Goal: Information Seeking & Learning: Learn about a topic

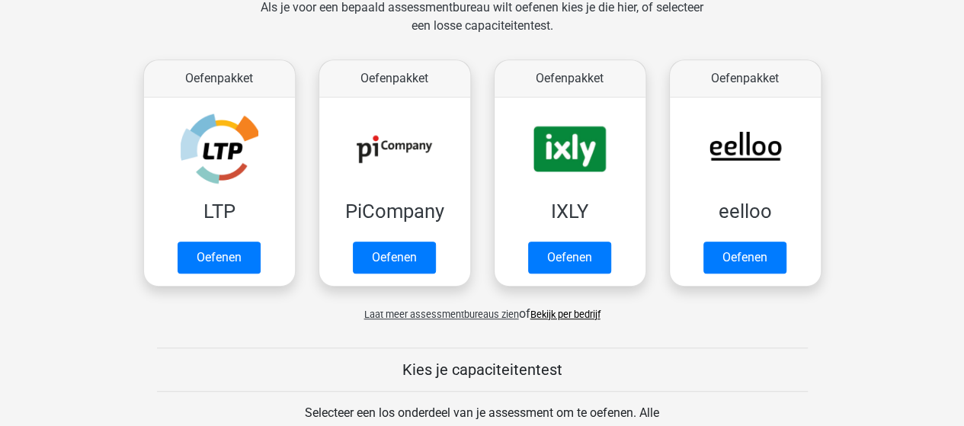
scroll to position [381, 0]
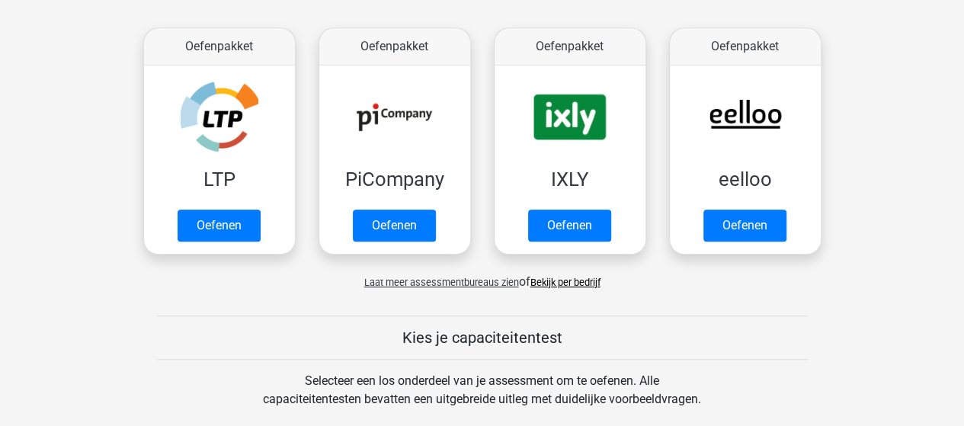
click at [570, 279] on link "Bekijk per bedrijf" at bounding box center [565, 282] width 70 height 11
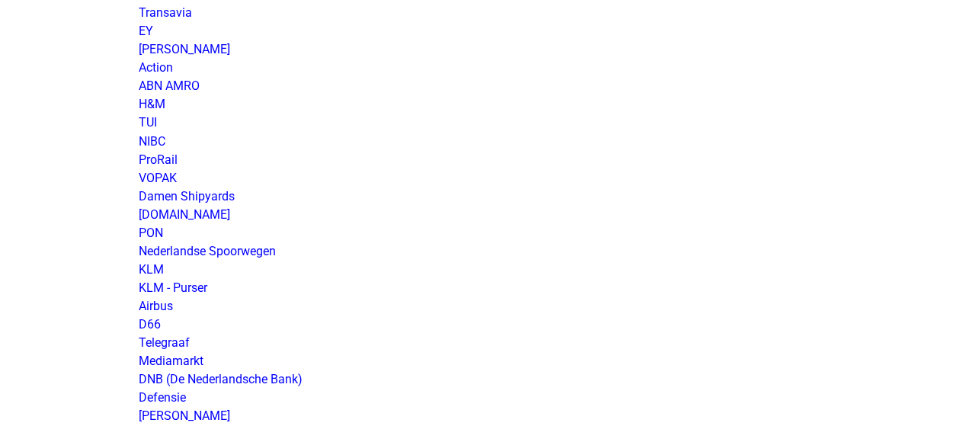
scroll to position [1295, 0]
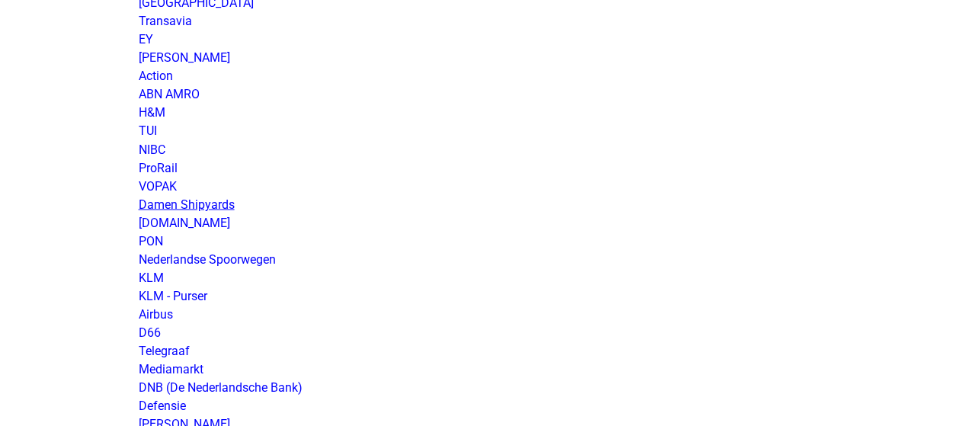
click at [197, 205] on link "Damen Shipyards" at bounding box center [187, 204] width 96 height 14
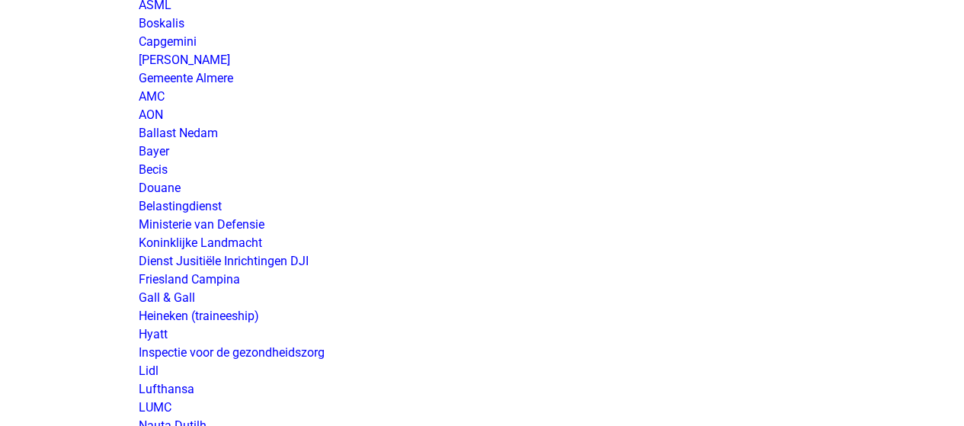
scroll to position [2438, 0]
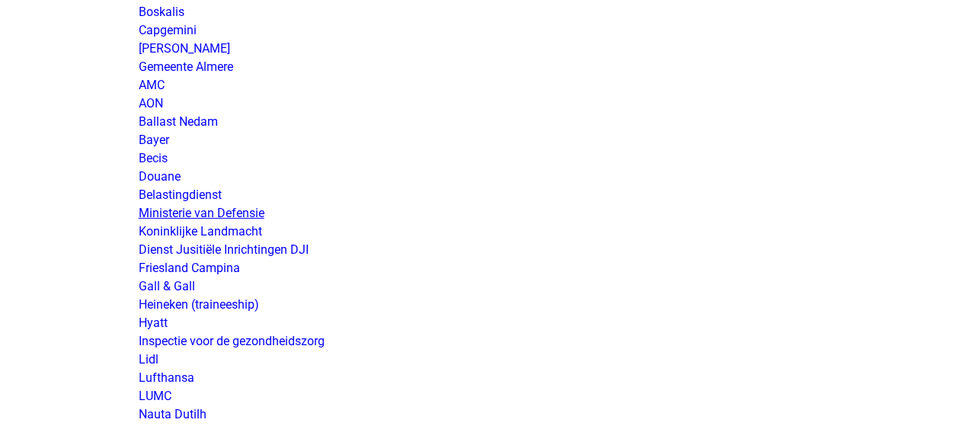
click at [235, 215] on link "Ministerie van Defensie" at bounding box center [202, 213] width 126 height 14
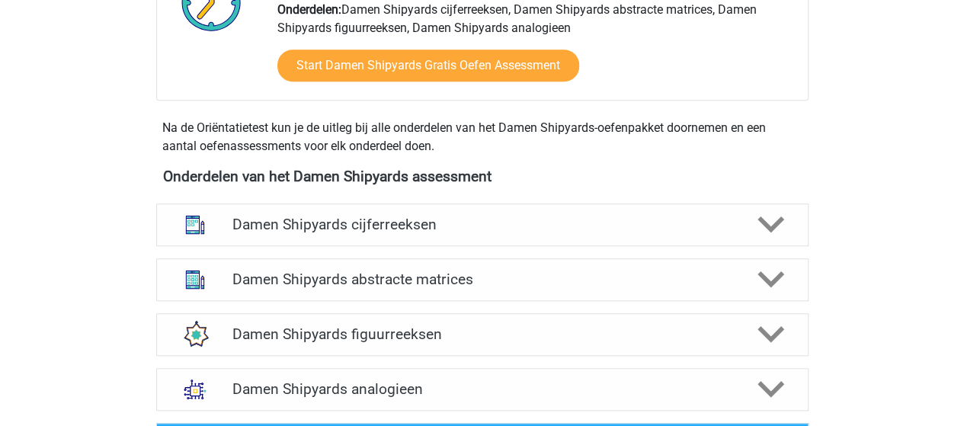
scroll to position [610, 0]
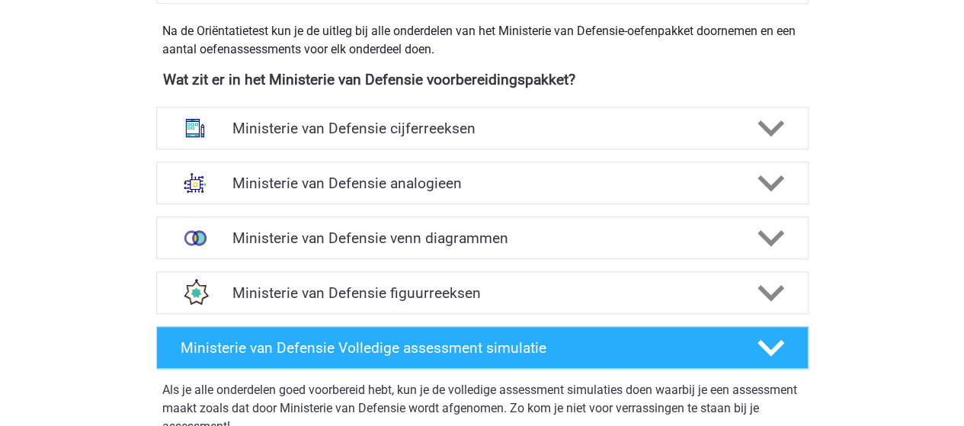
scroll to position [686, 0]
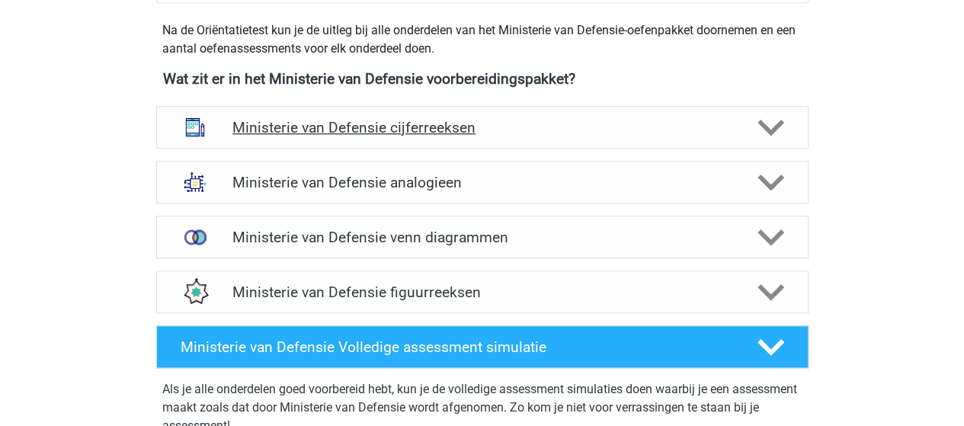
click at [427, 123] on h4 "Ministerie van Defensie cijferreeksen" at bounding box center [481, 128] width 499 height 18
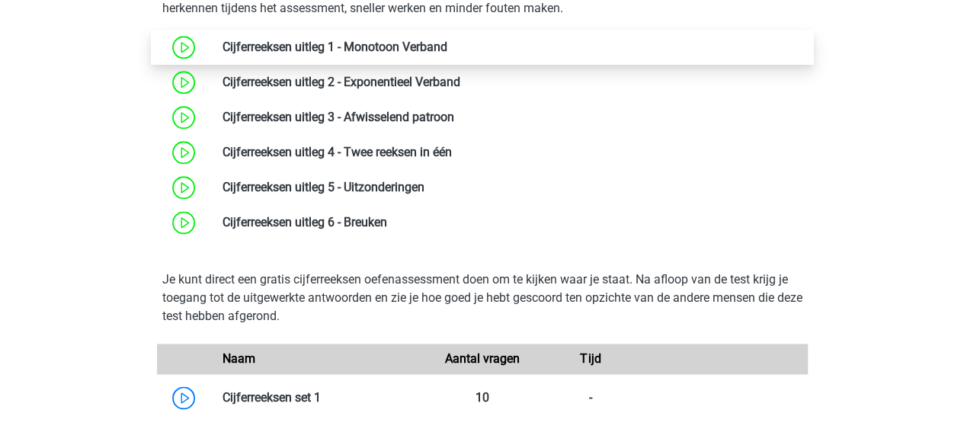
scroll to position [914, 0]
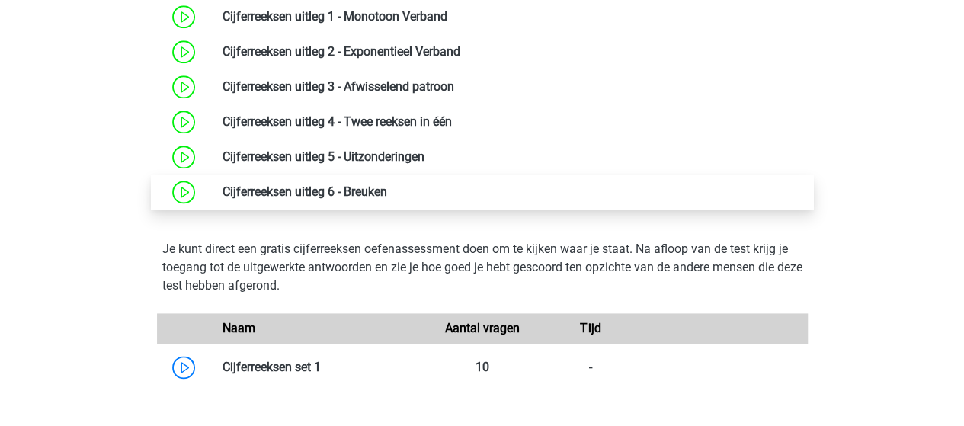
click at [387, 190] on link at bounding box center [387, 191] width 0 height 14
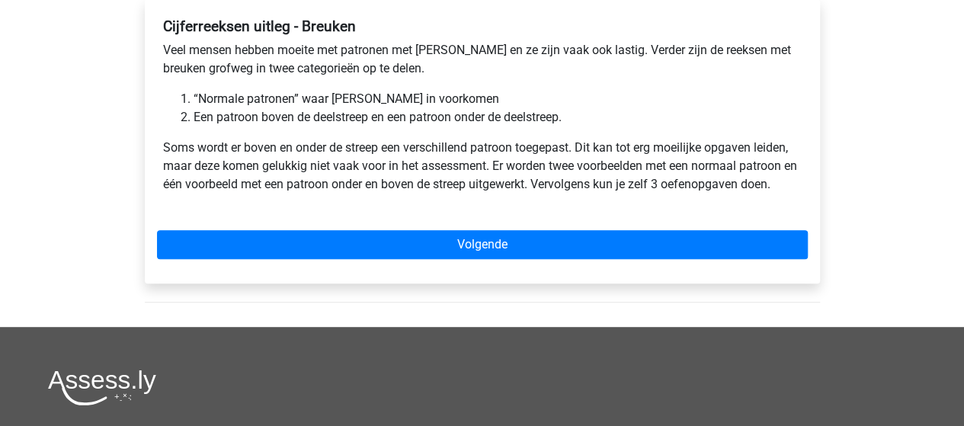
scroll to position [229, 0]
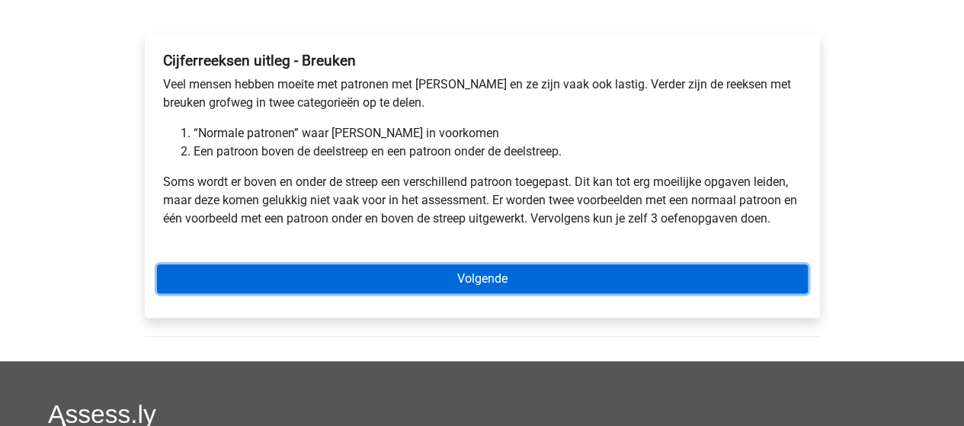
click at [492, 281] on link "Volgende" at bounding box center [482, 278] width 651 height 29
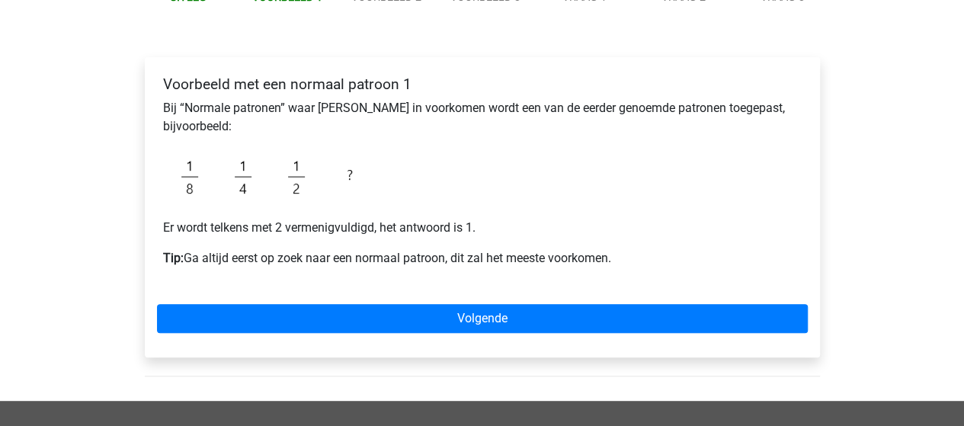
scroll to position [229, 0]
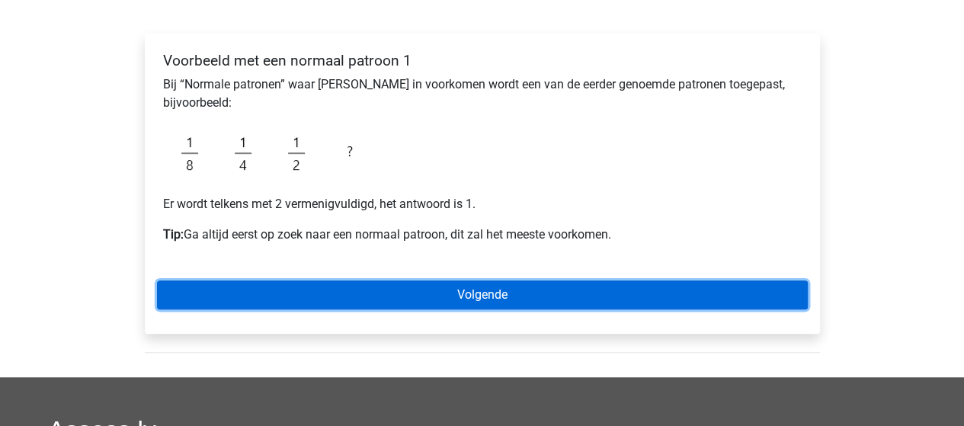
click at [472, 293] on link "Volgende" at bounding box center [482, 294] width 651 height 29
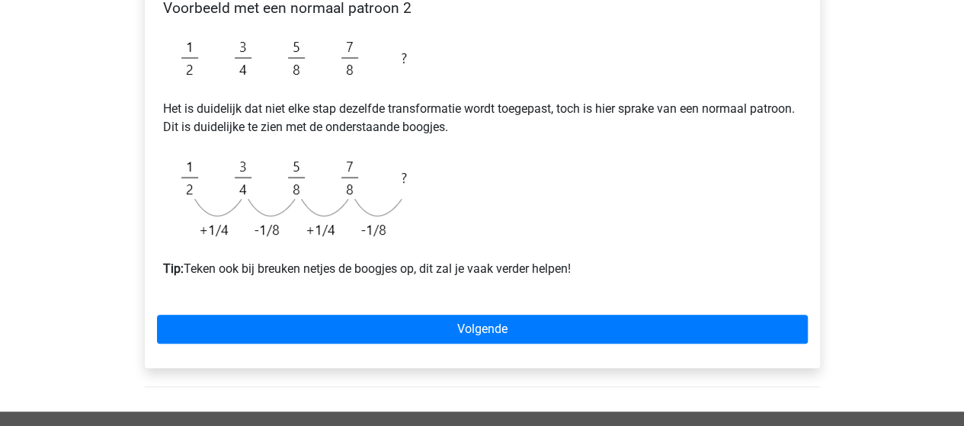
scroll to position [305, 0]
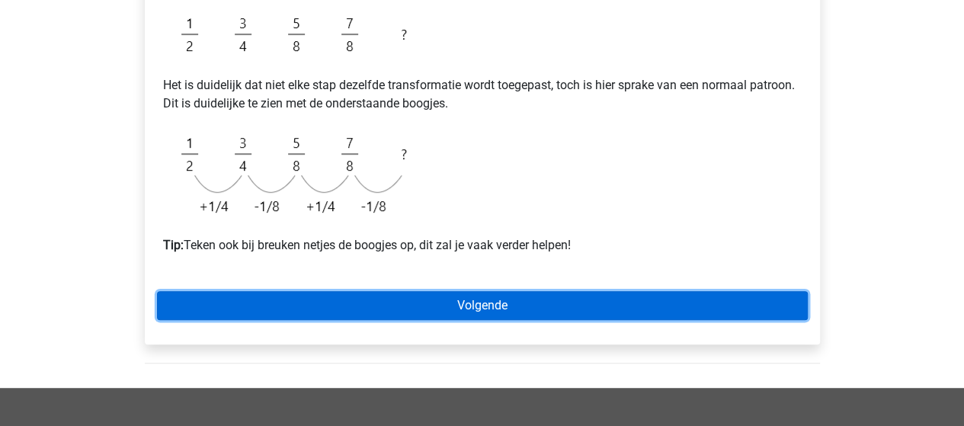
click at [475, 302] on link "Volgende" at bounding box center [482, 305] width 651 height 29
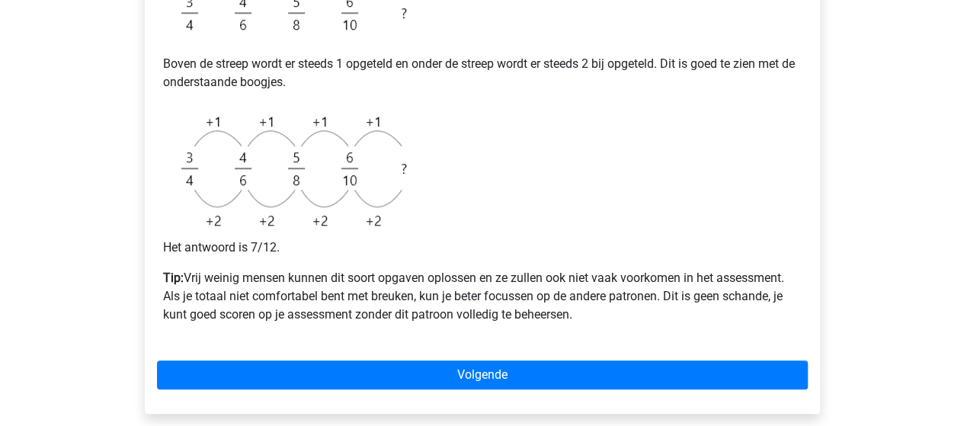
scroll to position [610, 0]
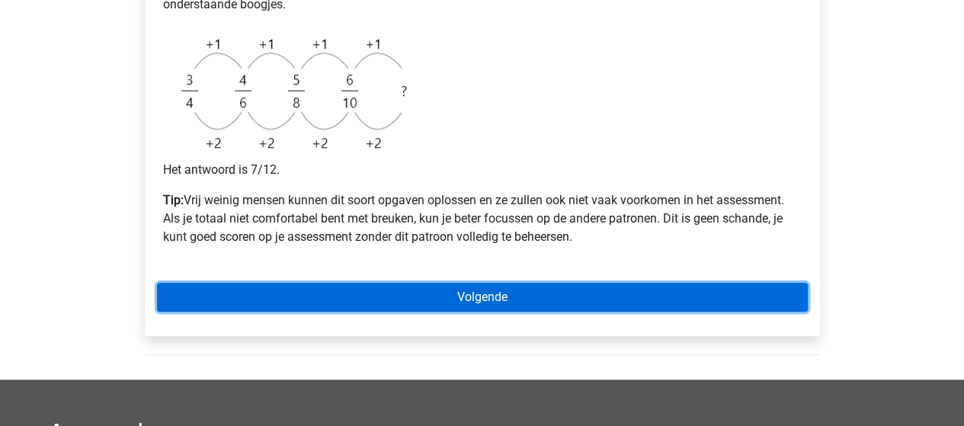
click at [523, 293] on link "Volgende" at bounding box center [482, 297] width 651 height 29
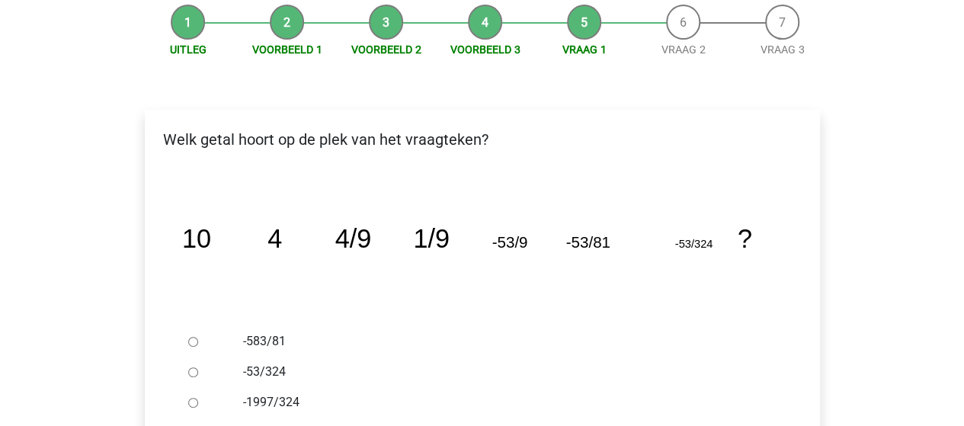
scroll to position [229, 0]
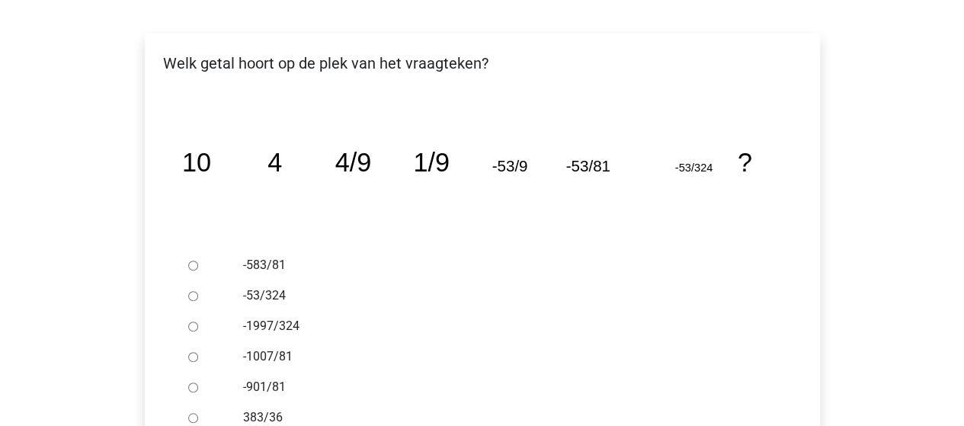
click at [189, 325] on input "-1997/324" at bounding box center [193, 327] width 10 height 10
radio input "true"
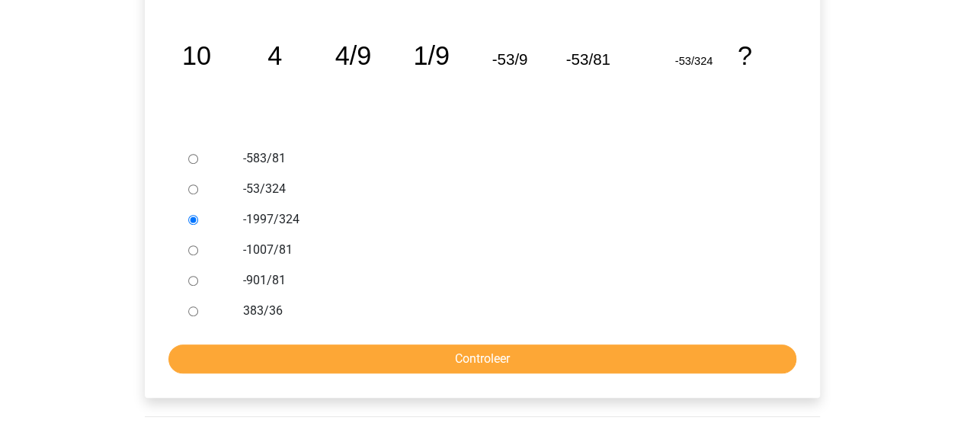
scroll to position [381, 0]
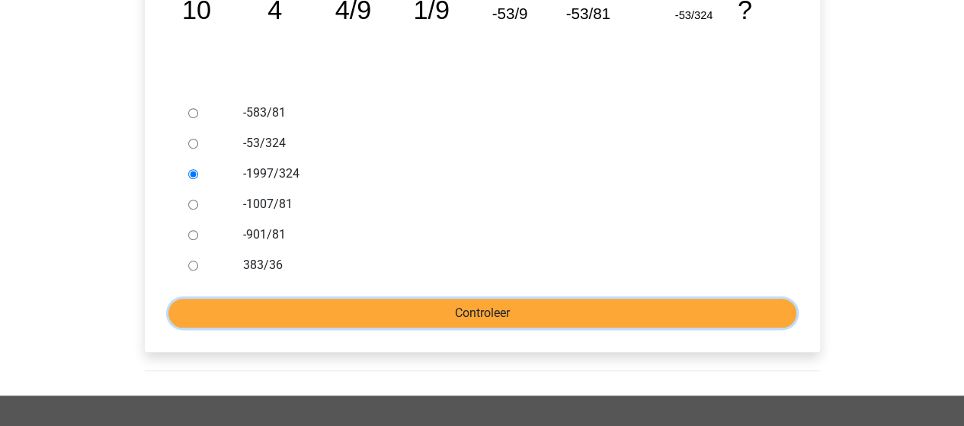
click at [453, 310] on input "Controleer" at bounding box center [482, 313] width 628 height 29
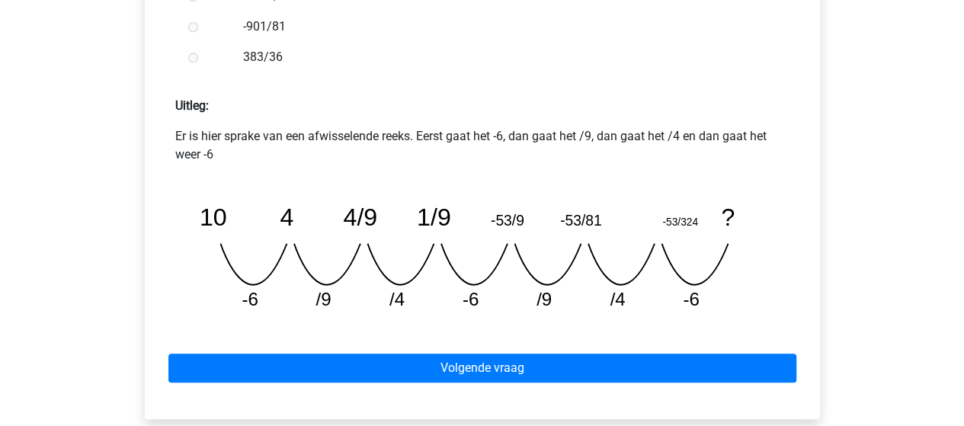
scroll to position [686, 0]
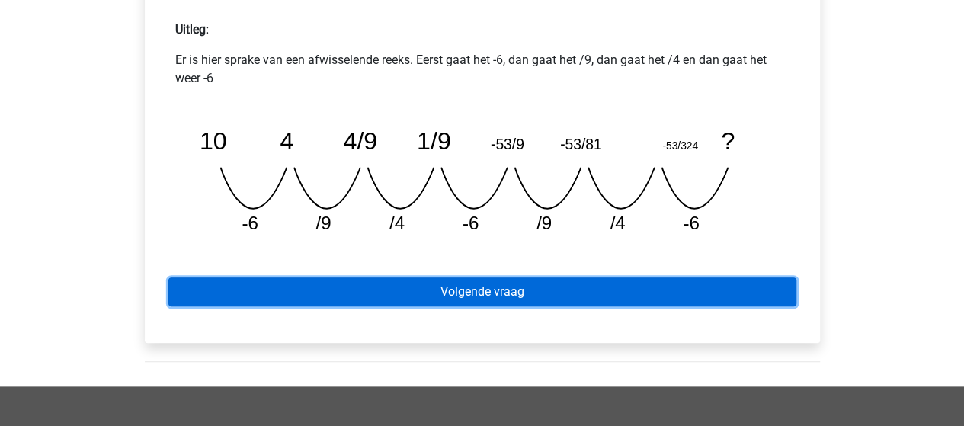
click at [488, 289] on link "Volgende vraag" at bounding box center [482, 291] width 628 height 29
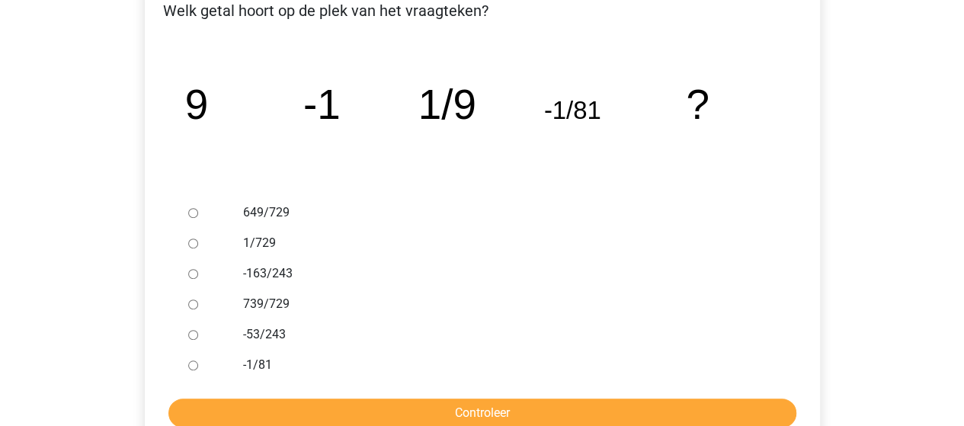
scroll to position [305, 0]
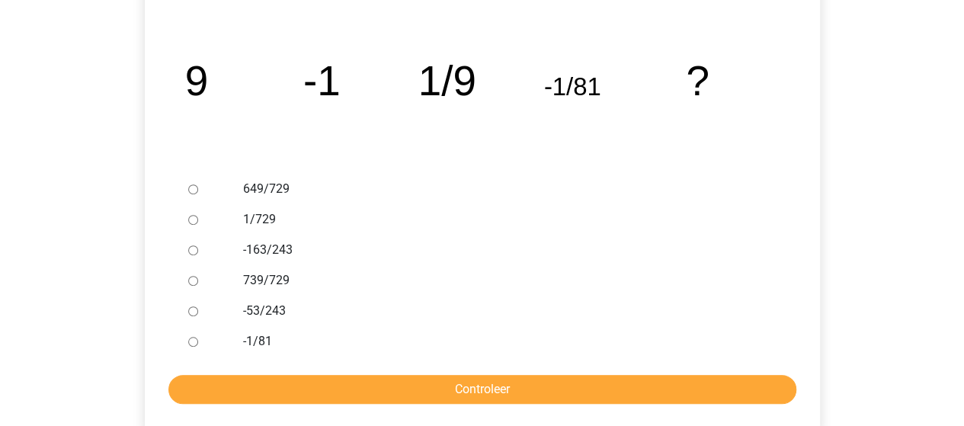
click at [192, 218] on input "1/729" at bounding box center [193, 220] width 10 height 10
radio input "true"
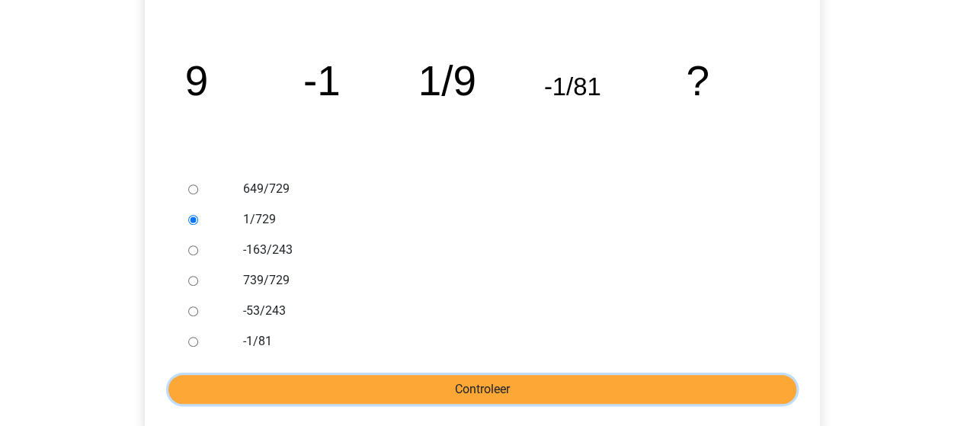
click at [520, 391] on input "Controleer" at bounding box center [482, 389] width 628 height 29
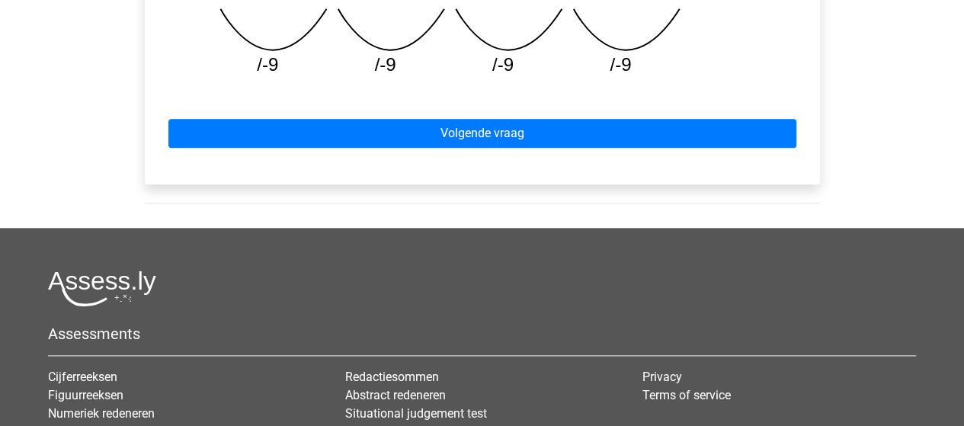
scroll to position [838, 0]
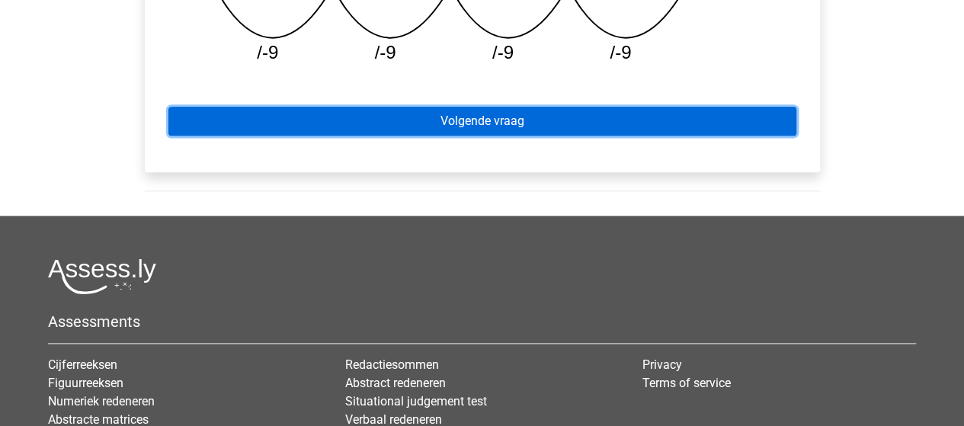
click at [437, 118] on link "Volgende vraag" at bounding box center [482, 121] width 628 height 29
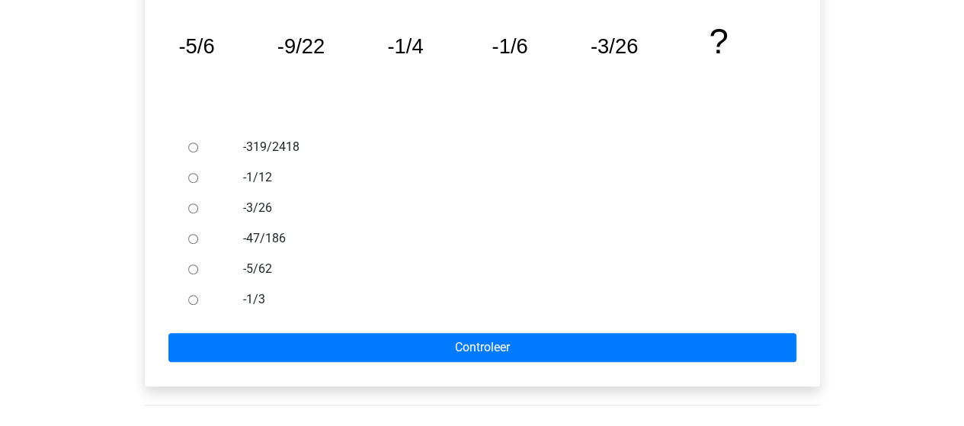
scroll to position [381, 0]
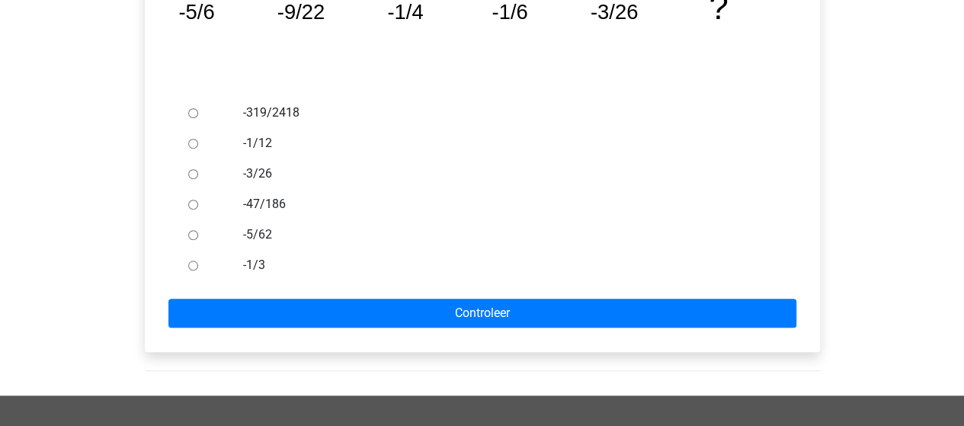
click at [194, 267] on input "-1/3" at bounding box center [193, 266] width 10 height 10
radio input "true"
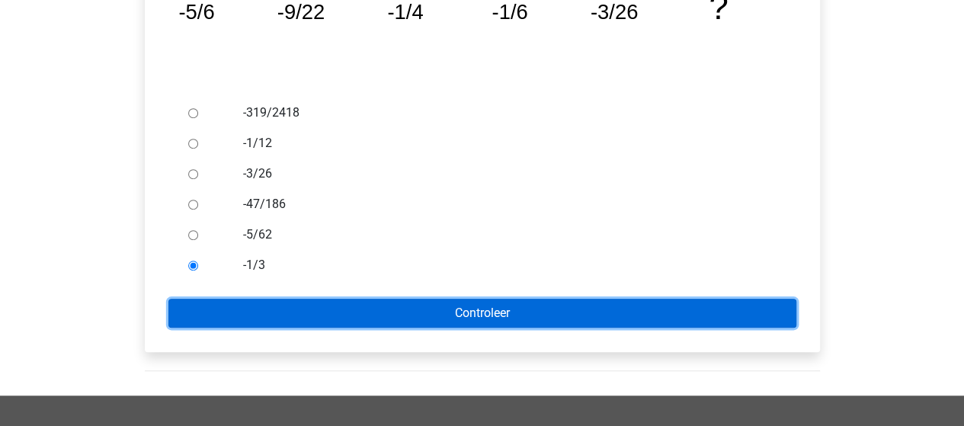
click at [389, 304] on input "Controleer" at bounding box center [482, 313] width 628 height 29
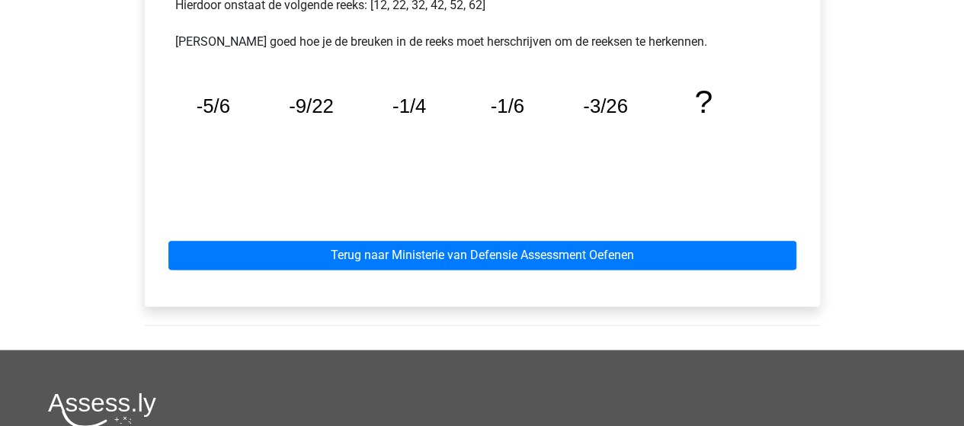
scroll to position [838, 0]
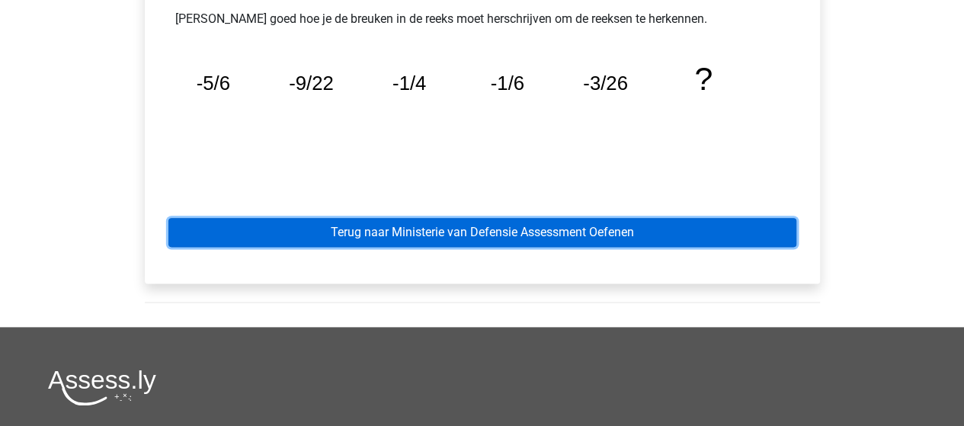
click at [521, 229] on link "Terug naar Ministerie van Defensie Assessment Oefenen" at bounding box center [482, 232] width 628 height 29
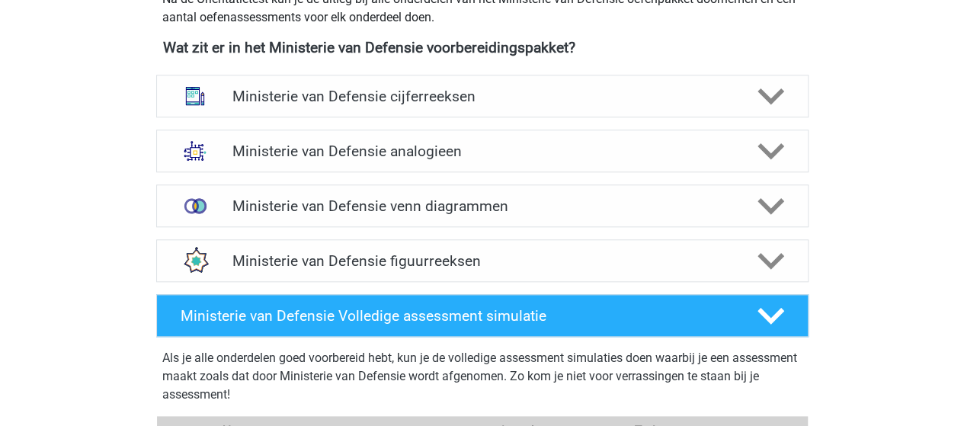
scroll to position [686, 0]
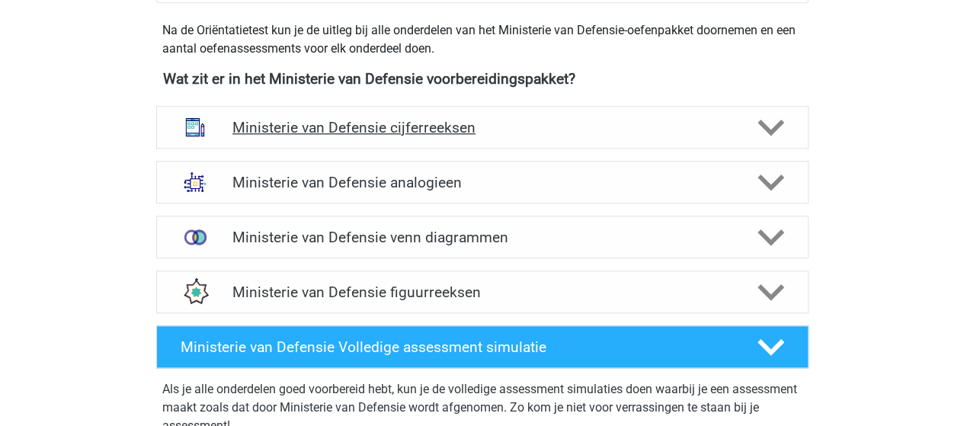
click at [427, 120] on h4 "Ministerie van Defensie cijferreeksen" at bounding box center [481, 128] width 499 height 18
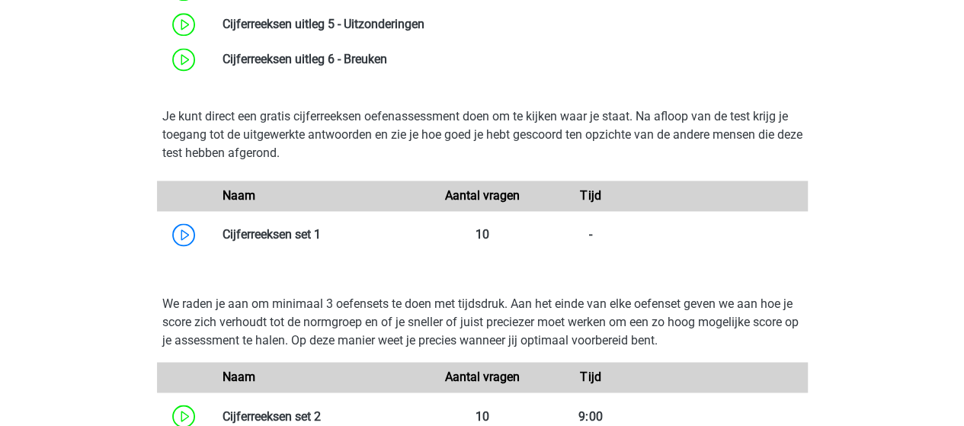
scroll to position [1067, 0]
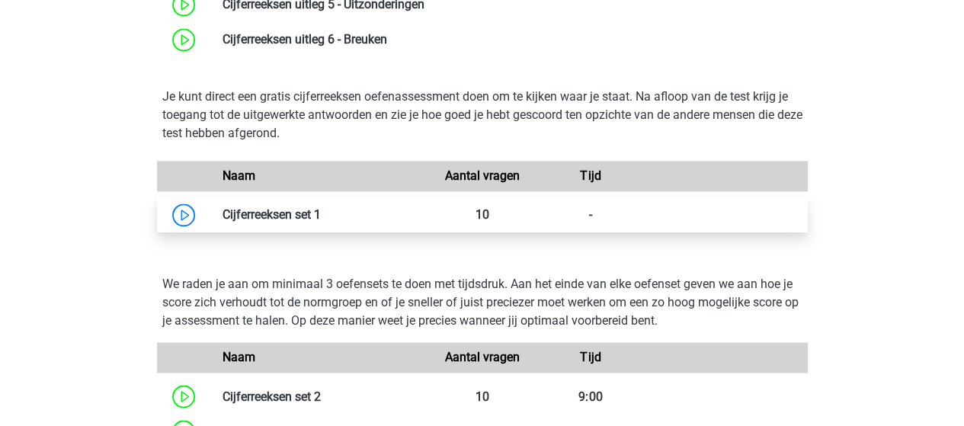
click at [321, 212] on link at bounding box center [321, 214] width 0 height 14
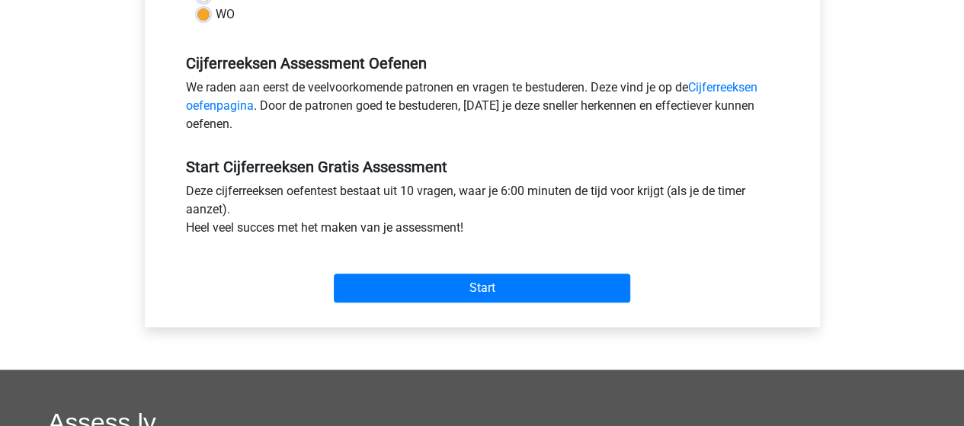
scroll to position [457, 0]
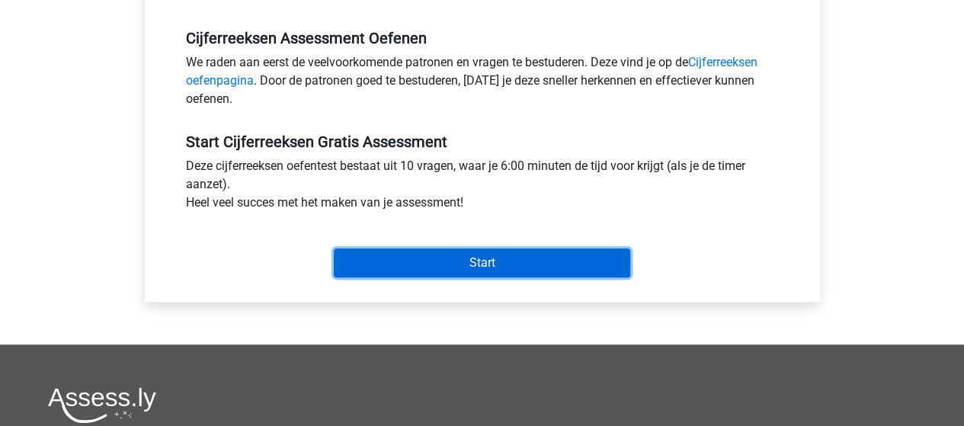
click at [475, 257] on input "Start" at bounding box center [482, 262] width 296 height 29
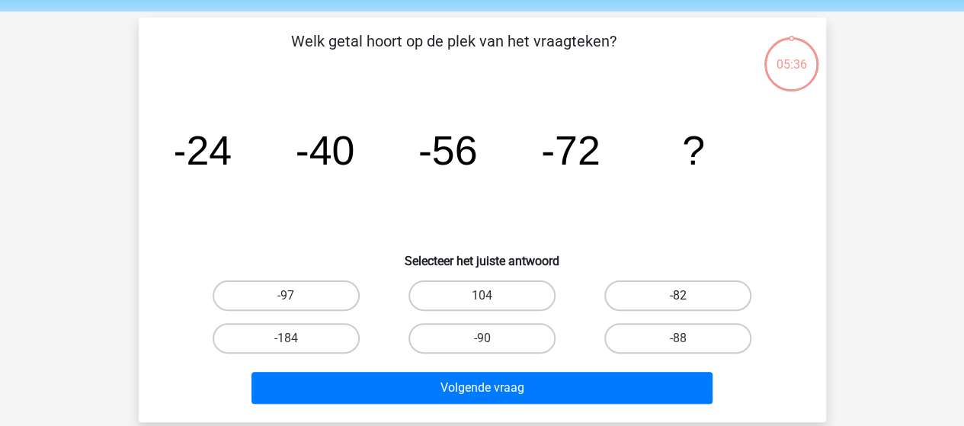
scroll to position [76, 0]
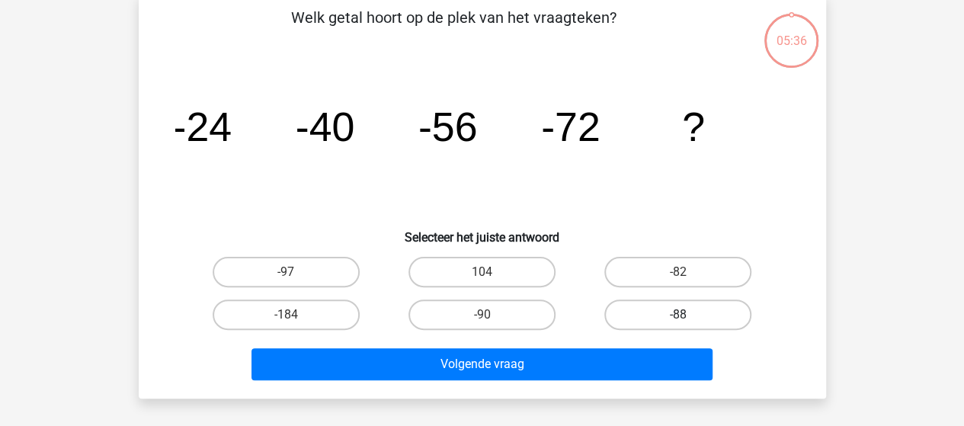
click at [696, 306] on label "-88" at bounding box center [677, 314] width 147 height 30
click at [688, 315] on input "-88" at bounding box center [683, 320] width 10 height 10
radio input "true"
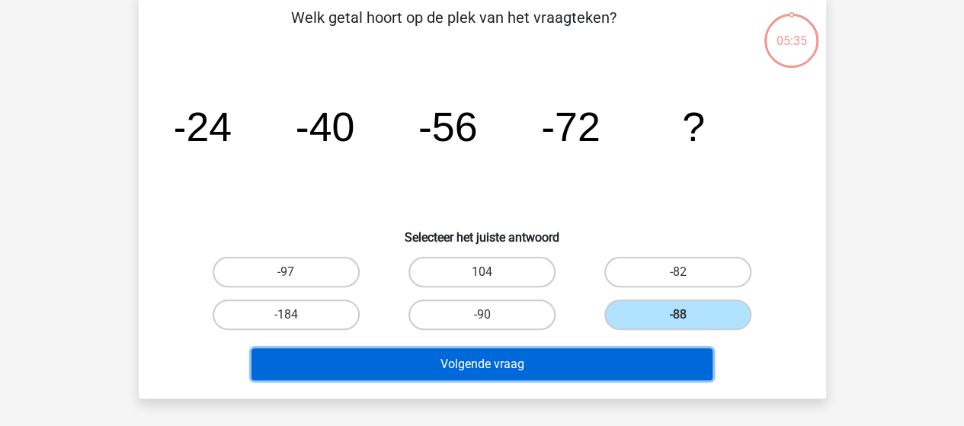
click at [570, 357] on button "Volgende vraag" at bounding box center [481, 364] width 461 height 32
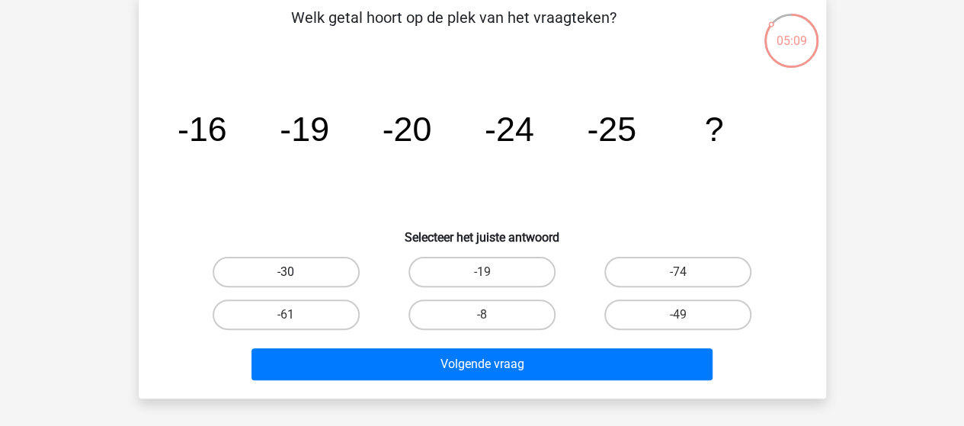
click at [280, 275] on label "-30" at bounding box center [286, 272] width 147 height 30
click at [286, 275] on input "-30" at bounding box center [291, 277] width 10 height 10
radio input "true"
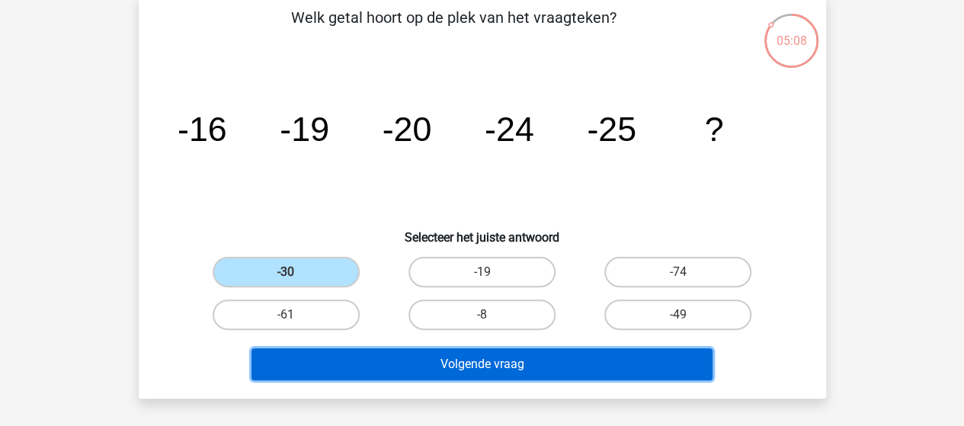
click at [453, 358] on button "Volgende vraag" at bounding box center [481, 364] width 461 height 32
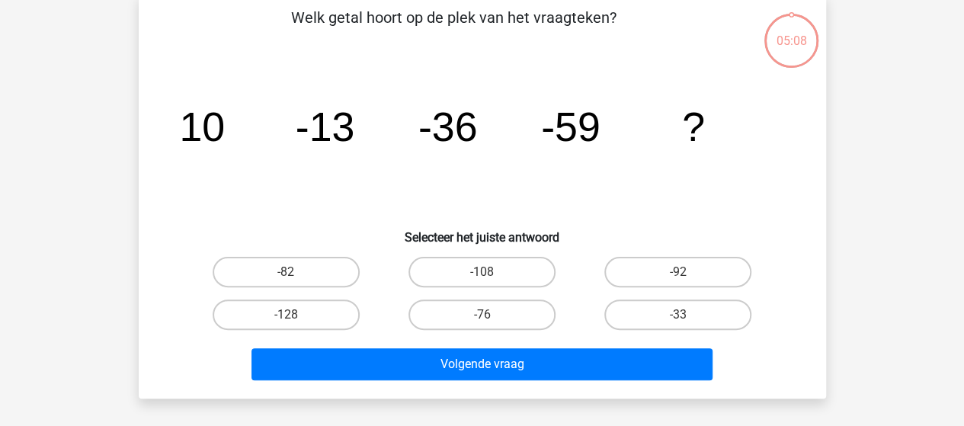
scroll to position [70, 0]
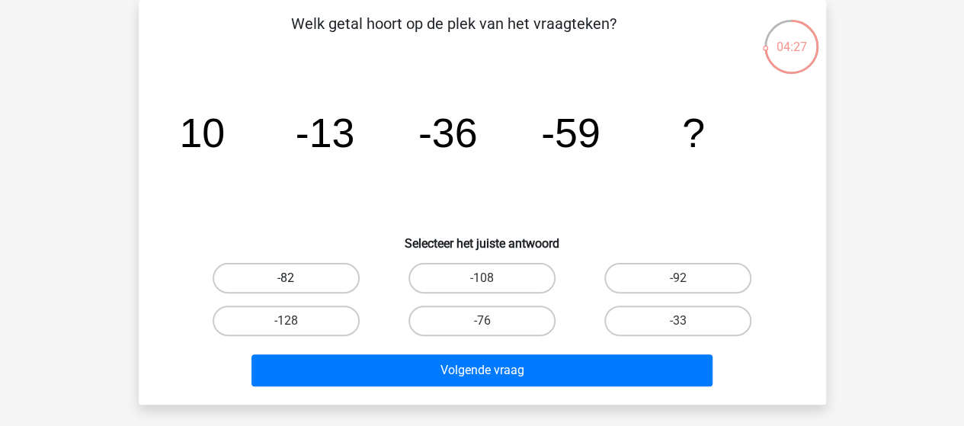
click at [306, 270] on label "-82" at bounding box center [286, 278] width 147 height 30
click at [296, 278] on input "-82" at bounding box center [291, 283] width 10 height 10
radio input "true"
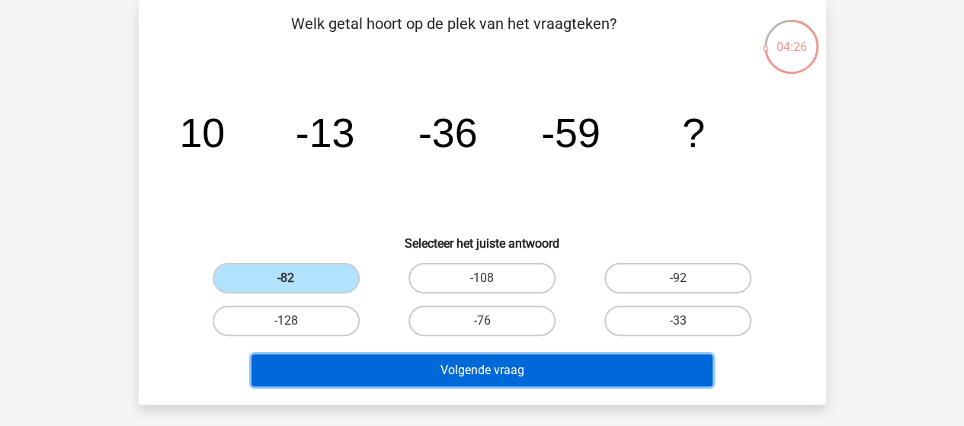
click at [434, 364] on button "Volgende vraag" at bounding box center [481, 370] width 461 height 32
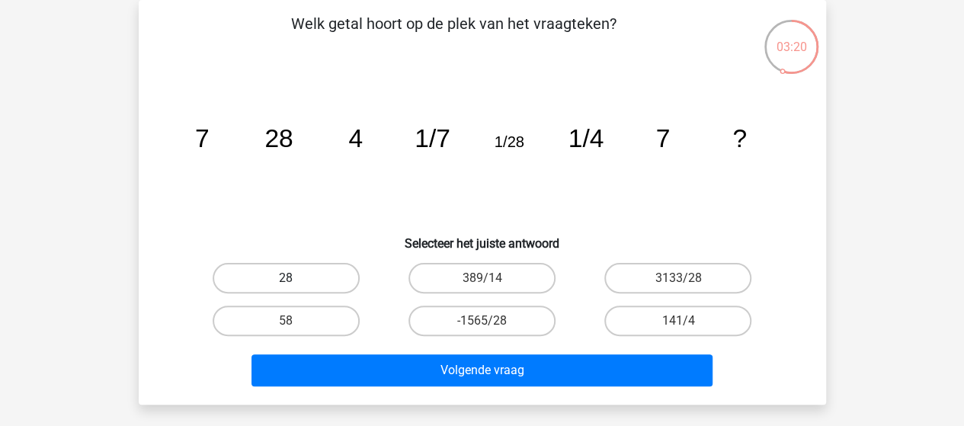
click at [296, 276] on label "28" at bounding box center [286, 278] width 147 height 30
click at [296, 278] on input "28" at bounding box center [291, 283] width 10 height 10
radio input "true"
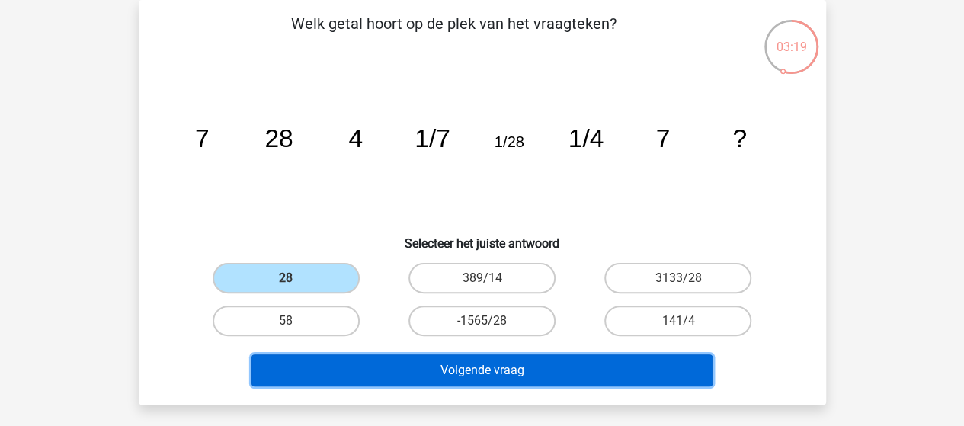
click at [450, 368] on button "Volgende vraag" at bounding box center [481, 370] width 461 height 32
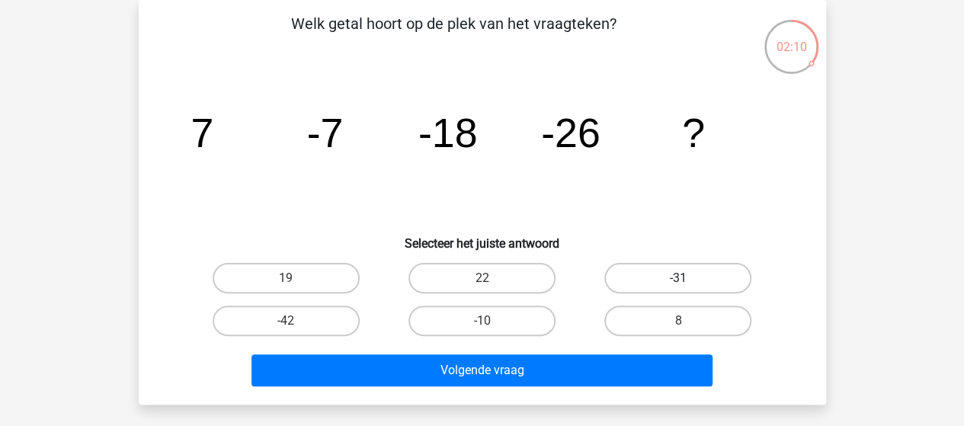
click at [652, 283] on label "-31" at bounding box center [677, 278] width 147 height 30
click at [678, 283] on input "-31" at bounding box center [683, 283] width 10 height 10
radio input "true"
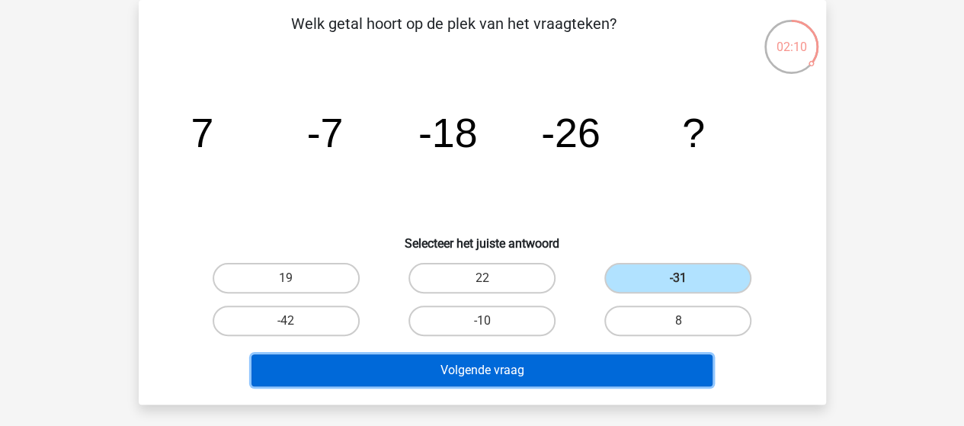
click at [573, 382] on button "Volgende vraag" at bounding box center [481, 370] width 461 height 32
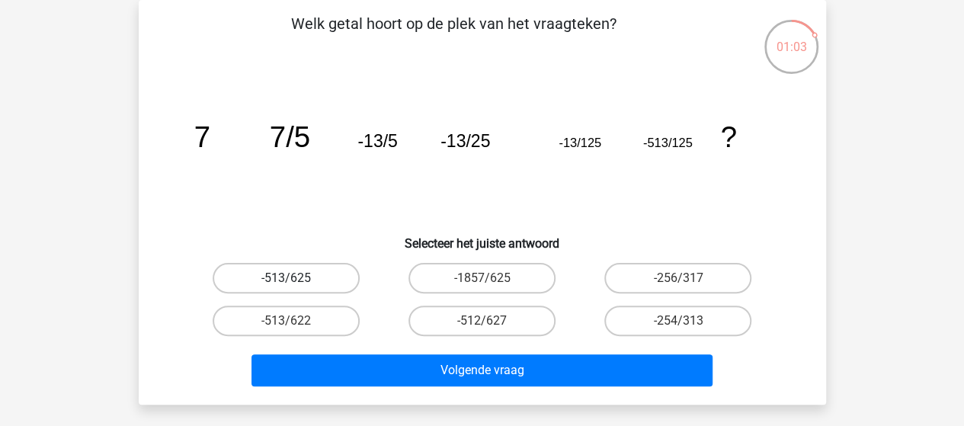
click at [300, 276] on label "-513/625" at bounding box center [286, 278] width 147 height 30
click at [296, 278] on input "-513/625" at bounding box center [291, 283] width 10 height 10
radio input "true"
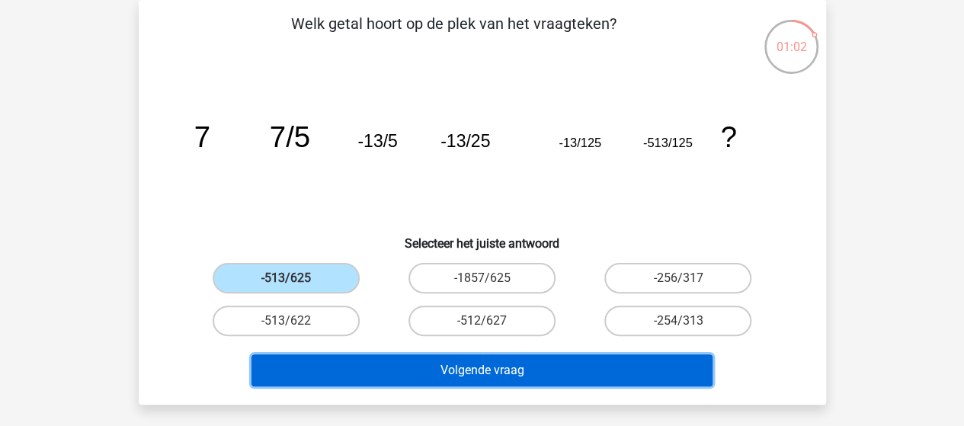
click at [474, 366] on button "Volgende vraag" at bounding box center [481, 370] width 461 height 32
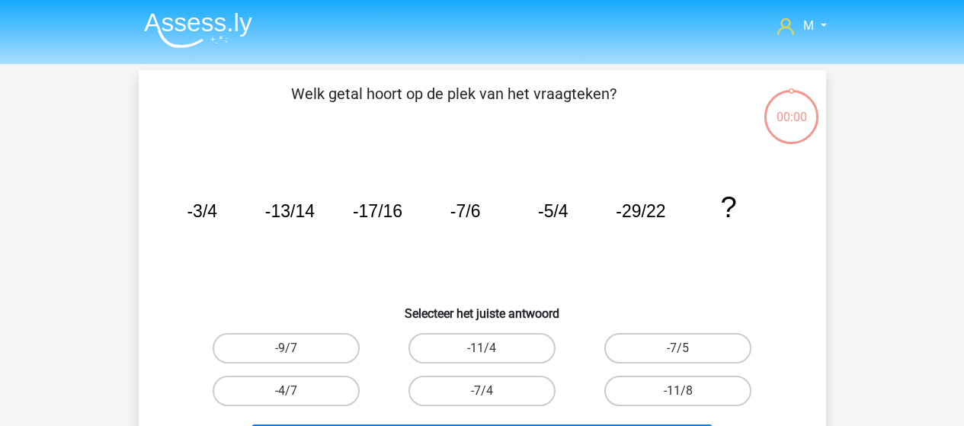
scroll to position [70, 0]
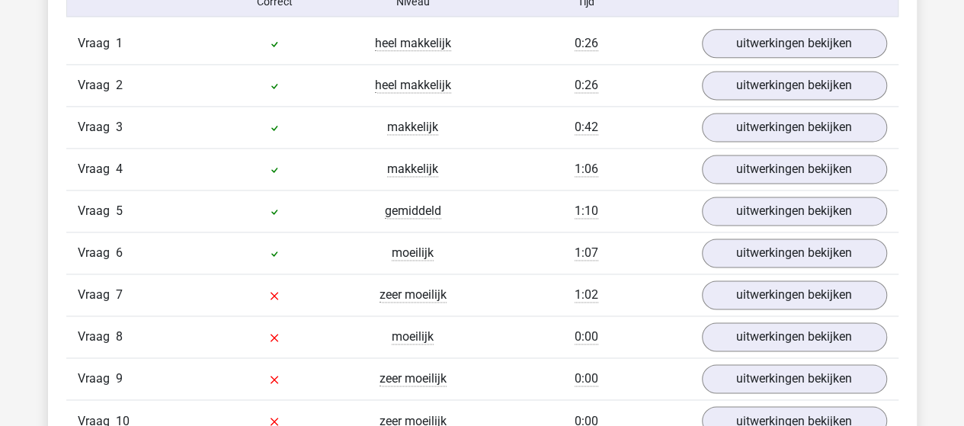
scroll to position [991, 0]
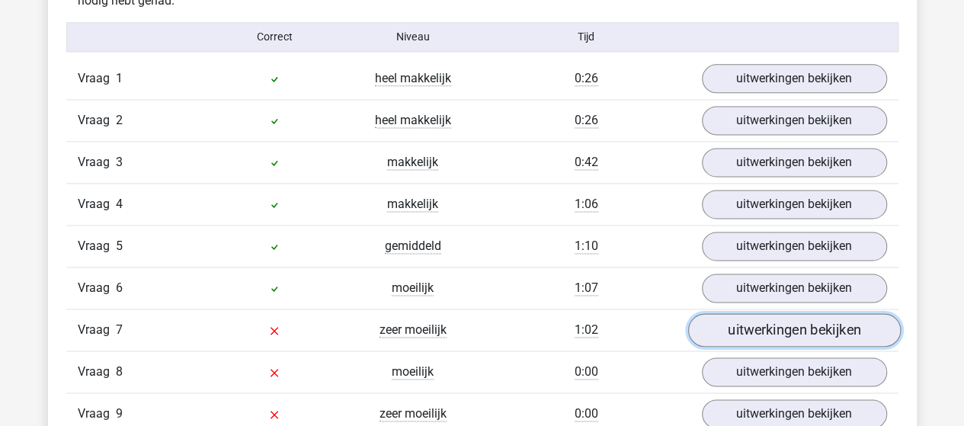
click at [823, 324] on link "uitwerkingen bekijken" at bounding box center [793, 330] width 213 height 34
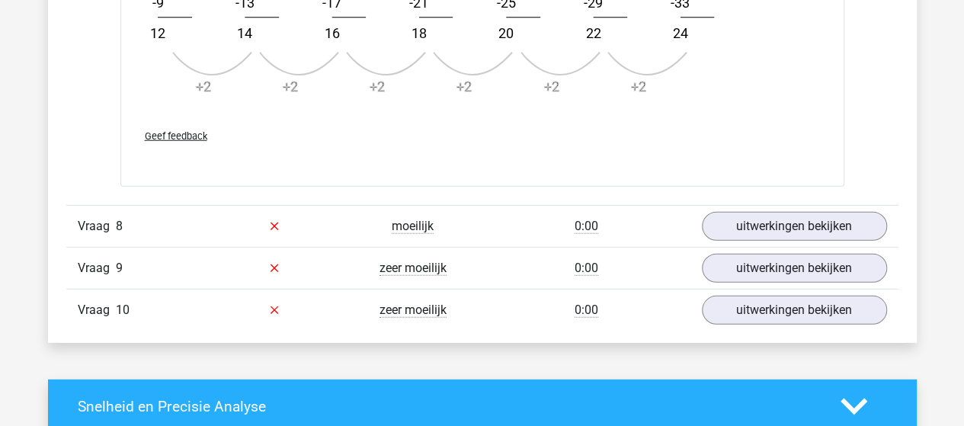
scroll to position [2057, 0]
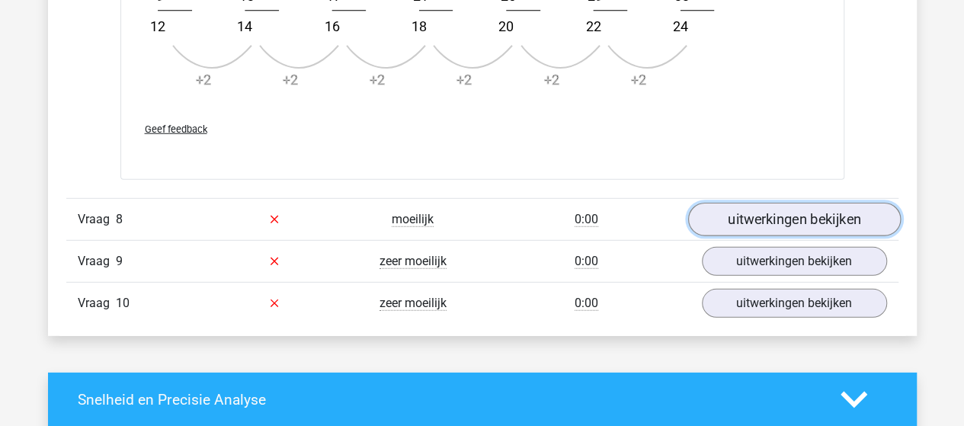
click at [821, 219] on link "uitwerkingen bekijken" at bounding box center [793, 220] width 213 height 34
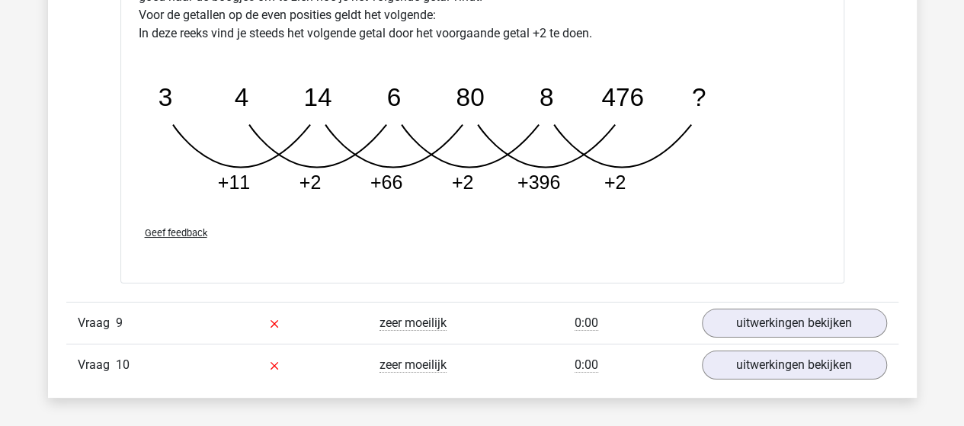
scroll to position [2895, 0]
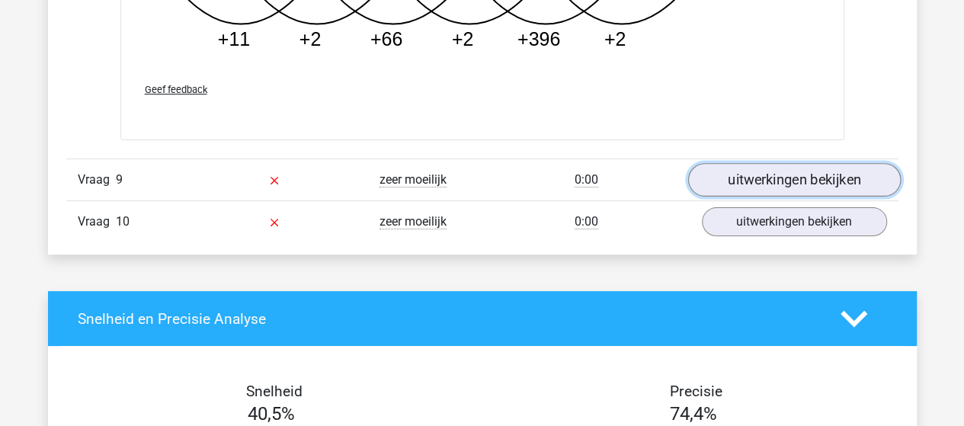
click at [770, 170] on link "uitwerkingen bekijken" at bounding box center [793, 181] width 213 height 34
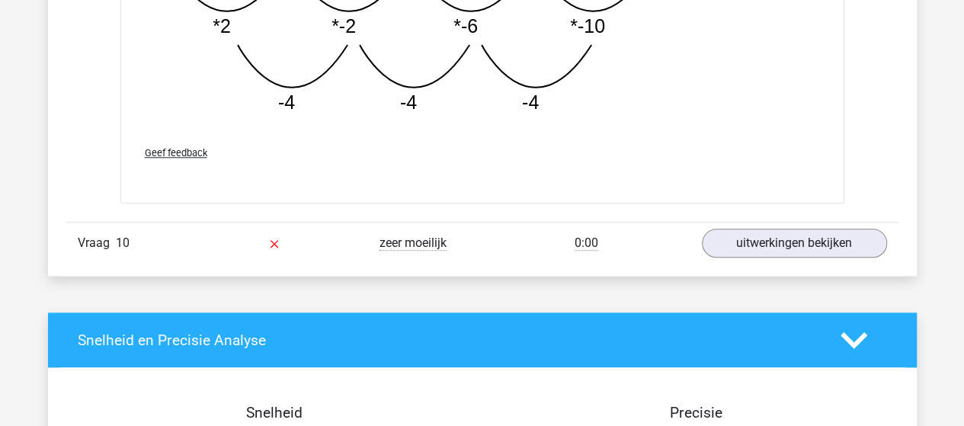
scroll to position [3657, 0]
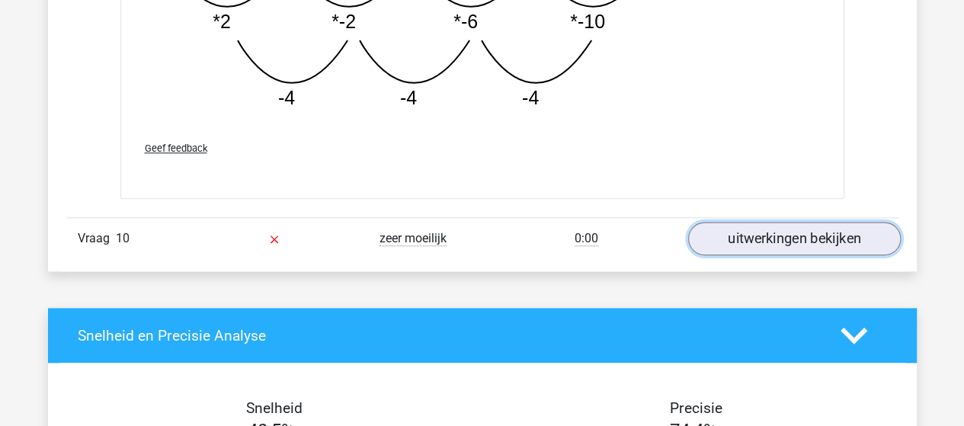
click at [815, 222] on link "uitwerkingen bekijken" at bounding box center [793, 239] width 213 height 34
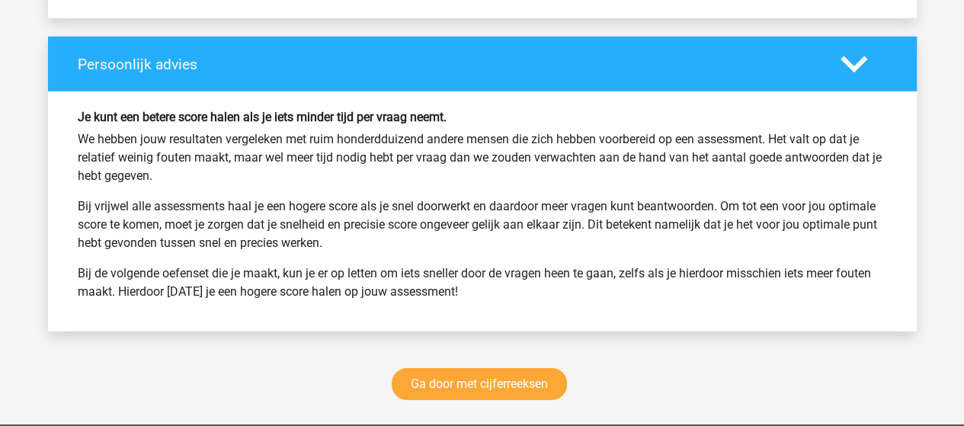
scroll to position [5410, 0]
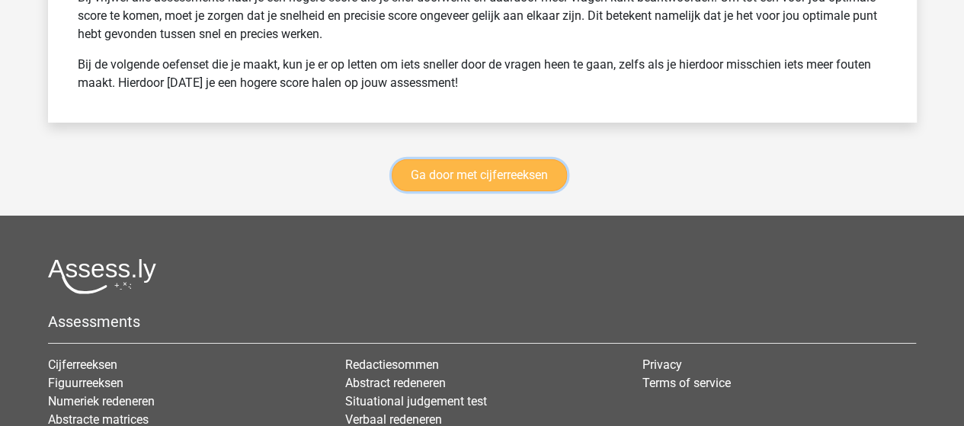
click at [483, 163] on link "Ga door met cijferreeksen" at bounding box center [479, 175] width 175 height 32
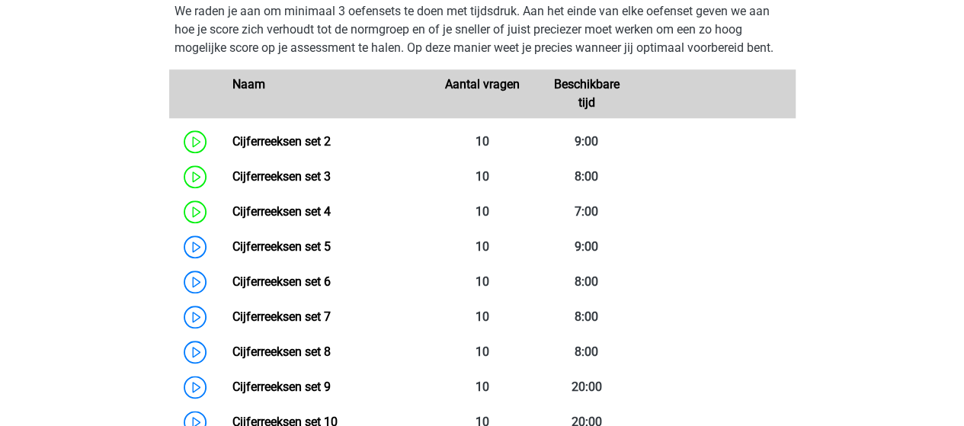
scroll to position [755, 0]
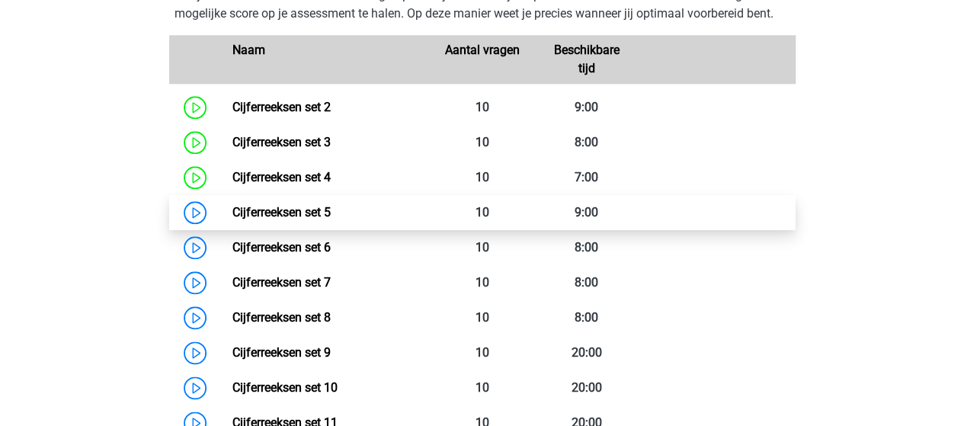
click at [300, 219] on link "Cijferreeksen set 5" at bounding box center [281, 212] width 98 height 14
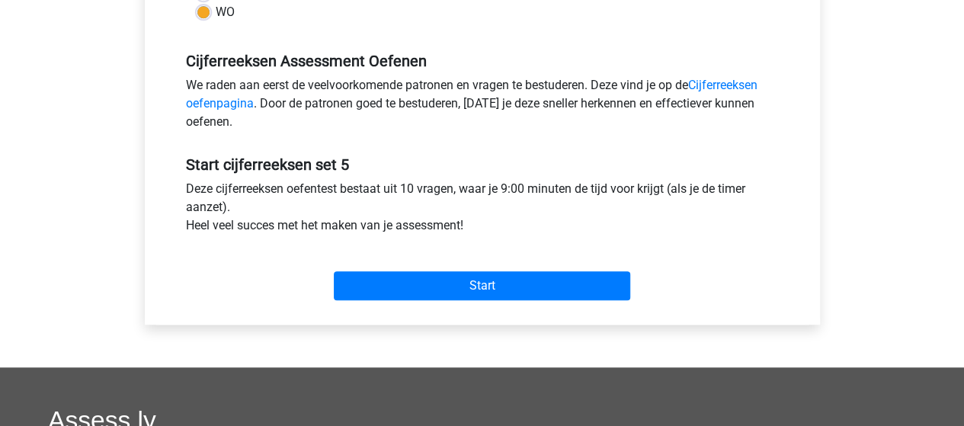
scroll to position [457, 0]
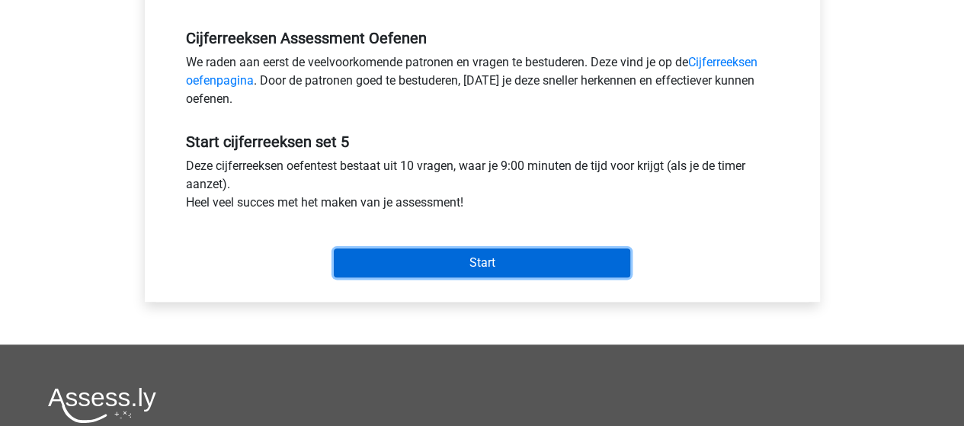
click at [491, 259] on input "Start" at bounding box center [482, 262] width 296 height 29
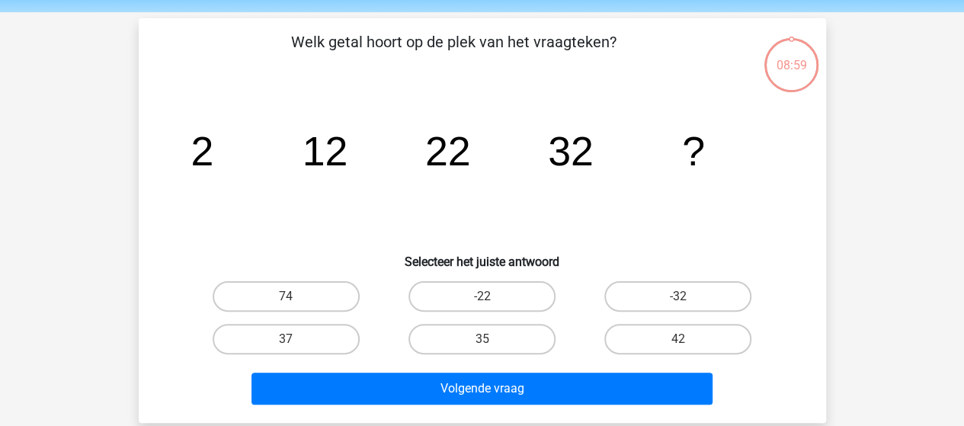
scroll to position [76, 0]
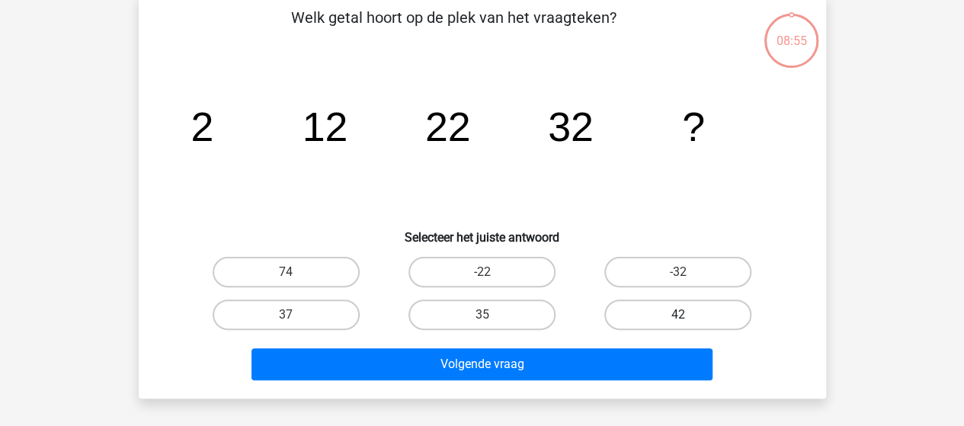
click at [657, 311] on label "42" at bounding box center [677, 314] width 147 height 30
click at [678, 315] on input "42" at bounding box center [683, 320] width 10 height 10
radio input "true"
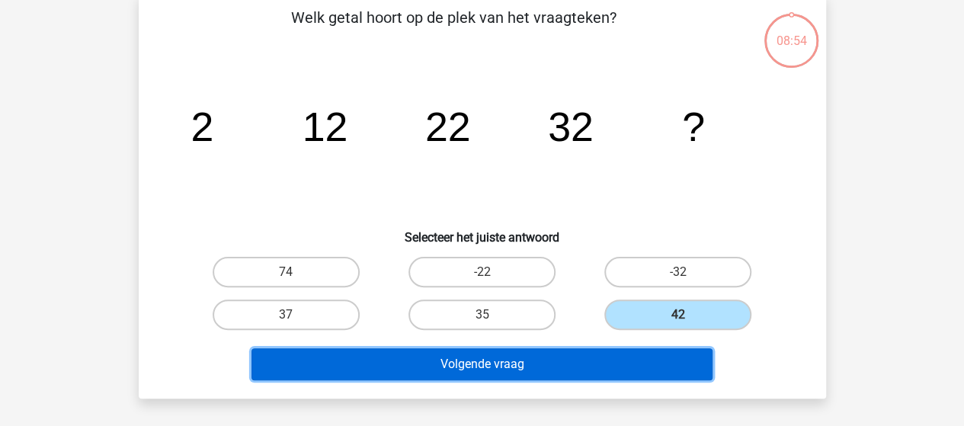
click at [559, 359] on button "Volgende vraag" at bounding box center [481, 364] width 461 height 32
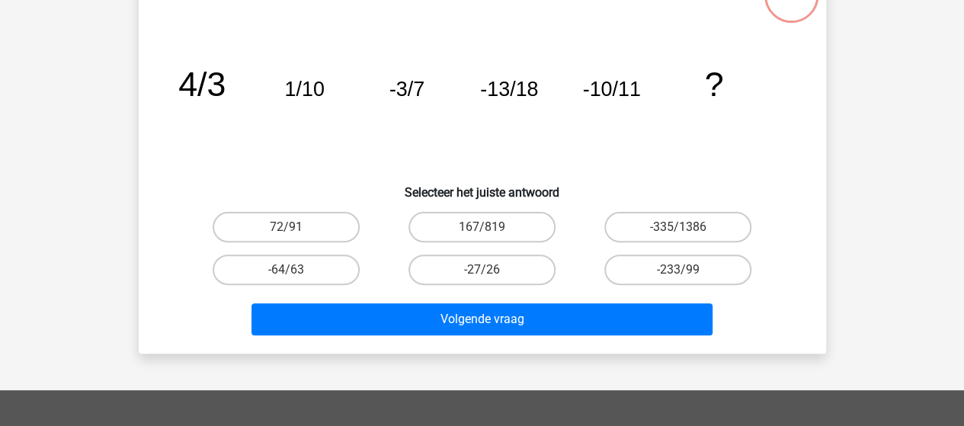
scroll to position [152, 0]
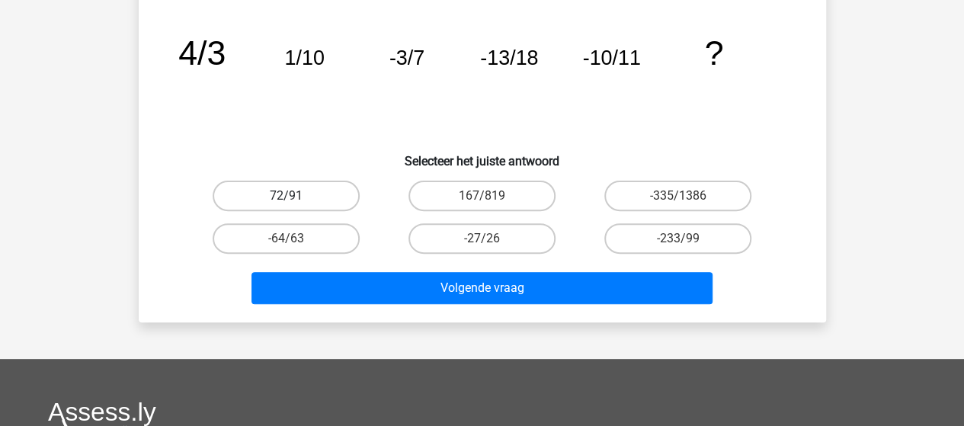
click at [285, 192] on label "72/91" at bounding box center [286, 196] width 147 height 30
click at [286, 196] on input "72/91" at bounding box center [291, 201] width 10 height 10
radio input "true"
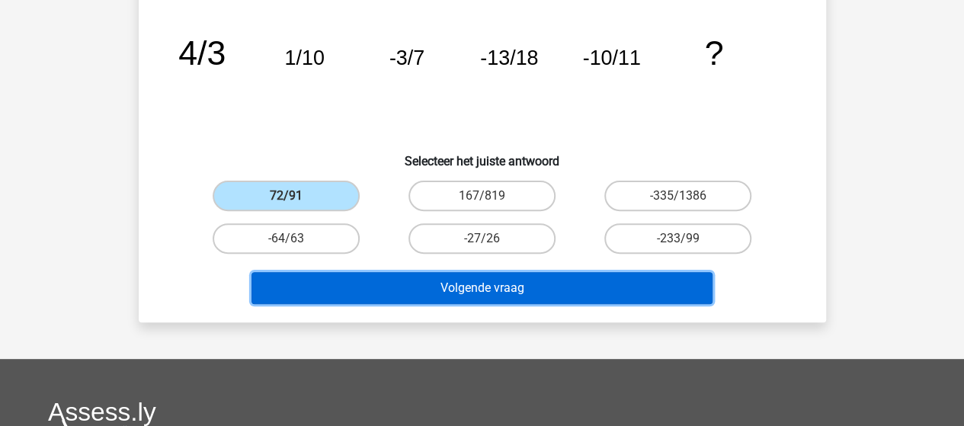
click at [447, 287] on button "Volgende vraag" at bounding box center [481, 288] width 461 height 32
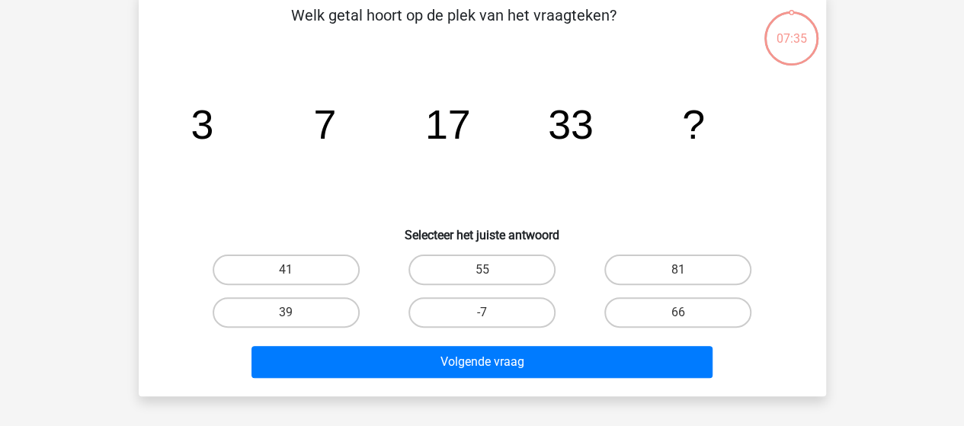
scroll to position [70, 0]
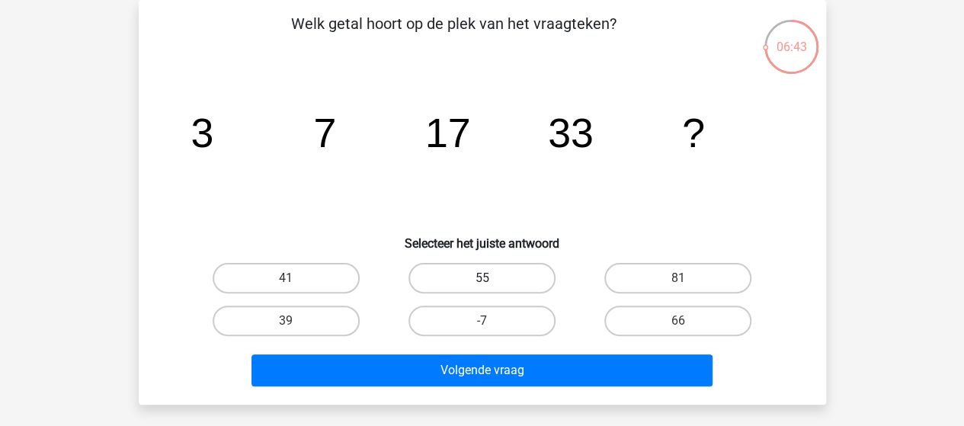
click at [474, 274] on label "55" at bounding box center [481, 278] width 147 height 30
click at [482, 278] on input "55" at bounding box center [487, 283] width 10 height 10
radio input "true"
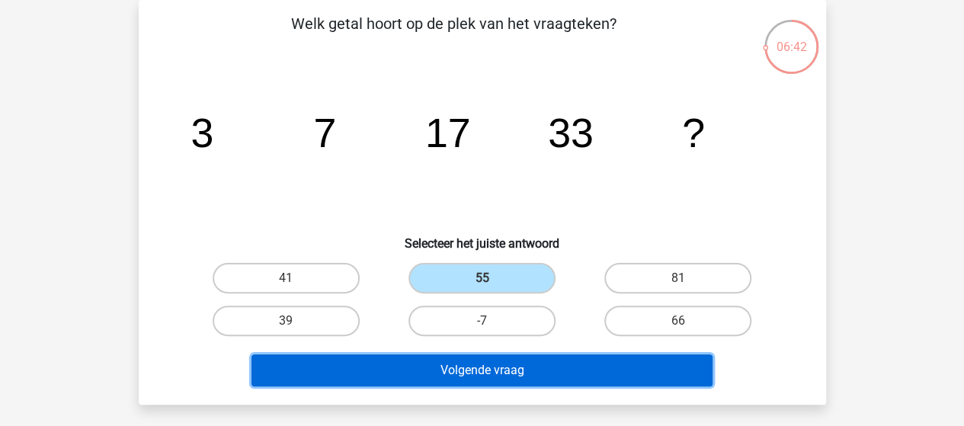
click at [480, 369] on button "Volgende vraag" at bounding box center [481, 370] width 461 height 32
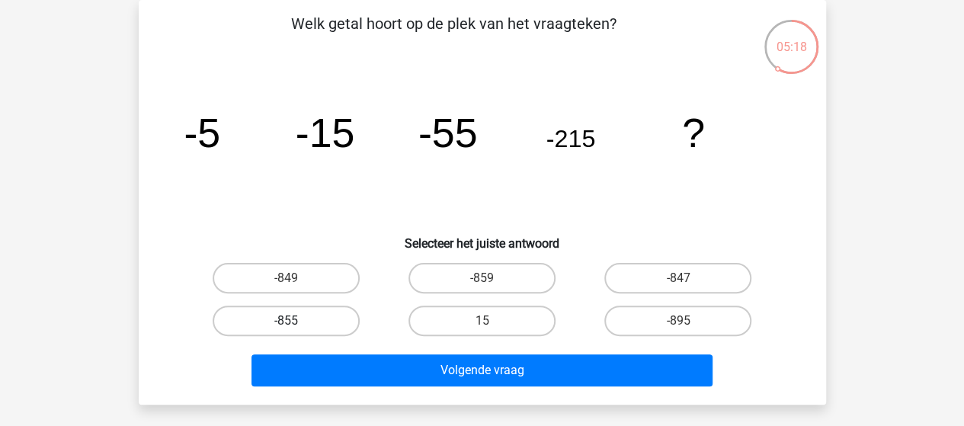
click at [311, 322] on label "-855" at bounding box center [286, 321] width 147 height 30
click at [296, 322] on input "-855" at bounding box center [291, 326] width 10 height 10
radio input "true"
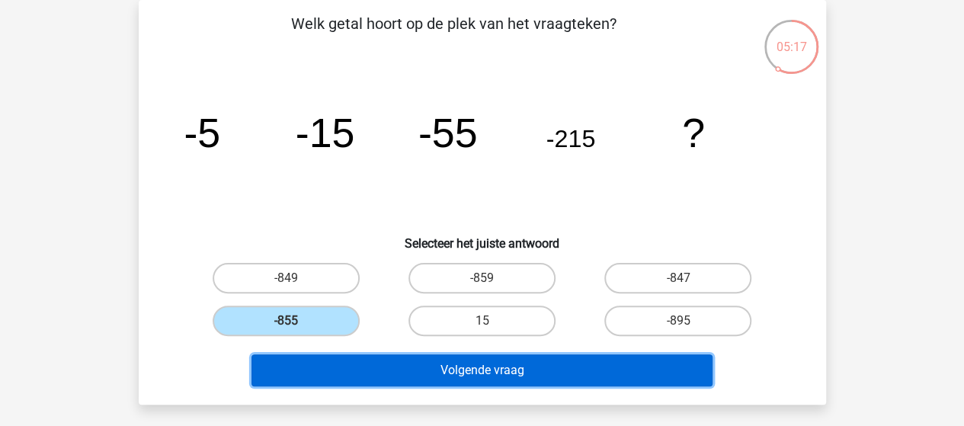
click at [447, 376] on button "Volgende vraag" at bounding box center [481, 370] width 461 height 32
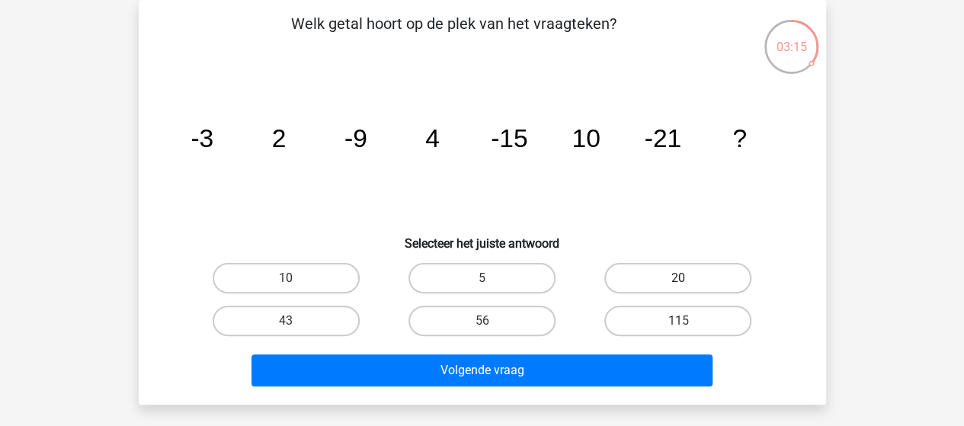
click at [672, 267] on label "20" at bounding box center [677, 278] width 147 height 30
click at [678, 278] on input "20" at bounding box center [683, 283] width 10 height 10
radio input "true"
click at [488, 277] on label "5" at bounding box center [481, 278] width 147 height 30
click at [488, 278] on input "5" at bounding box center [487, 283] width 10 height 10
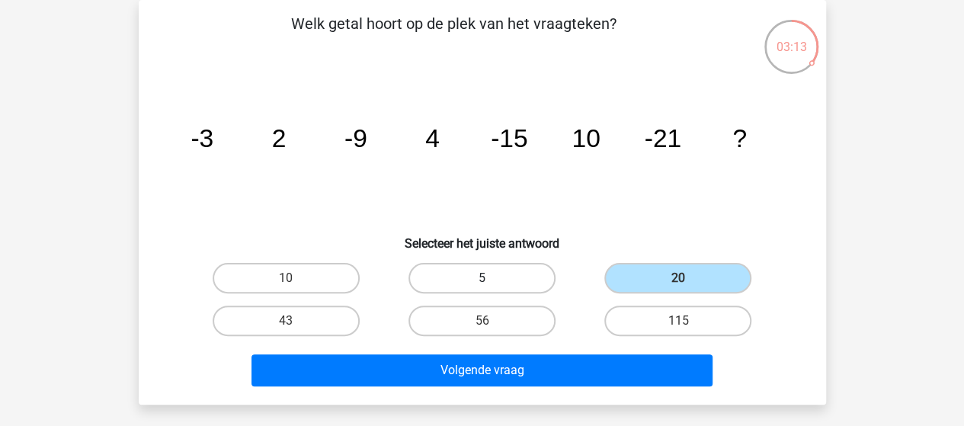
radio input "true"
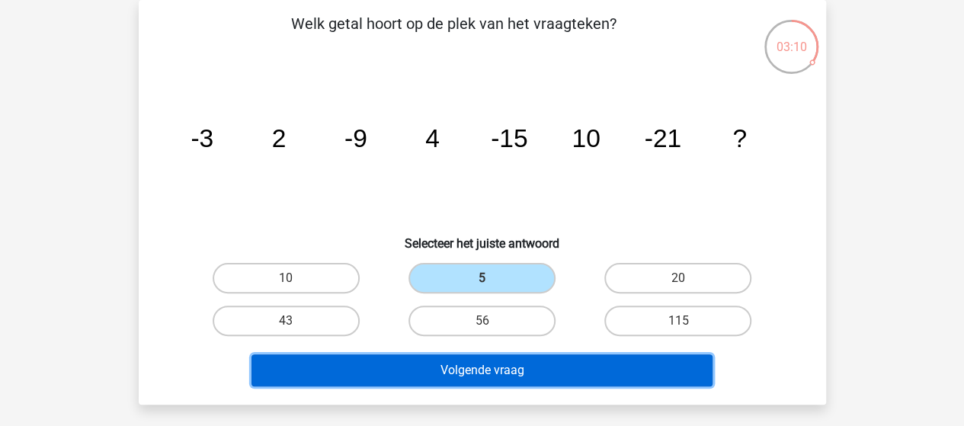
click at [503, 364] on button "Volgende vraag" at bounding box center [481, 370] width 461 height 32
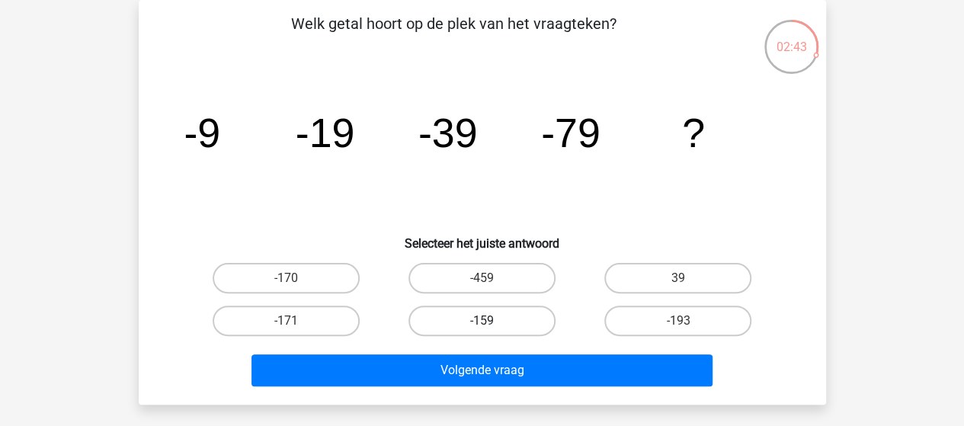
click at [527, 325] on label "-159" at bounding box center [481, 321] width 147 height 30
click at [491, 325] on input "-159" at bounding box center [487, 326] width 10 height 10
radio input "true"
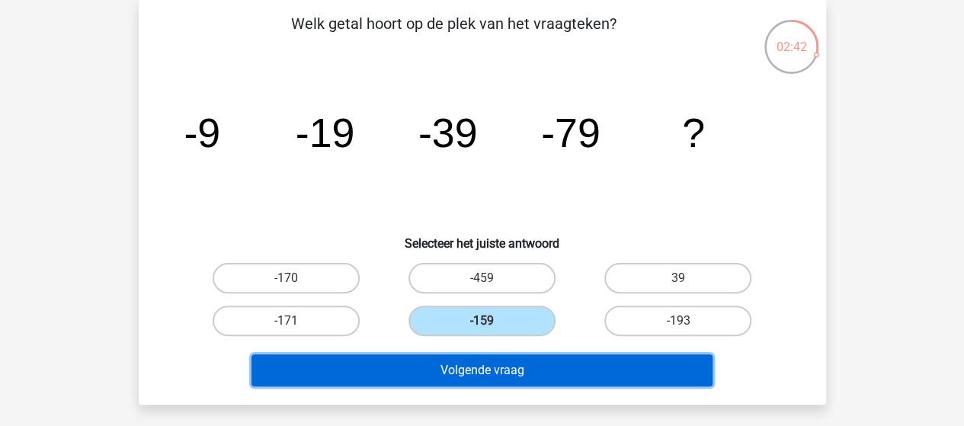
click at [543, 364] on button "Volgende vraag" at bounding box center [481, 370] width 461 height 32
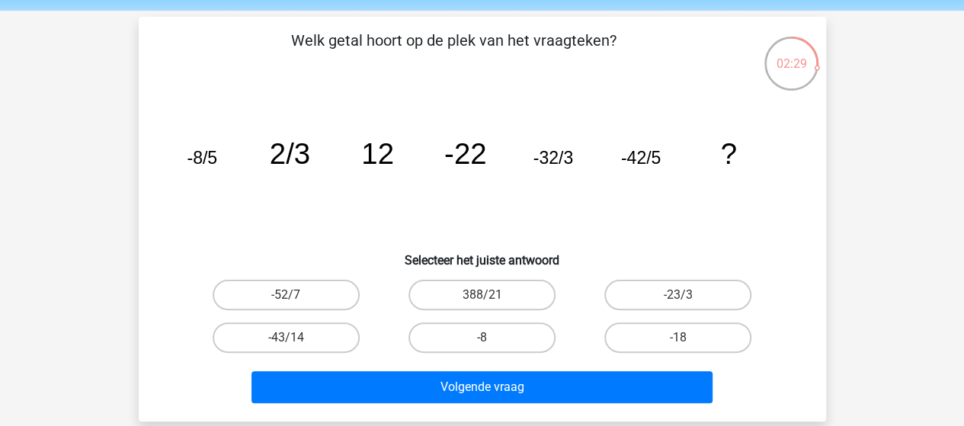
scroll to position [76, 0]
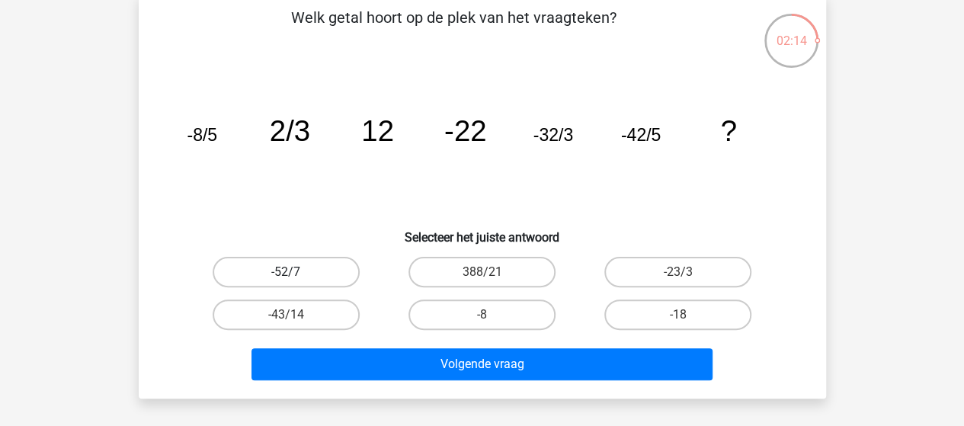
click at [312, 268] on label "-52/7" at bounding box center [286, 272] width 147 height 30
click at [296, 272] on input "-52/7" at bounding box center [291, 277] width 10 height 10
radio input "true"
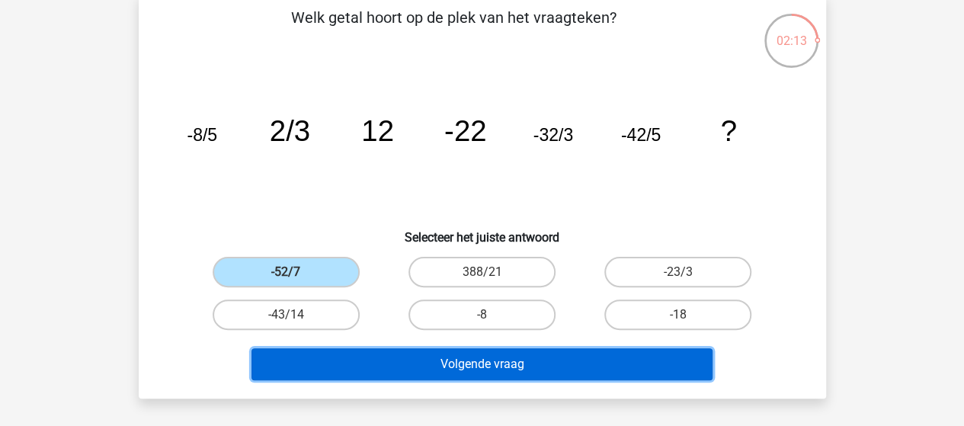
click at [479, 367] on button "Volgende vraag" at bounding box center [481, 364] width 461 height 32
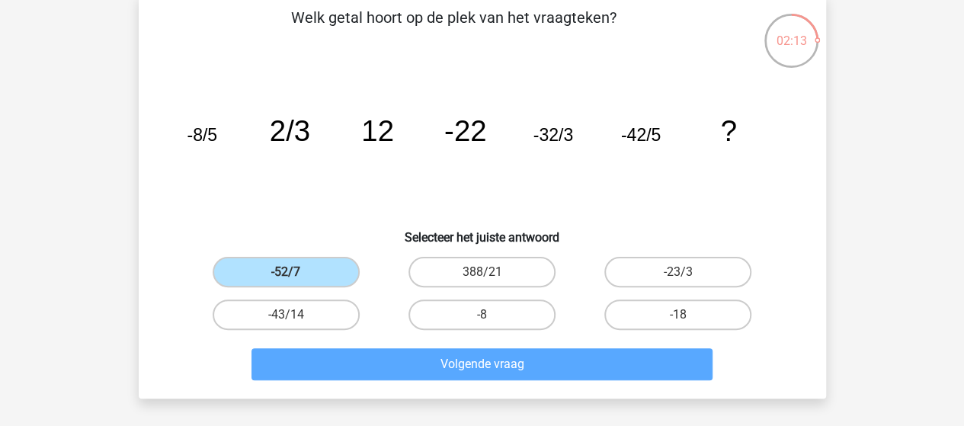
scroll to position [70, 0]
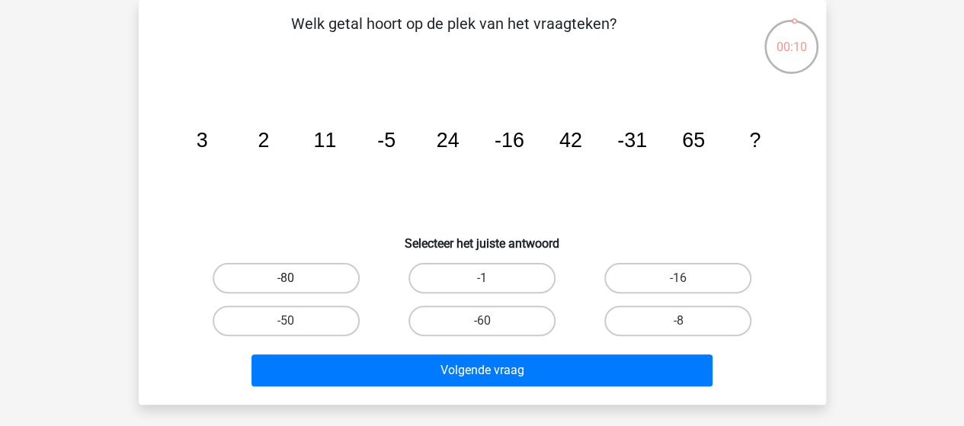
click at [307, 278] on label "-80" at bounding box center [286, 278] width 147 height 30
click at [296, 278] on input "-80" at bounding box center [291, 283] width 10 height 10
radio input "true"
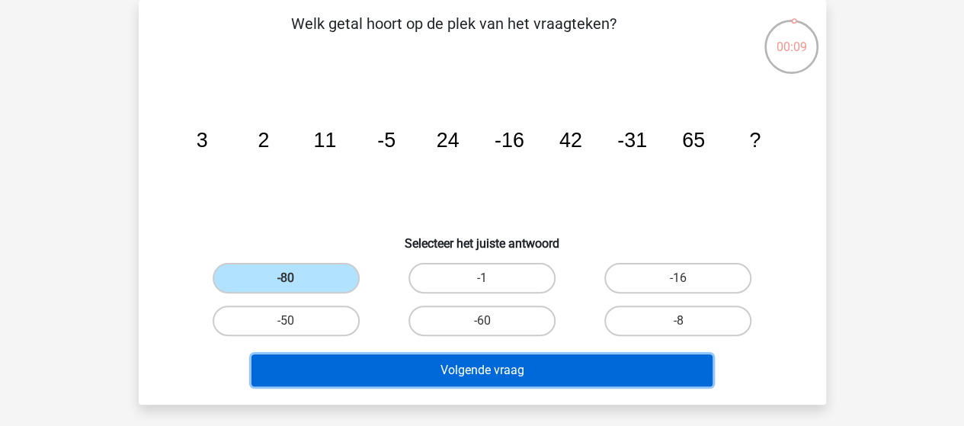
click at [439, 366] on button "Volgende vraag" at bounding box center [481, 370] width 461 height 32
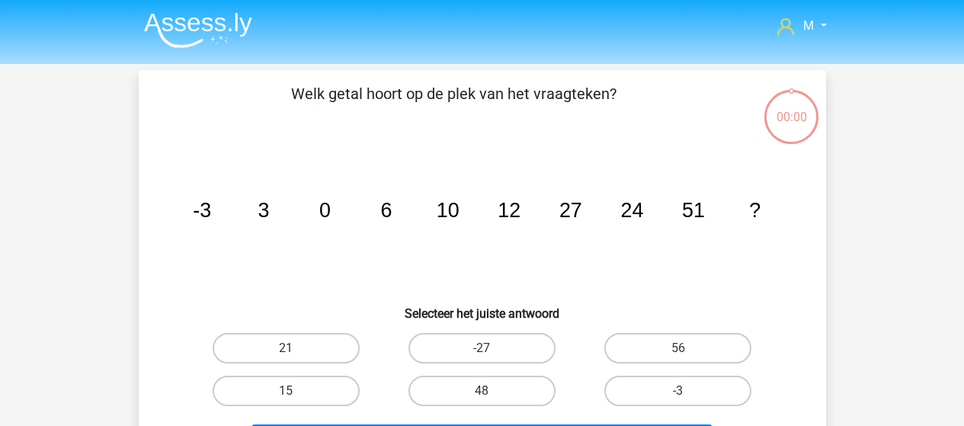
scroll to position [70, 0]
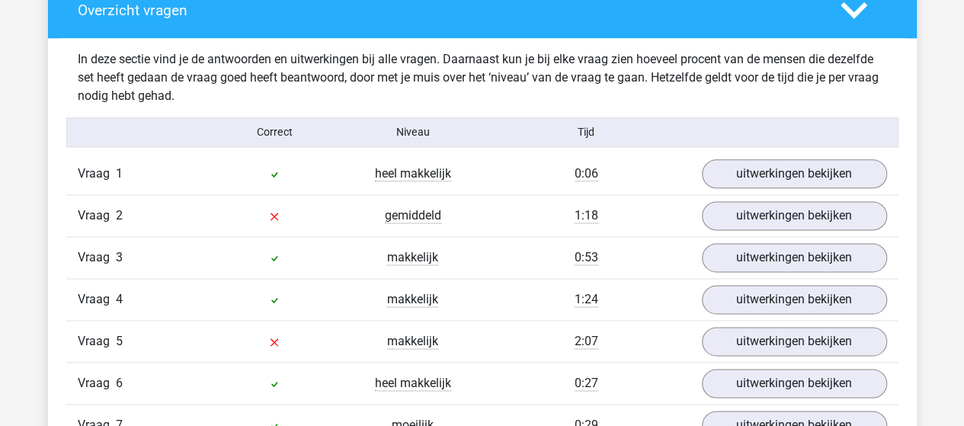
scroll to position [914, 0]
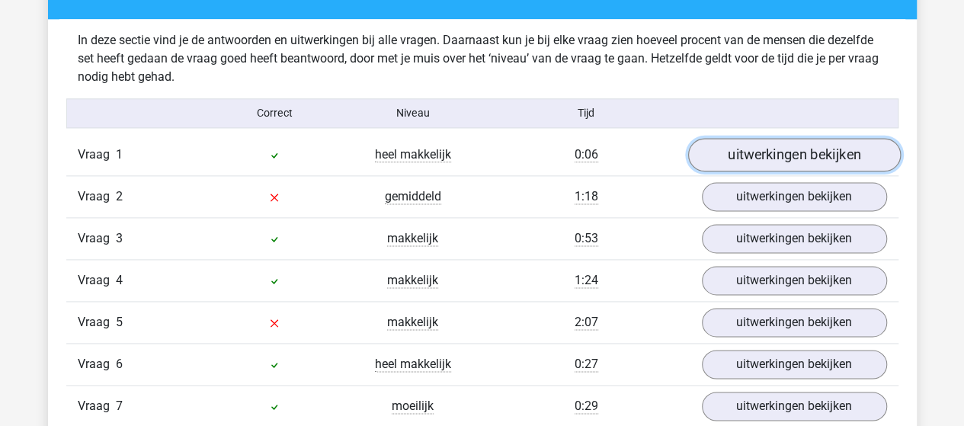
click at [813, 148] on link "uitwerkingen bekijken" at bounding box center [793, 155] width 213 height 34
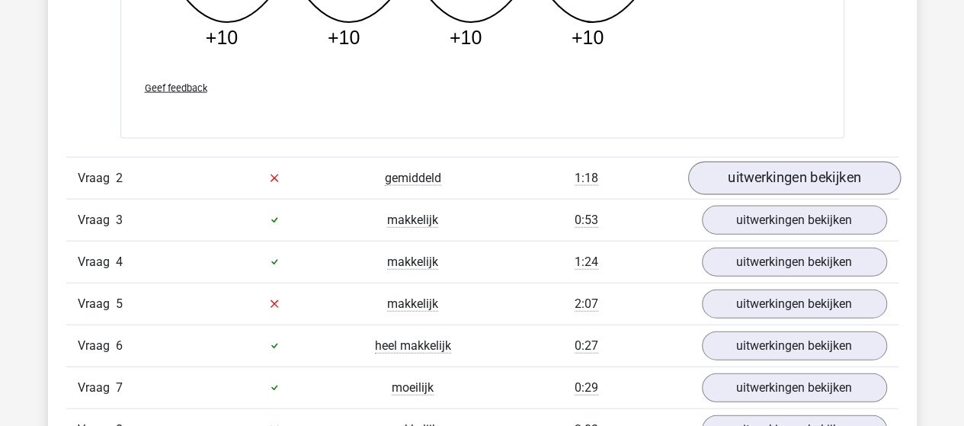
scroll to position [1600, 0]
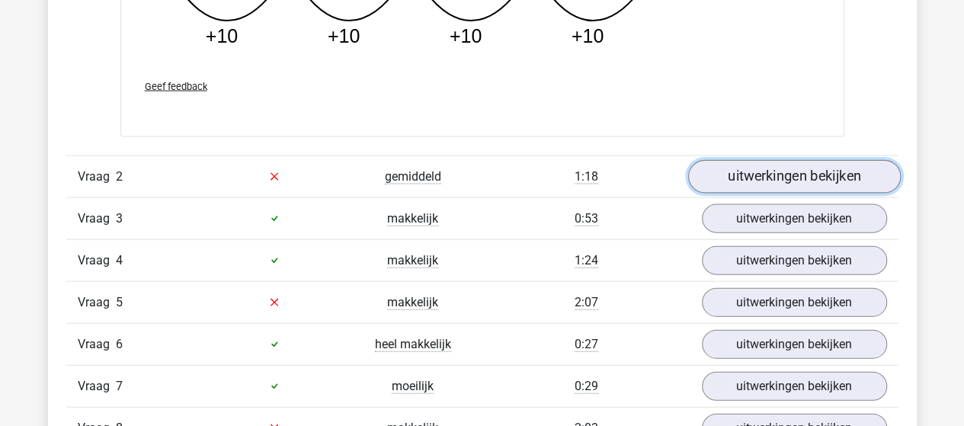
click at [813, 174] on link "uitwerkingen bekijken" at bounding box center [793, 177] width 213 height 34
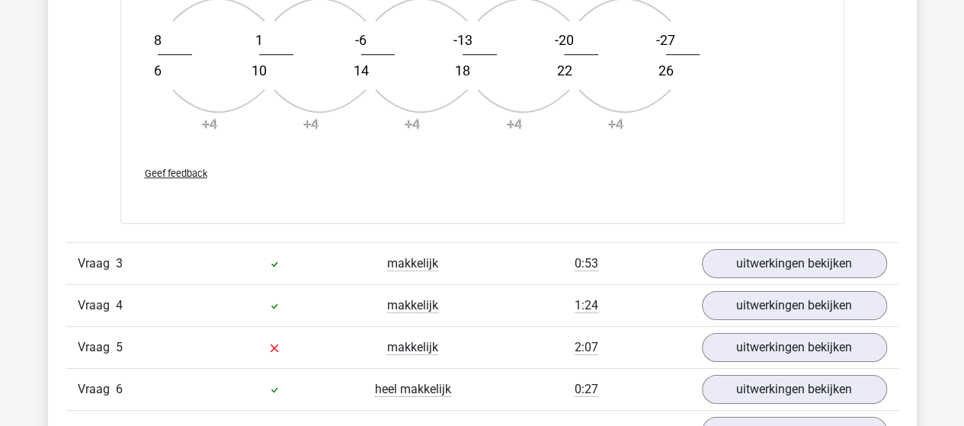
scroll to position [2514, 0]
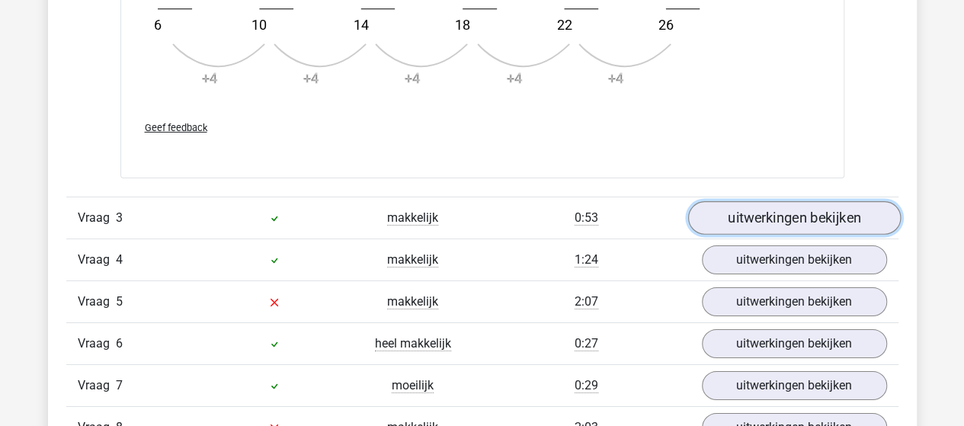
click at [765, 216] on link "uitwerkingen bekijken" at bounding box center [793, 219] width 213 height 34
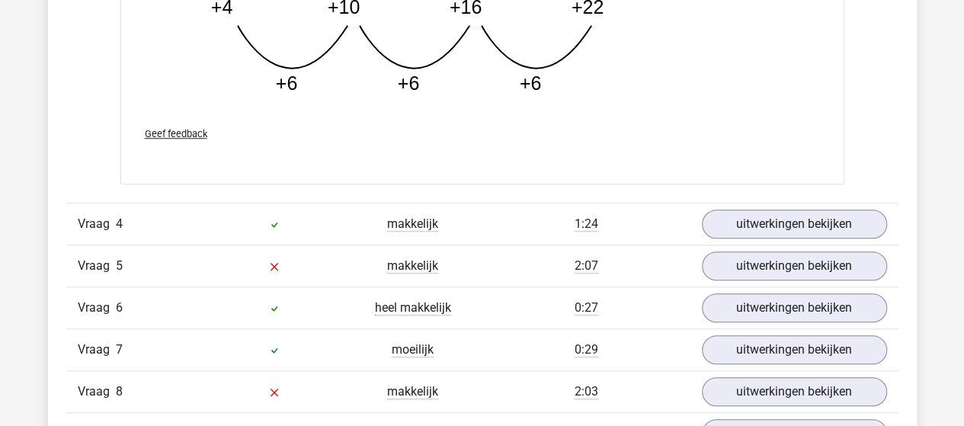
scroll to position [3353, 0]
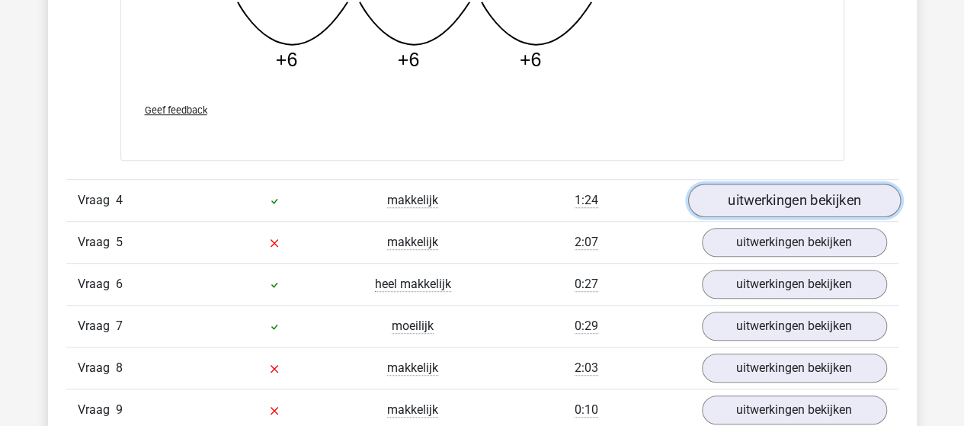
click at [778, 193] on link "uitwerkingen bekijken" at bounding box center [793, 201] width 213 height 34
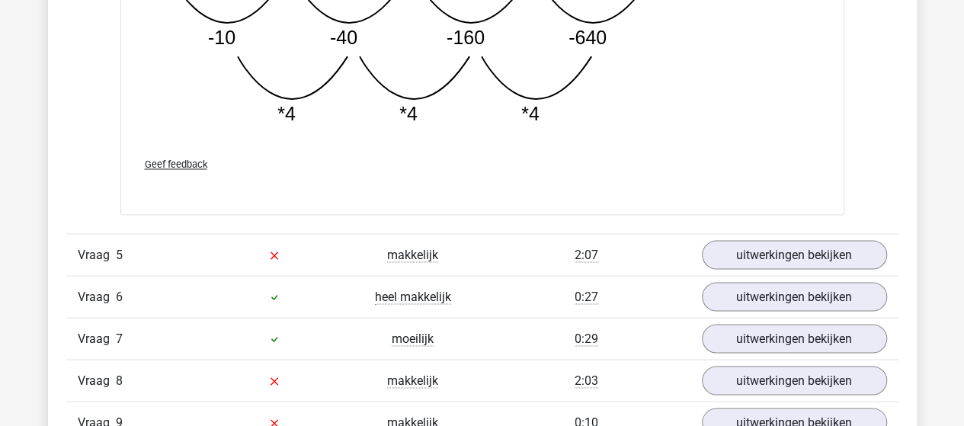
scroll to position [4115, 0]
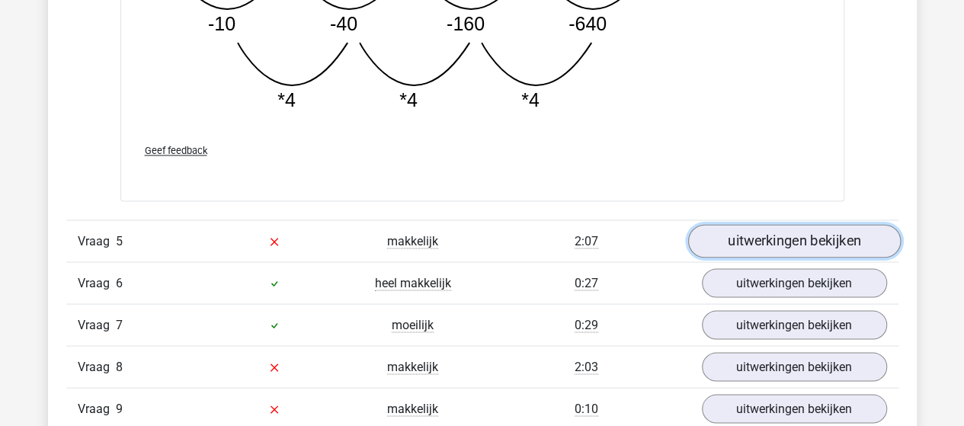
click at [785, 230] on link "uitwerkingen bekijken" at bounding box center [793, 241] width 213 height 34
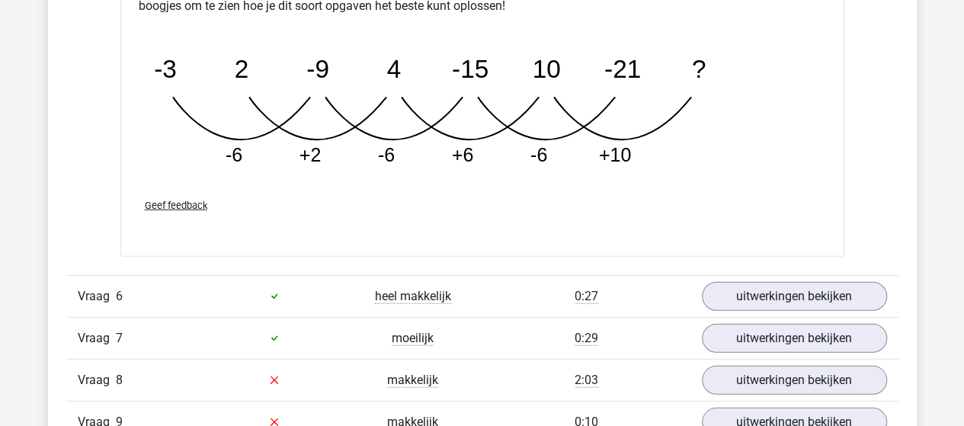
scroll to position [4953, 0]
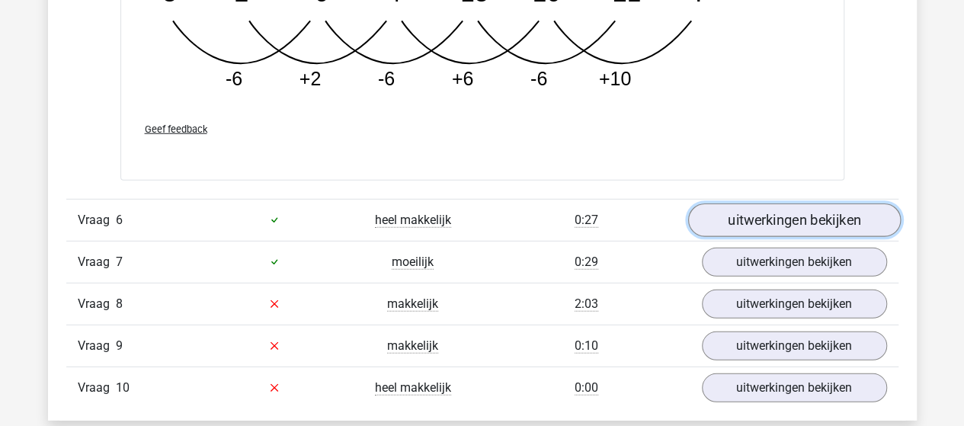
click at [806, 213] on link "uitwerkingen bekijken" at bounding box center [793, 220] width 213 height 34
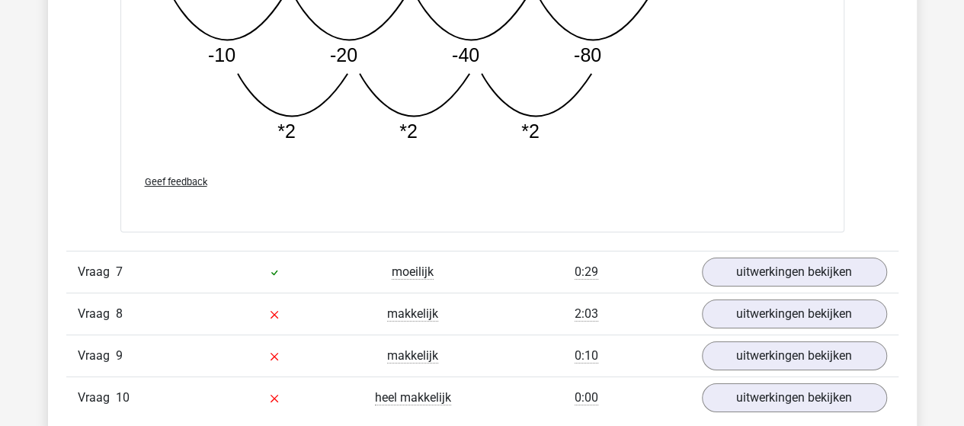
scroll to position [5715, 0]
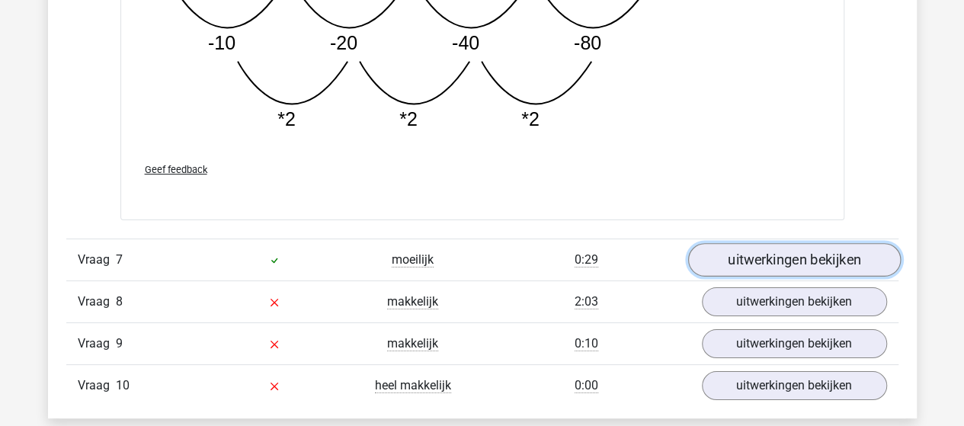
click at [789, 245] on link "uitwerkingen bekijken" at bounding box center [793, 260] width 213 height 34
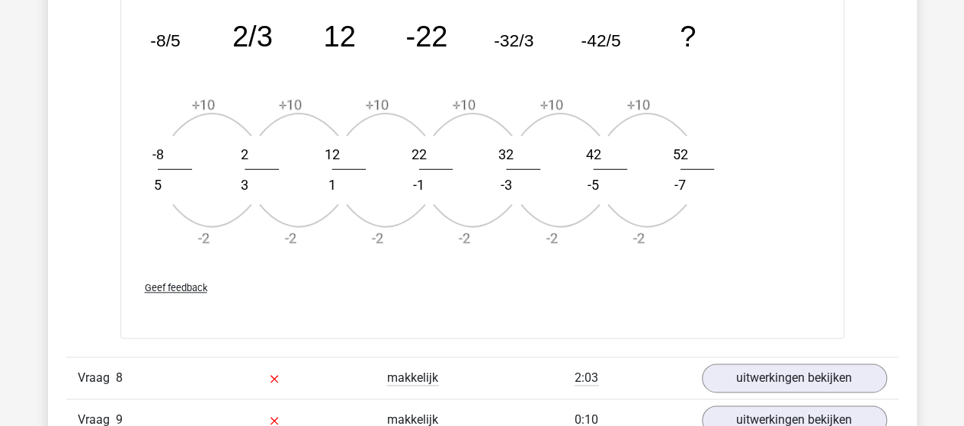
scroll to position [6705, 0]
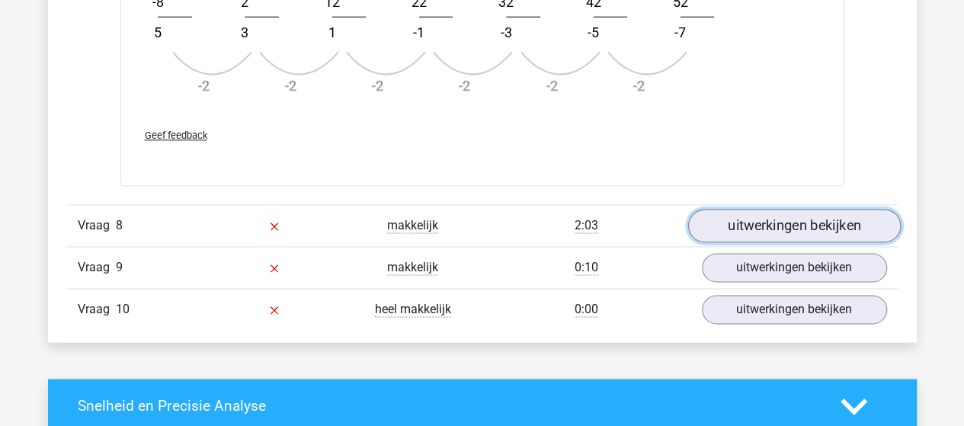
click at [779, 213] on link "uitwerkingen bekijken" at bounding box center [793, 226] width 213 height 34
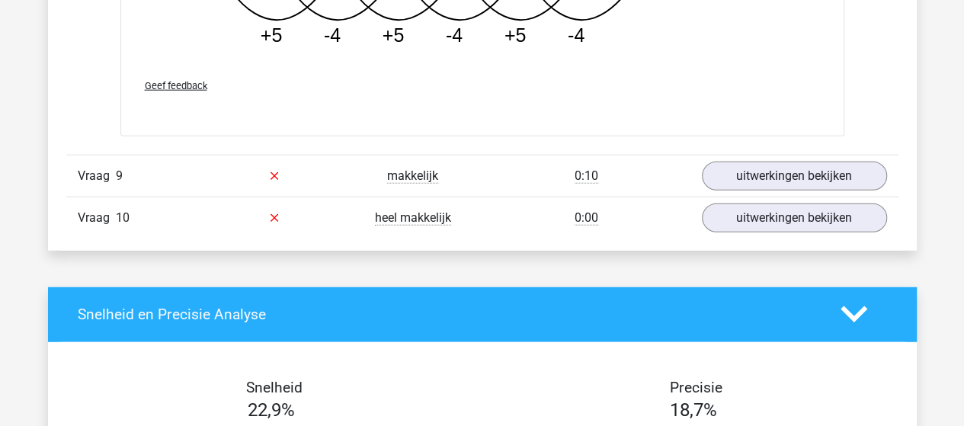
scroll to position [7696, 0]
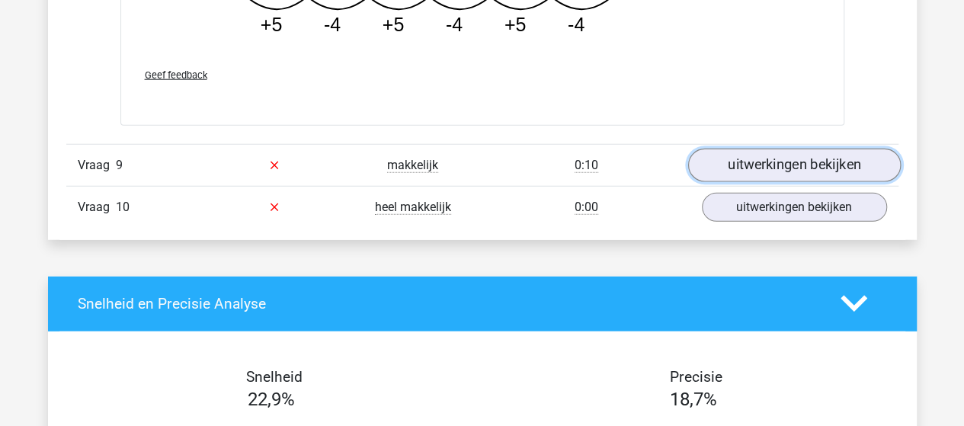
click at [784, 158] on link "uitwerkingen bekijken" at bounding box center [793, 166] width 213 height 34
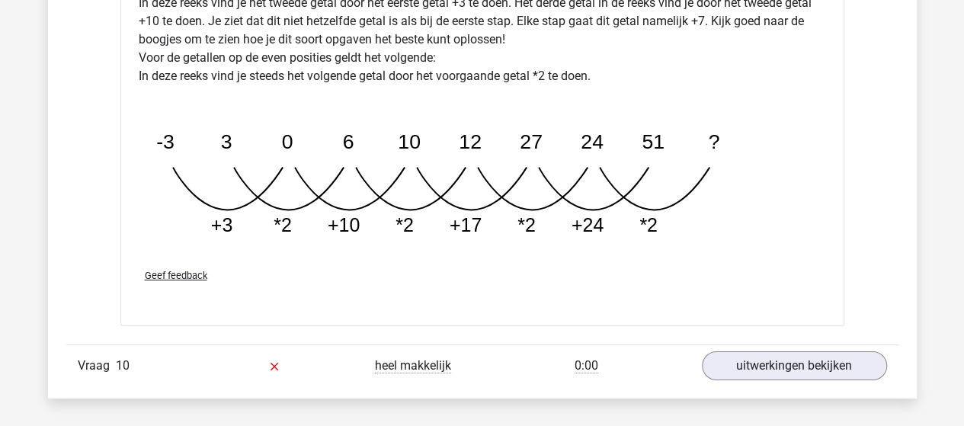
scroll to position [8534, 0]
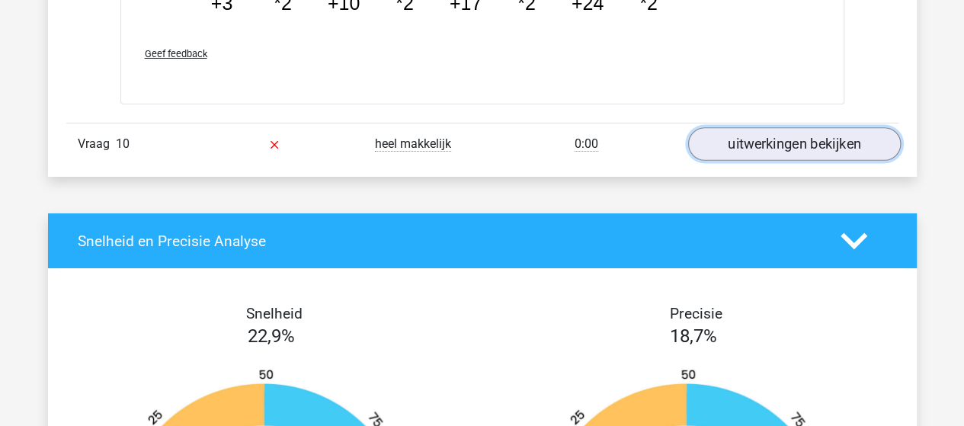
drag, startPoint x: 783, startPoint y: 132, endPoint x: 750, endPoint y: 121, distance: 35.2
click at [783, 132] on link "uitwerkingen bekijken" at bounding box center [793, 145] width 213 height 34
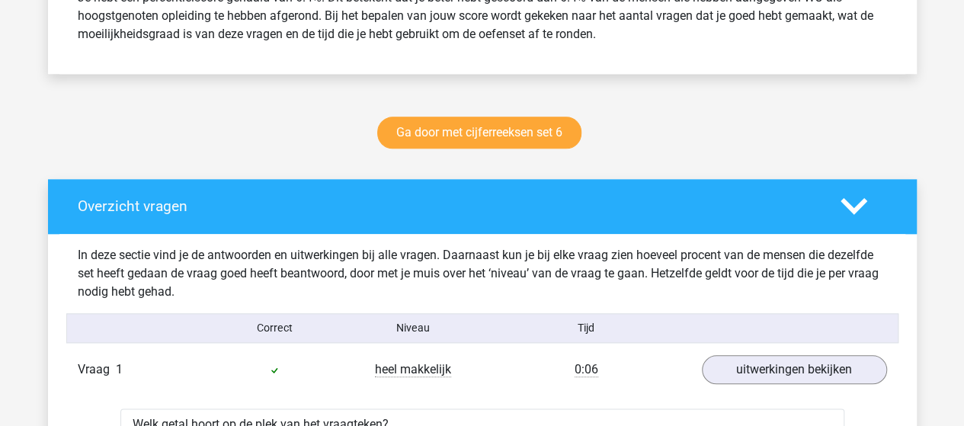
scroll to position [686, 0]
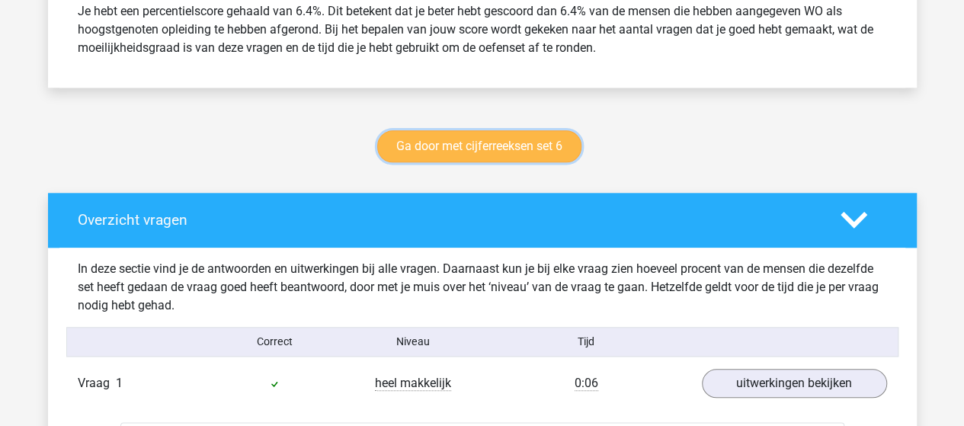
click at [523, 142] on link "Ga door met cijferreeksen set 6" at bounding box center [479, 146] width 204 height 32
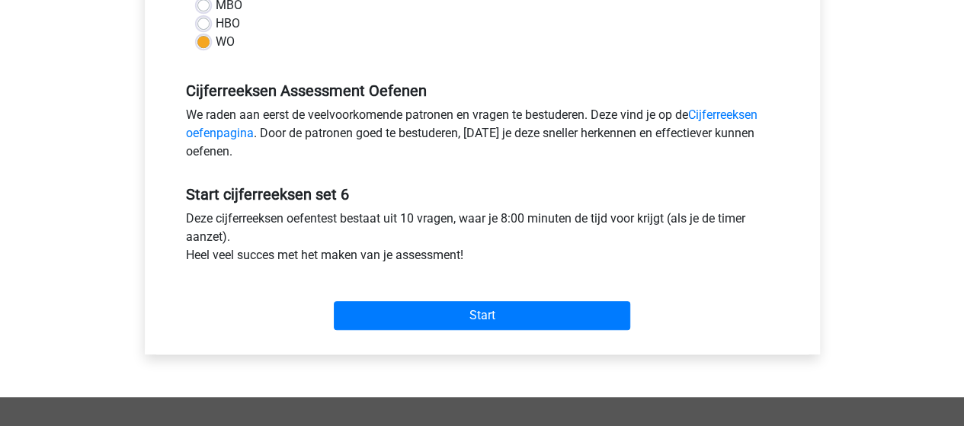
scroll to position [381, 0]
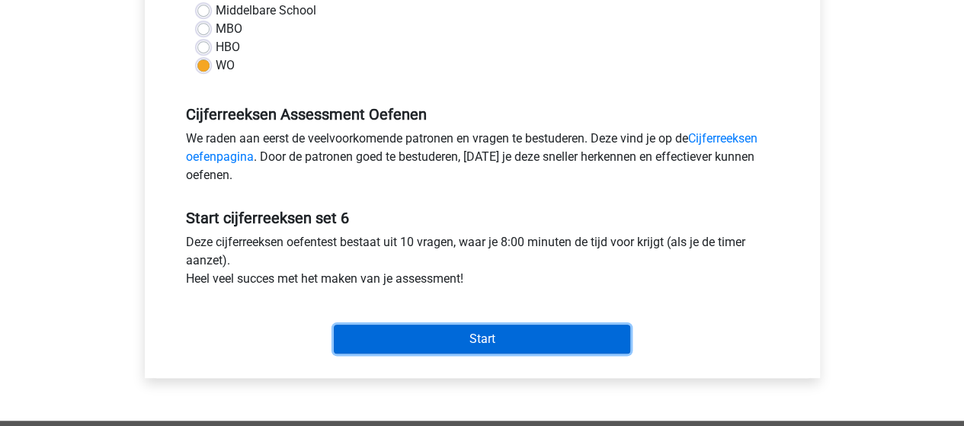
click at [500, 338] on input "Start" at bounding box center [482, 339] width 296 height 29
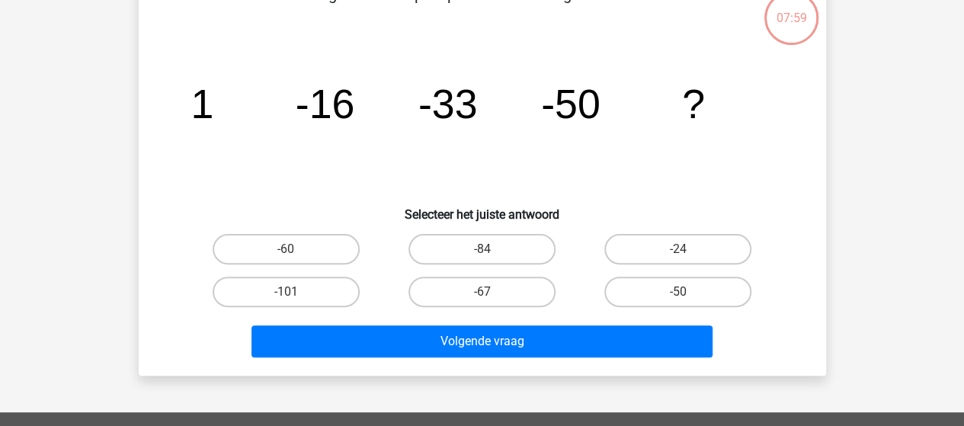
scroll to position [76, 0]
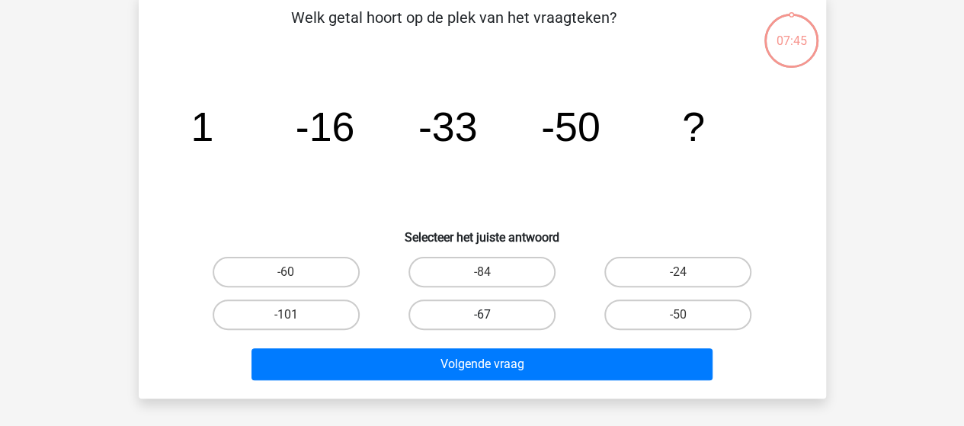
click at [495, 307] on label "-67" at bounding box center [481, 314] width 147 height 30
click at [491, 315] on input "-67" at bounding box center [487, 320] width 10 height 10
radio input "true"
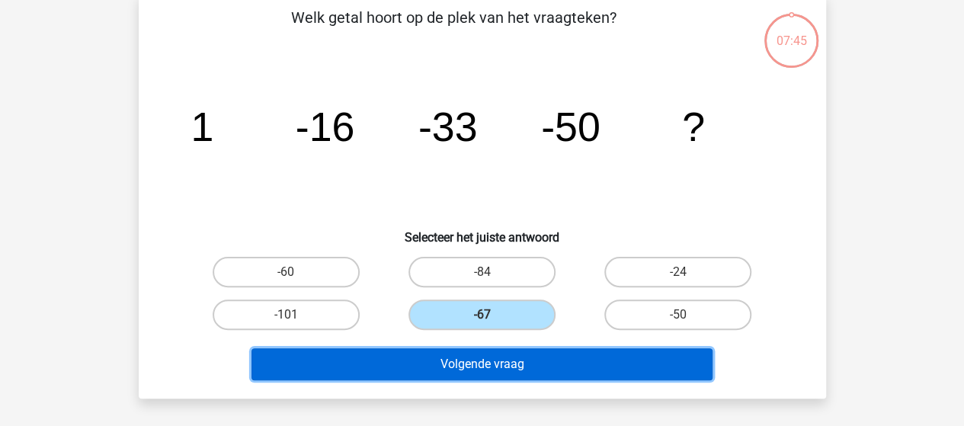
click at [529, 366] on button "Volgende vraag" at bounding box center [481, 364] width 461 height 32
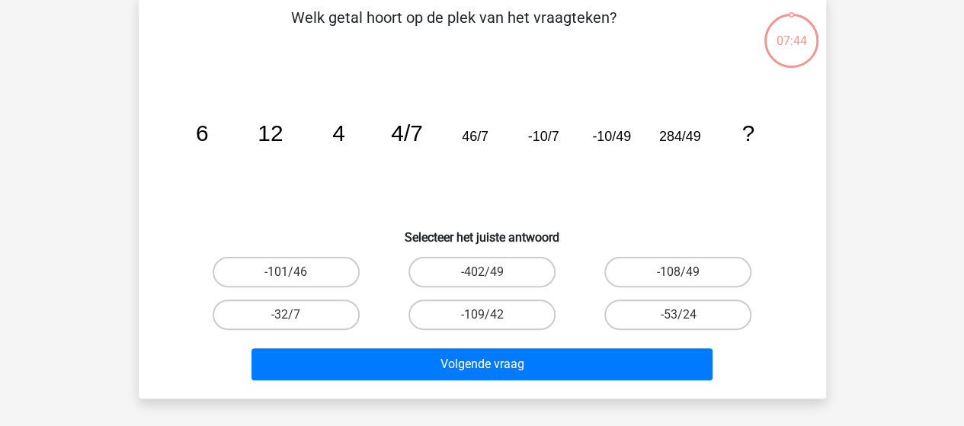
scroll to position [70, 0]
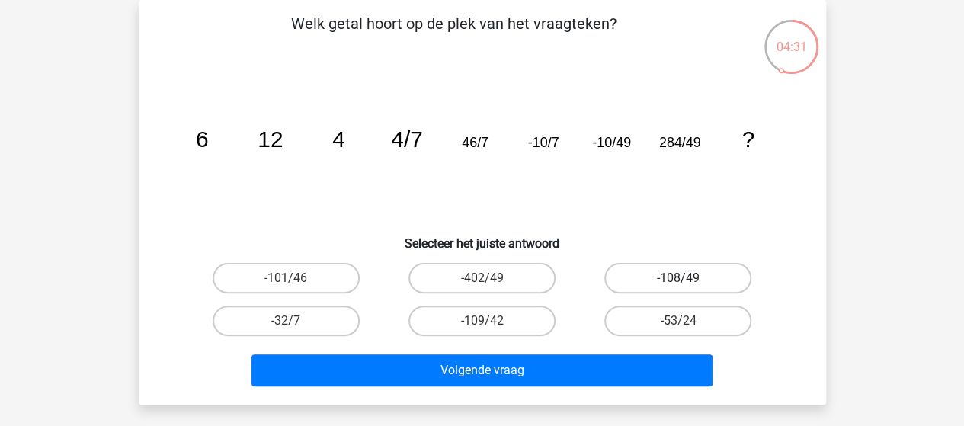
click at [692, 282] on label "-108/49" at bounding box center [677, 278] width 147 height 30
click at [688, 282] on input "-108/49" at bounding box center [683, 283] width 10 height 10
radio input "true"
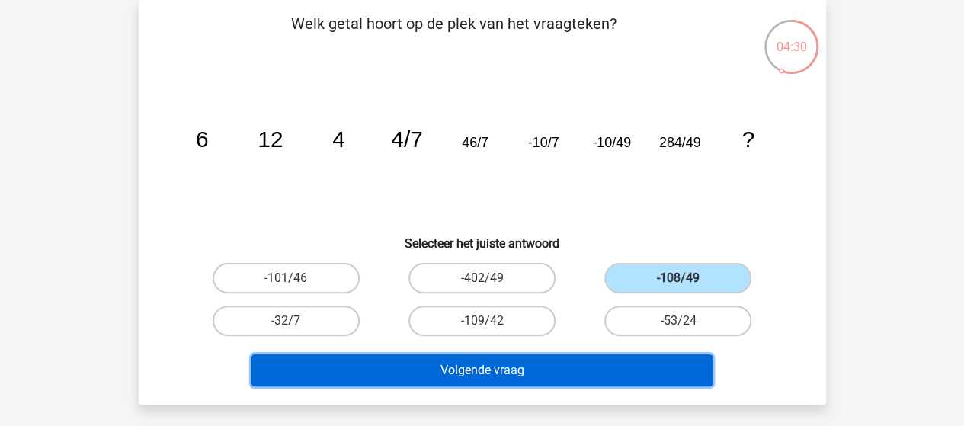
click at [547, 370] on button "Volgende vraag" at bounding box center [481, 370] width 461 height 32
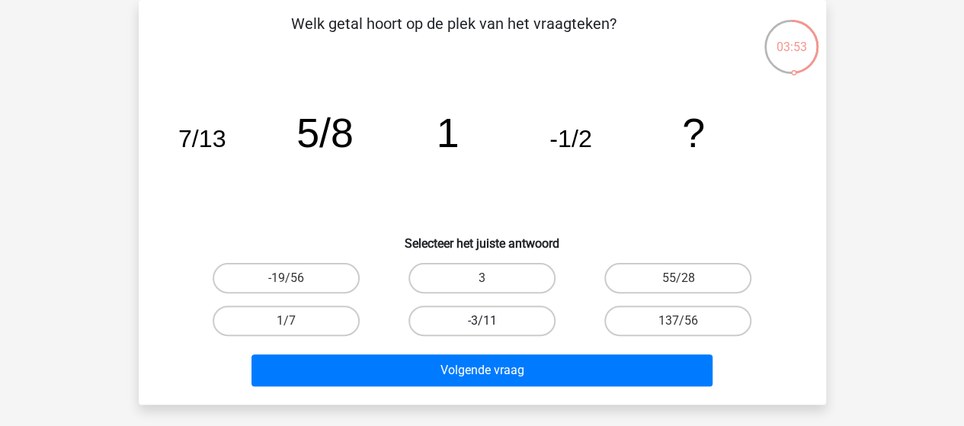
drag, startPoint x: 454, startPoint y: 322, endPoint x: 456, endPoint y: 334, distance: 12.4
click at [454, 322] on label "-3/11" at bounding box center [481, 321] width 147 height 30
click at [482, 322] on input "-3/11" at bounding box center [487, 326] width 10 height 10
radio input "true"
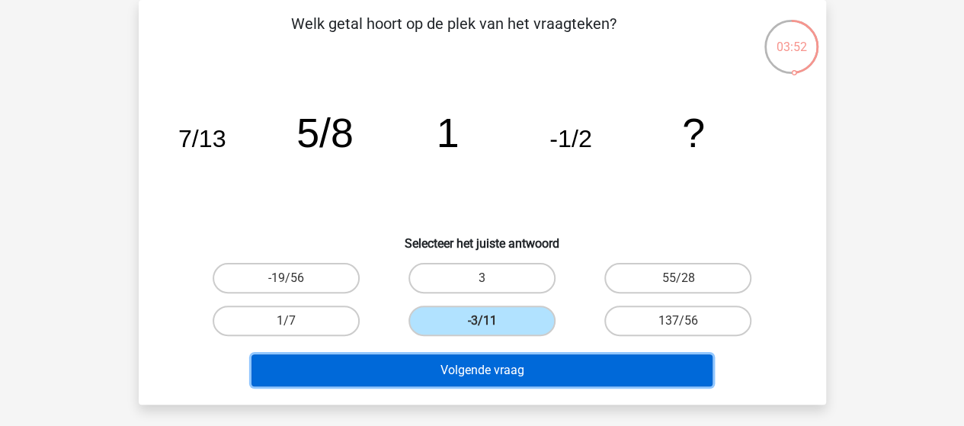
click at [454, 370] on button "Volgende vraag" at bounding box center [481, 370] width 461 height 32
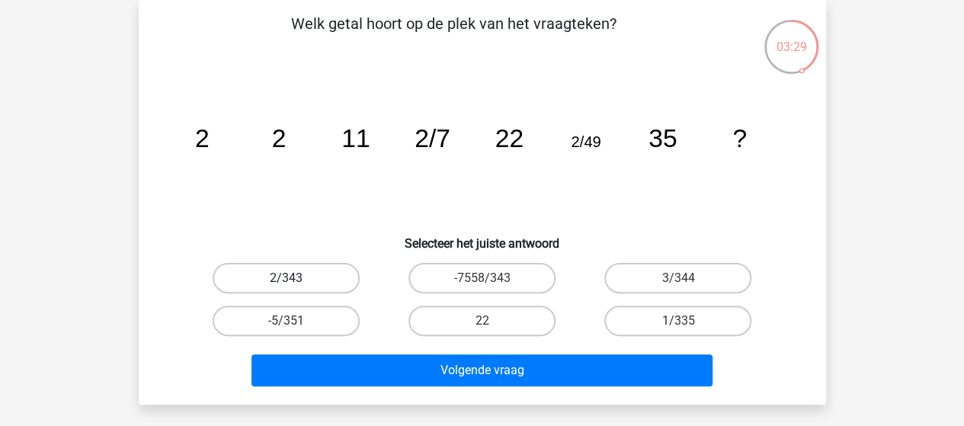
drag, startPoint x: 276, startPoint y: 278, endPoint x: 293, endPoint y: 288, distance: 20.1
click at [276, 278] on label "2/343" at bounding box center [286, 278] width 147 height 30
click at [286, 278] on input "2/343" at bounding box center [291, 283] width 10 height 10
radio input "true"
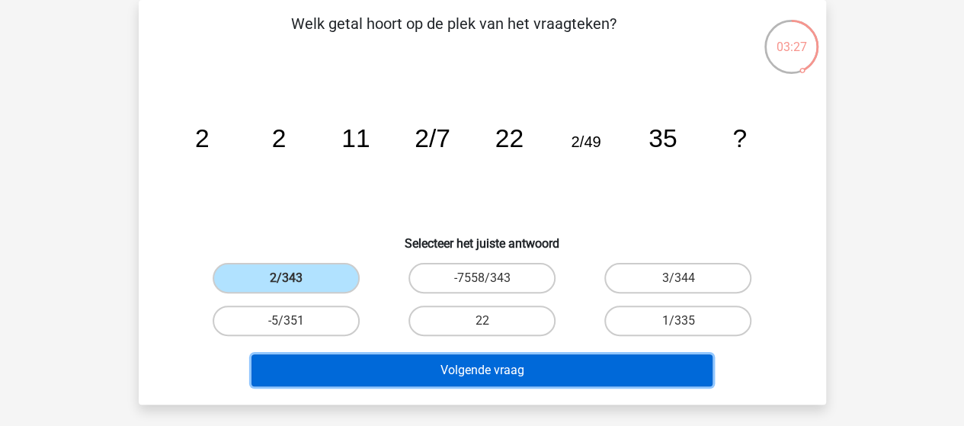
click at [469, 374] on button "Volgende vraag" at bounding box center [481, 370] width 461 height 32
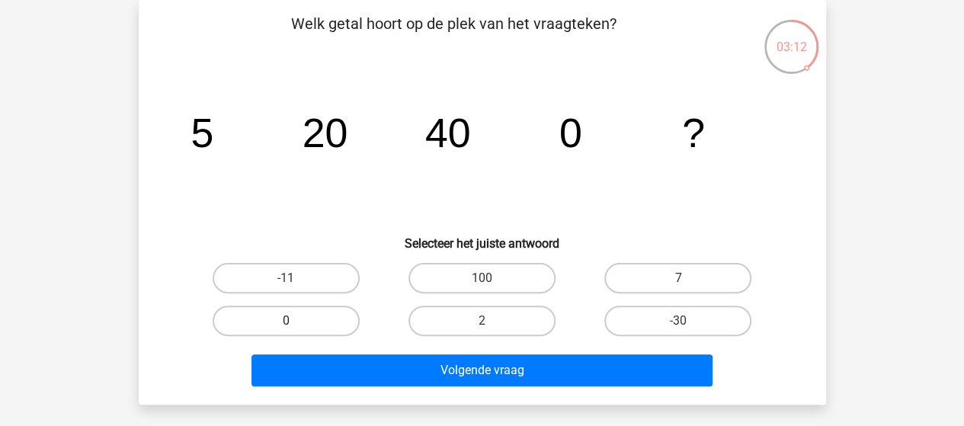
click at [273, 325] on label "0" at bounding box center [286, 321] width 147 height 30
click at [286, 325] on input "0" at bounding box center [291, 326] width 10 height 10
radio input "true"
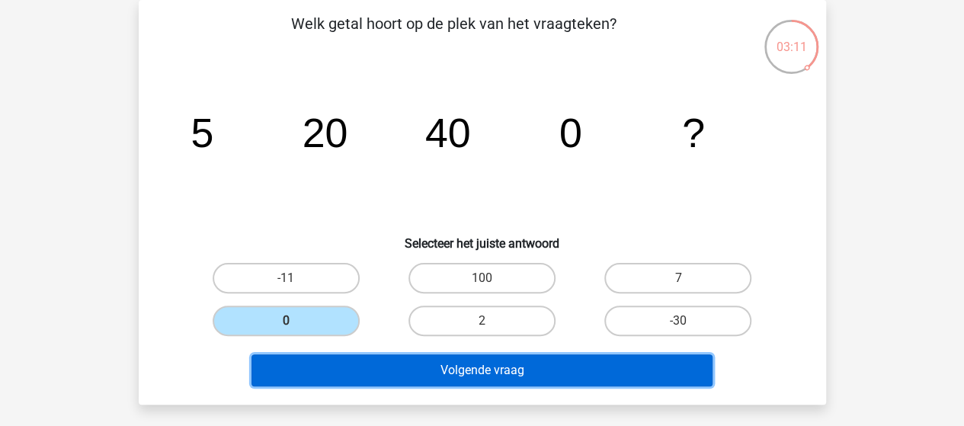
click at [423, 373] on button "Volgende vraag" at bounding box center [481, 370] width 461 height 32
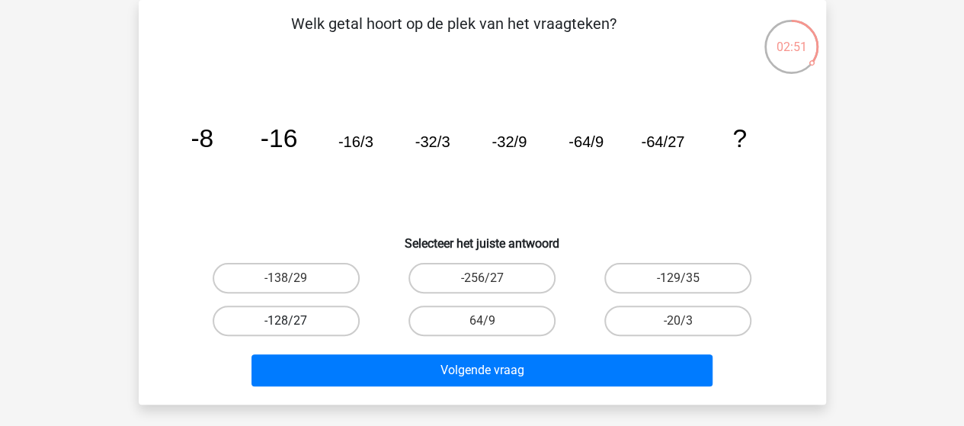
click at [312, 313] on label "-128/27" at bounding box center [286, 321] width 147 height 30
click at [296, 321] on input "-128/27" at bounding box center [291, 326] width 10 height 10
radio input "true"
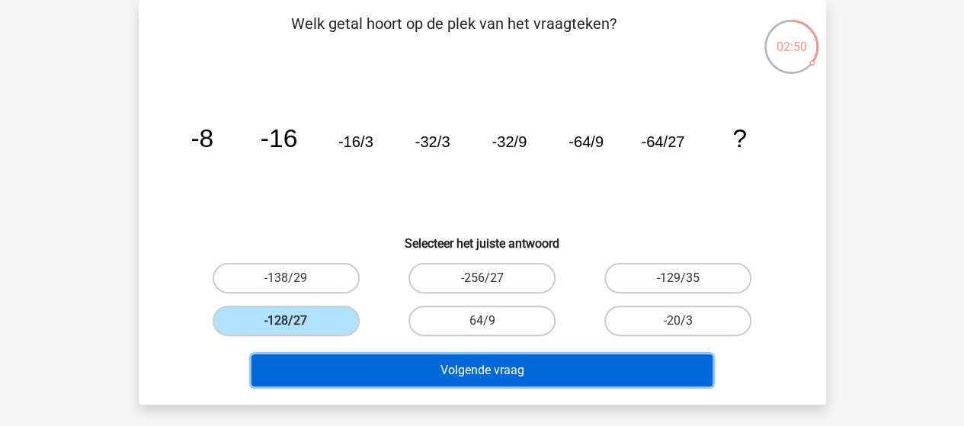
click at [505, 370] on button "Volgende vraag" at bounding box center [481, 370] width 461 height 32
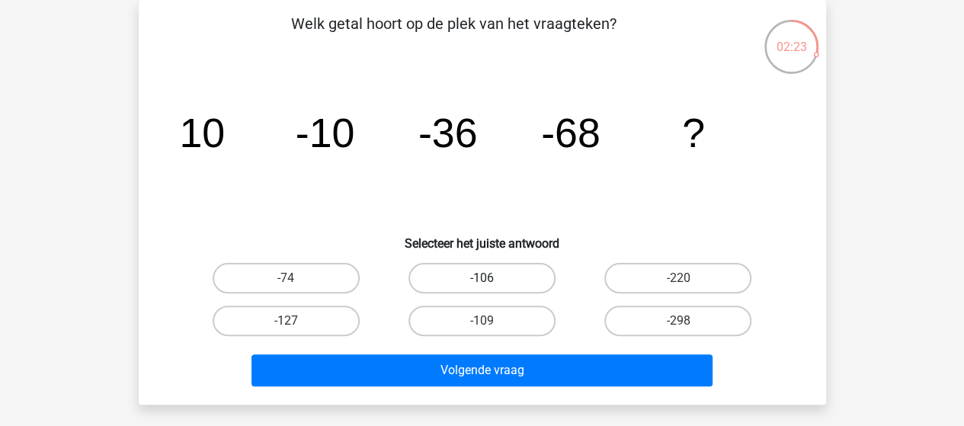
click at [454, 279] on label "-106" at bounding box center [481, 278] width 147 height 30
click at [482, 279] on input "-106" at bounding box center [487, 283] width 10 height 10
radio input "true"
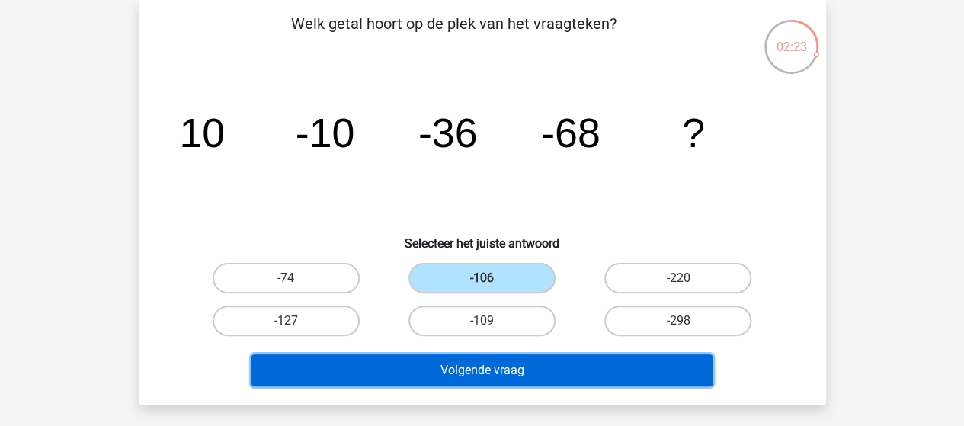
click at [488, 373] on button "Volgende vraag" at bounding box center [481, 370] width 461 height 32
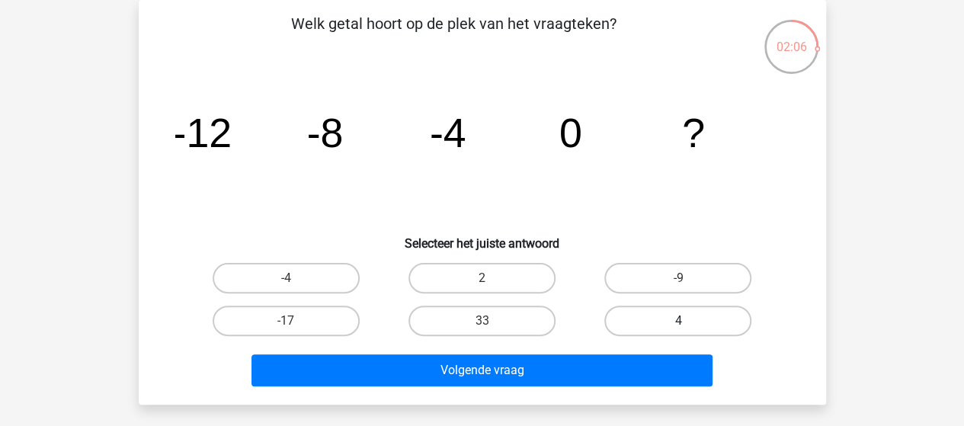
click at [671, 319] on label "4" at bounding box center [677, 321] width 147 height 30
click at [678, 321] on input "4" at bounding box center [683, 326] width 10 height 10
radio input "true"
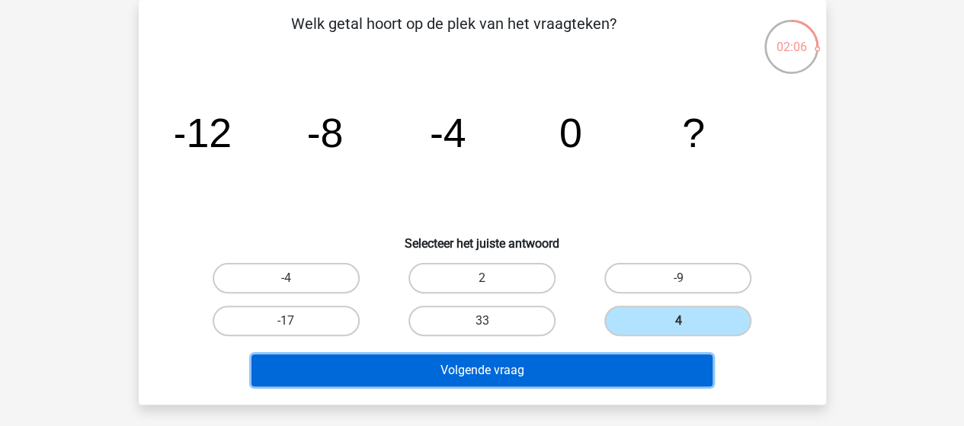
click at [586, 366] on button "Volgende vraag" at bounding box center [481, 370] width 461 height 32
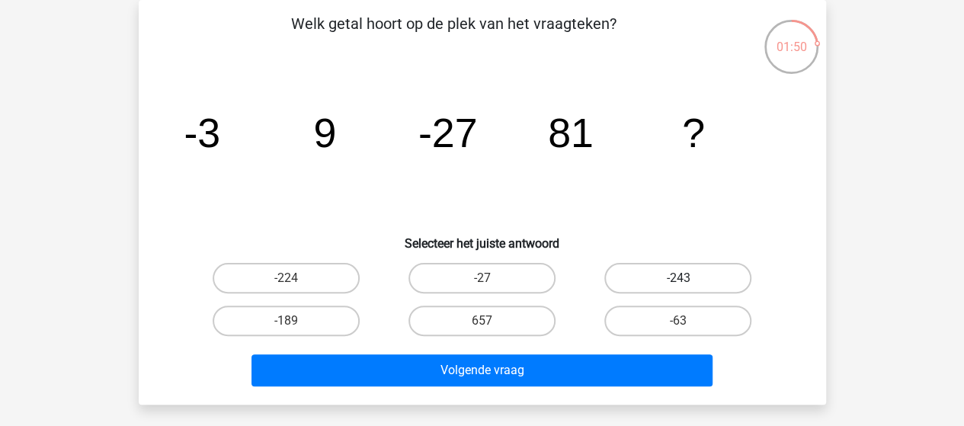
click at [699, 283] on label "-243" at bounding box center [677, 278] width 147 height 30
click at [688, 283] on input "-243" at bounding box center [683, 283] width 10 height 10
radio input "true"
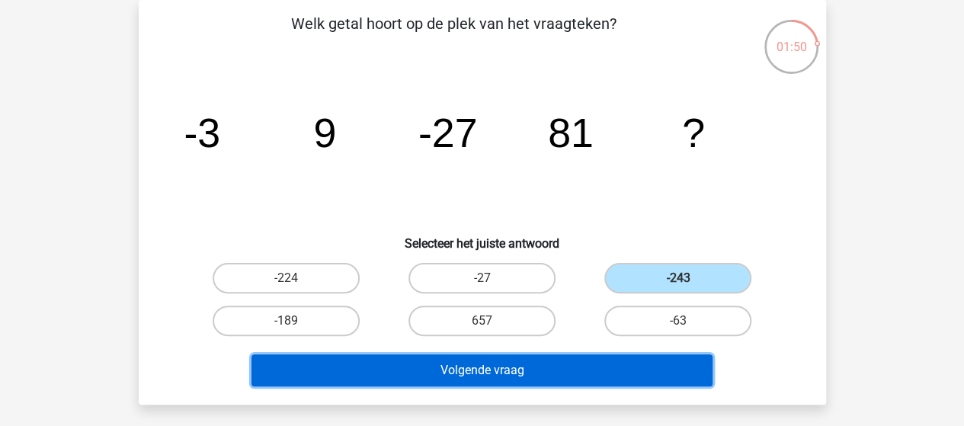
click at [569, 373] on button "Volgende vraag" at bounding box center [481, 370] width 461 height 32
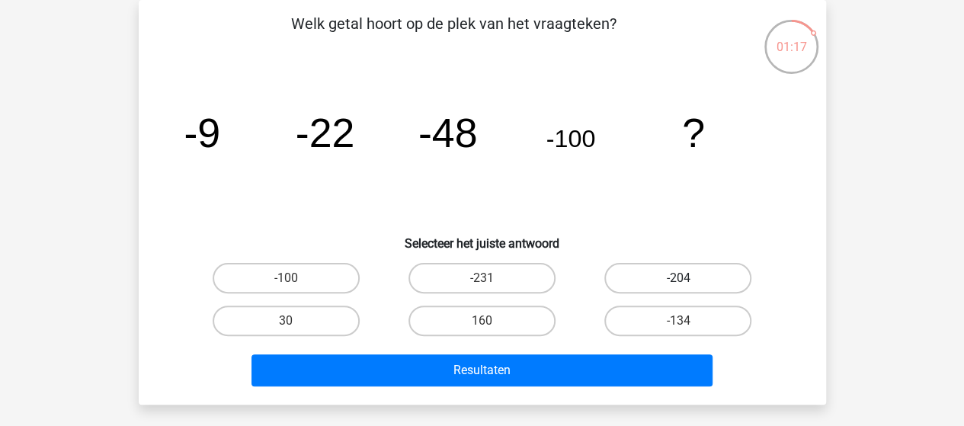
click at [687, 274] on label "-204" at bounding box center [677, 278] width 147 height 30
click at [687, 278] on input "-204" at bounding box center [683, 283] width 10 height 10
radio input "true"
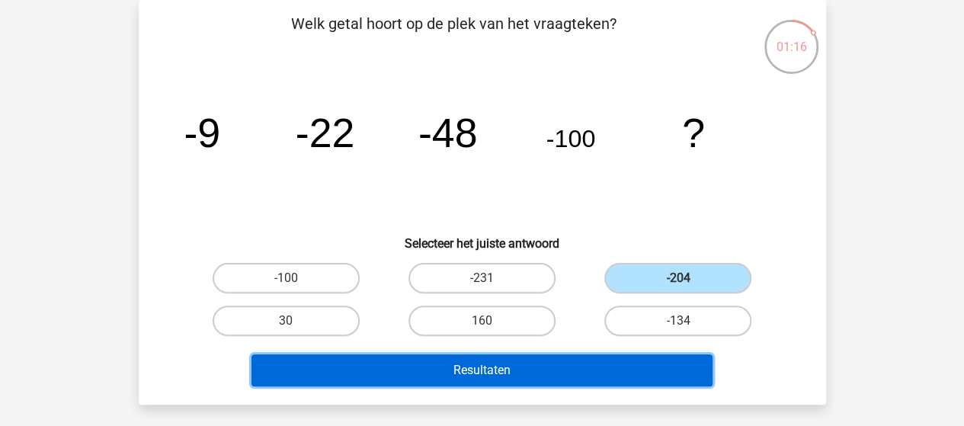
click at [514, 364] on button "Resultaten" at bounding box center [481, 370] width 461 height 32
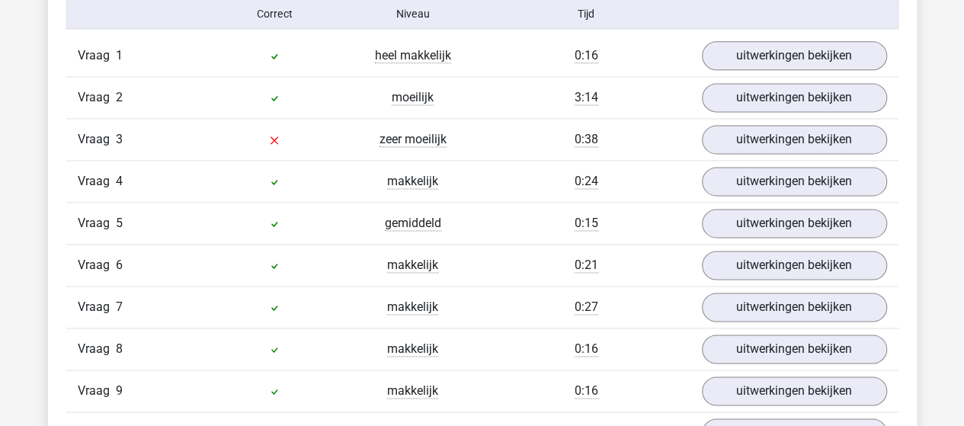
scroll to position [991, 0]
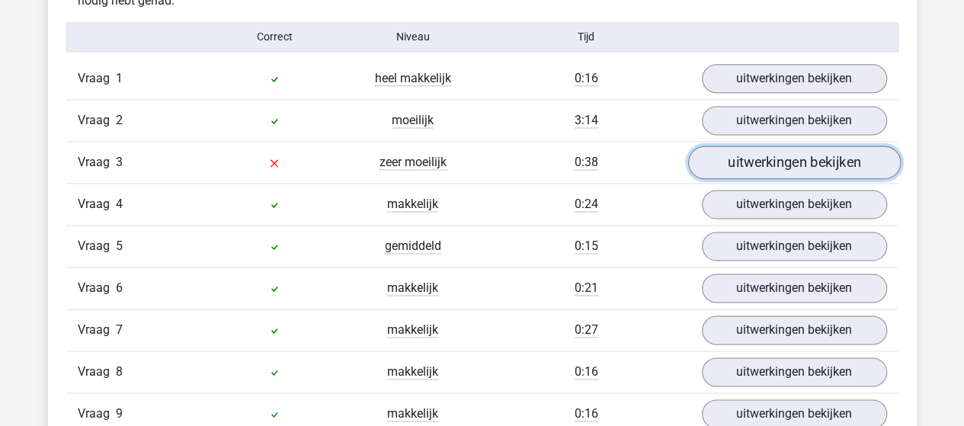
click at [817, 155] on link "uitwerkingen bekijken" at bounding box center [793, 163] width 213 height 34
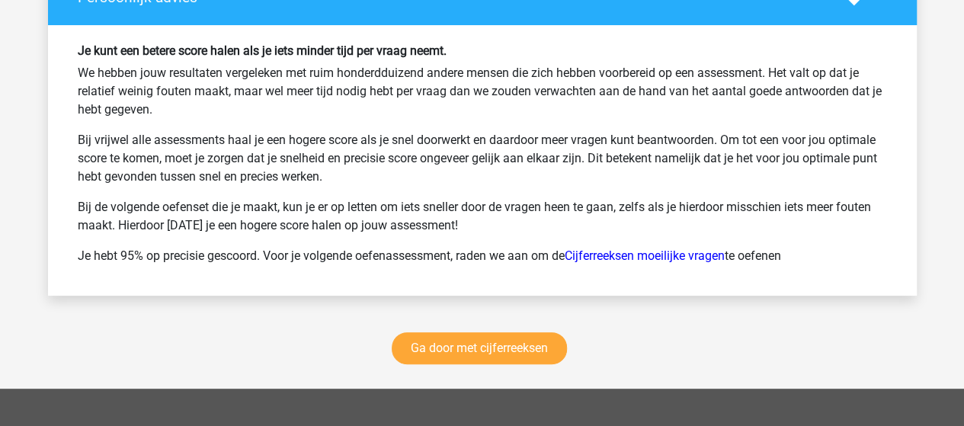
scroll to position [3048, 0]
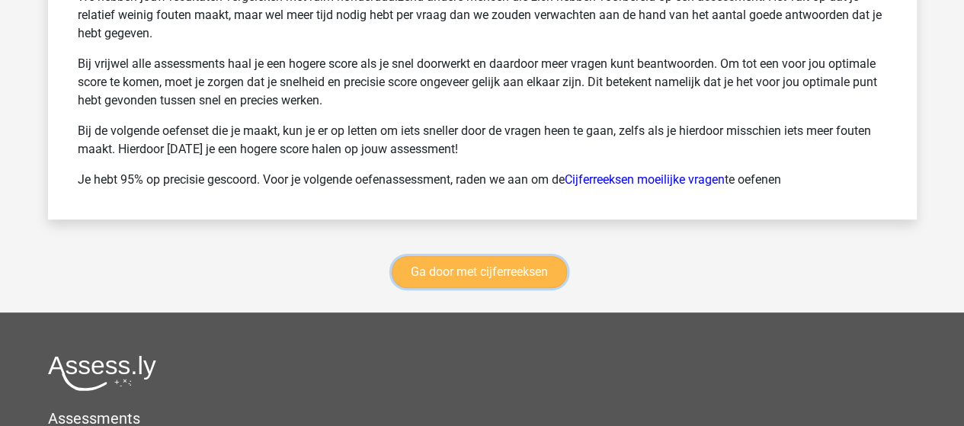
drag, startPoint x: 482, startPoint y: 255, endPoint x: 590, endPoint y: 176, distance: 134.1
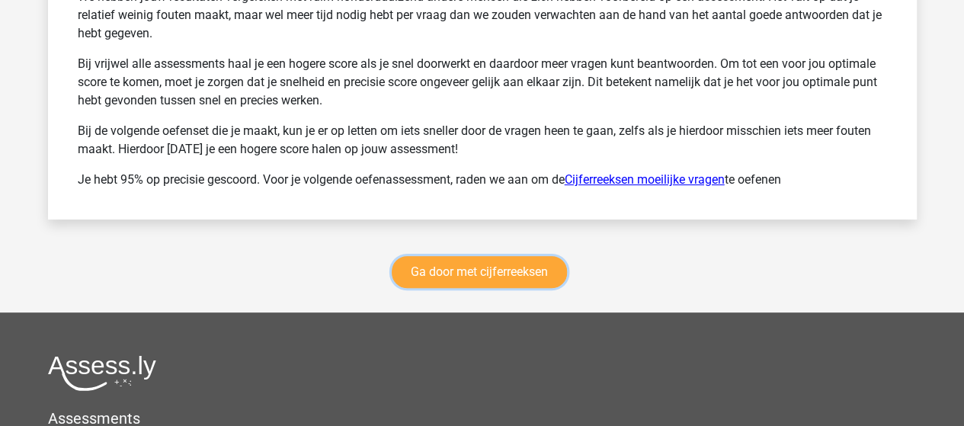
click at [482, 256] on link "Ga door met cijferreeksen" at bounding box center [479, 272] width 175 height 32
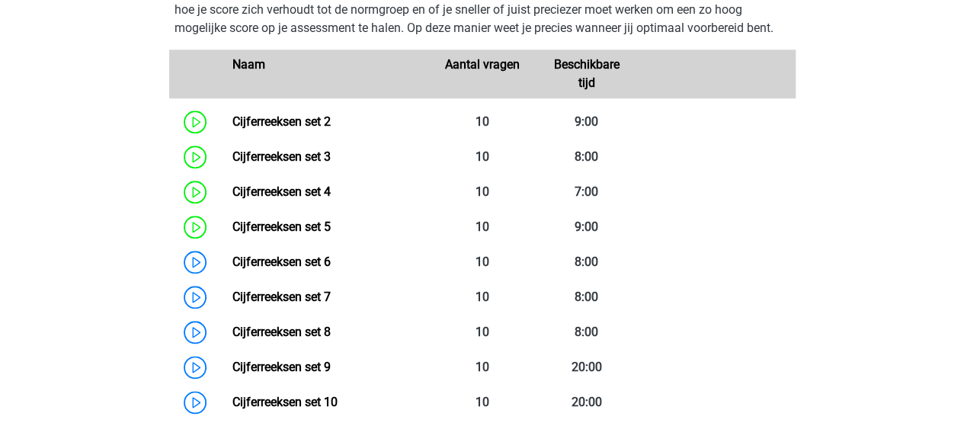
scroll to position [755, 0]
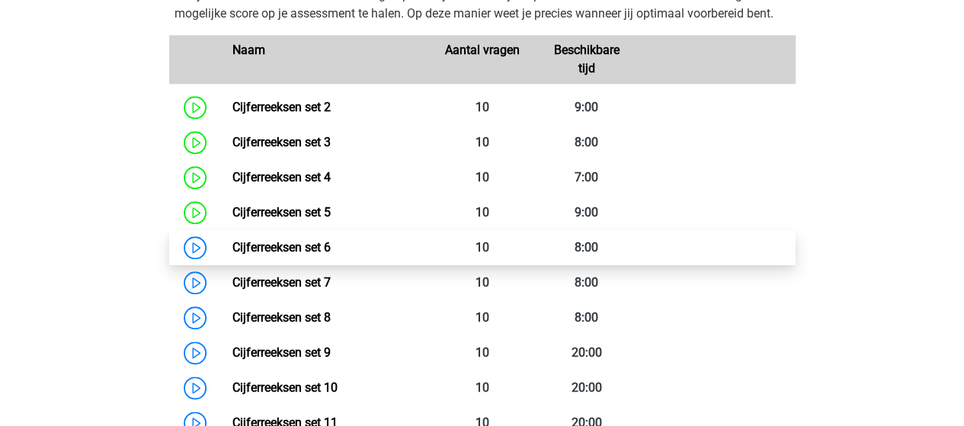
click at [297, 254] on link "Cijferreeksen set 6" at bounding box center [281, 247] width 98 height 14
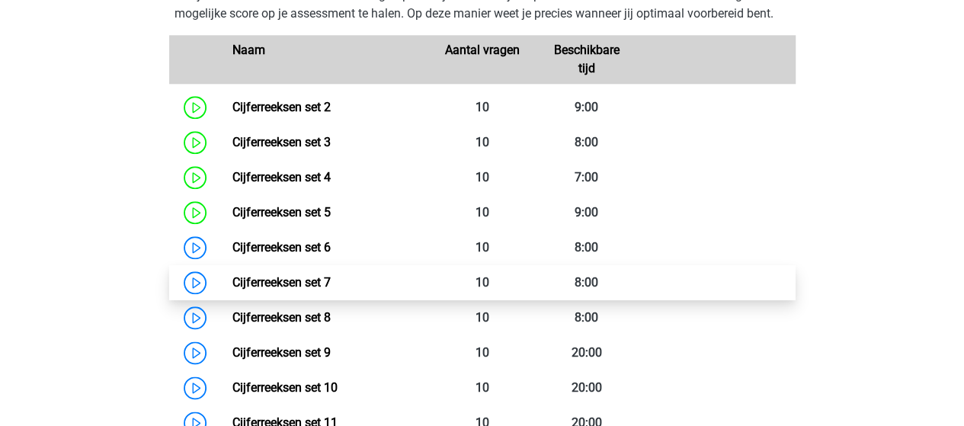
click at [316, 290] on link "Cijferreeksen set 7" at bounding box center [281, 282] width 98 height 14
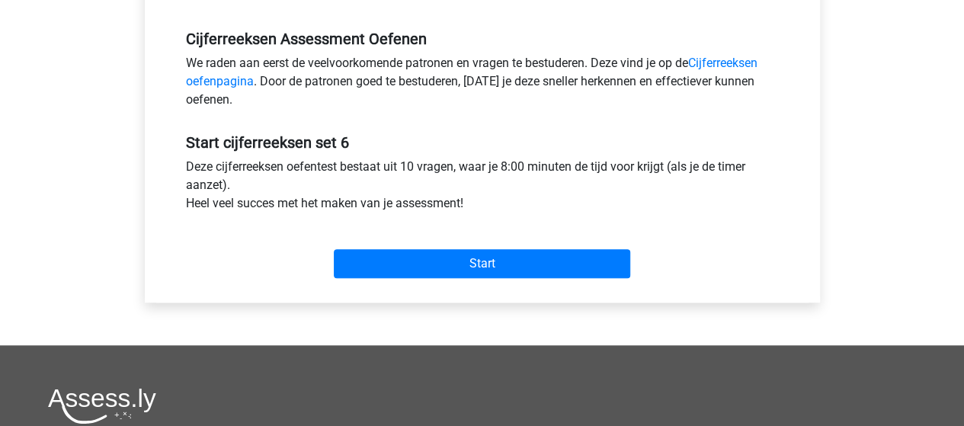
scroll to position [457, 0]
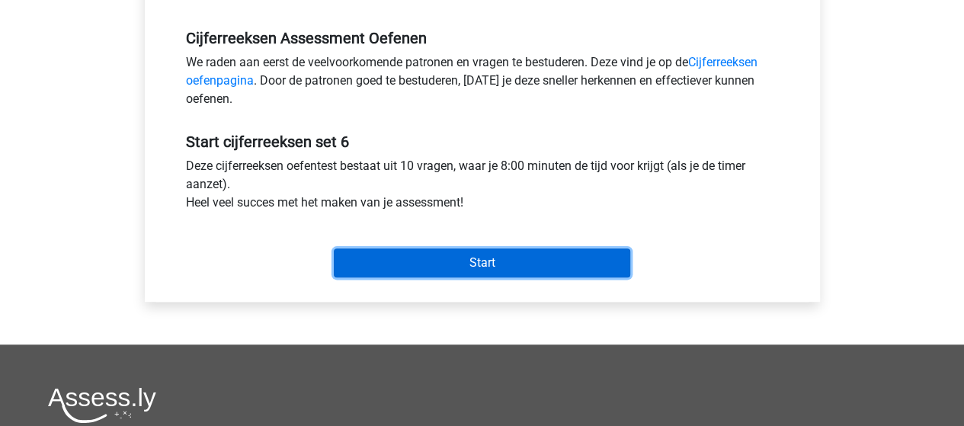
click at [497, 259] on input "Start" at bounding box center [482, 262] width 296 height 29
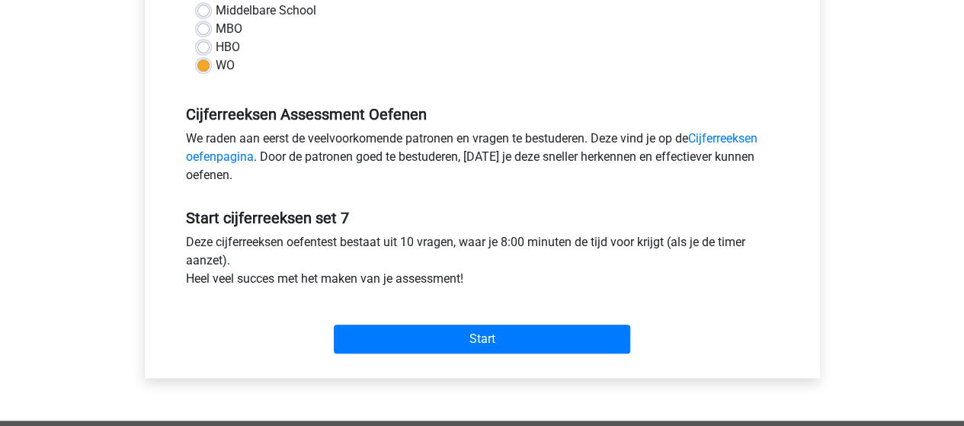
scroll to position [457, 0]
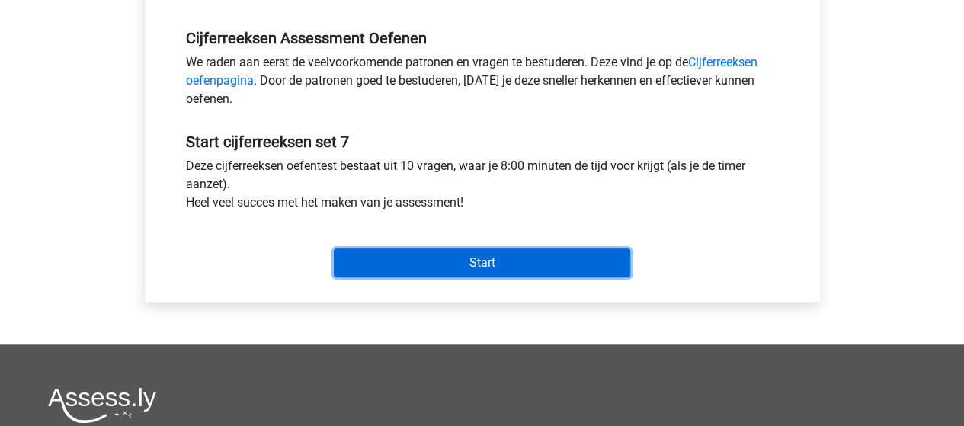
click at [513, 261] on input "Start" at bounding box center [482, 262] width 296 height 29
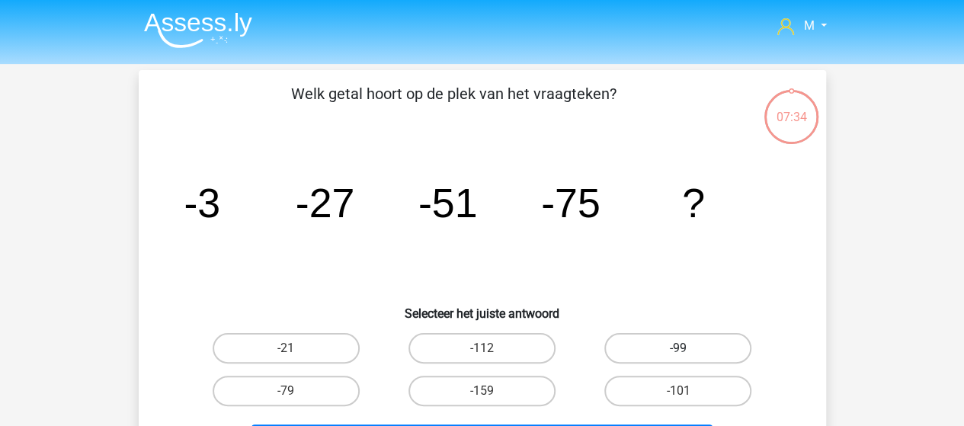
click at [674, 344] on label "-99" at bounding box center [677, 348] width 147 height 30
click at [678, 348] on input "-99" at bounding box center [683, 353] width 10 height 10
radio input "true"
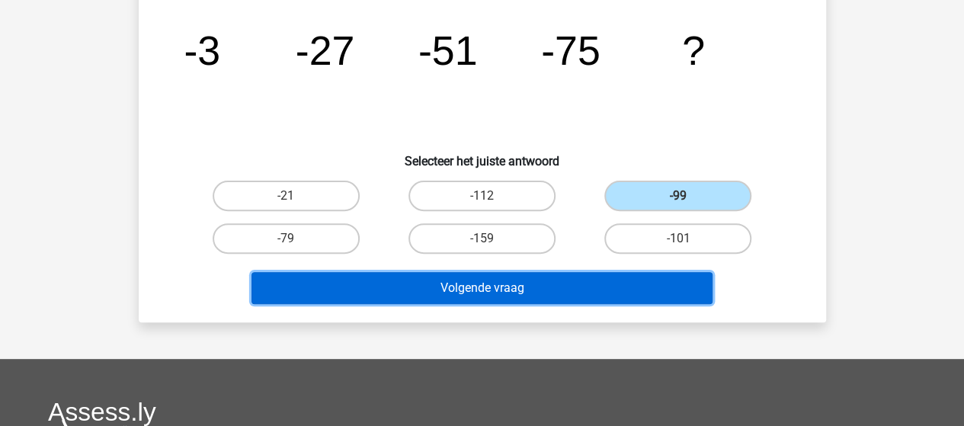
click at [565, 281] on button "Volgende vraag" at bounding box center [481, 288] width 461 height 32
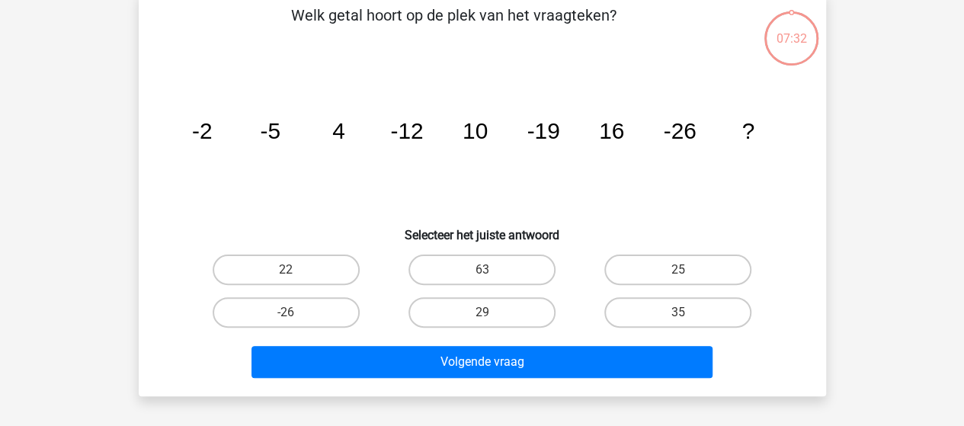
scroll to position [70, 0]
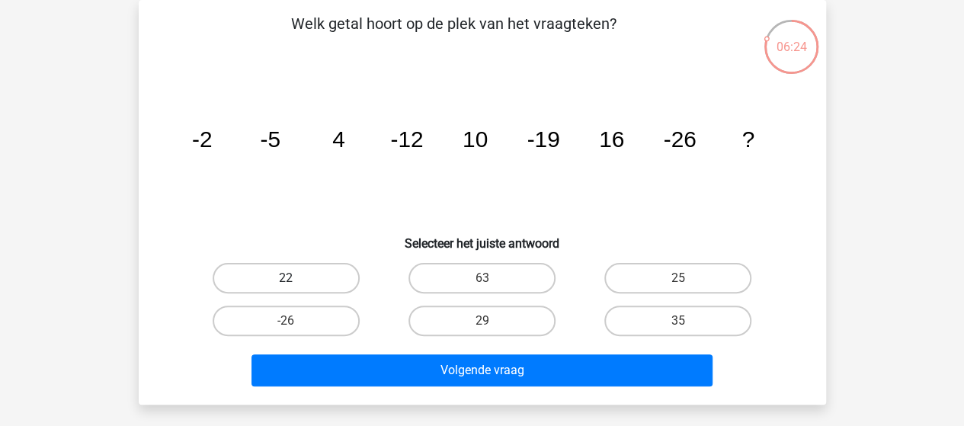
click at [299, 276] on label "22" at bounding box center [286, 278] width 147 height 30
click at [296, 278] on input "22" at bounding box center [291, 283] width 10 height 10
radio input "true"
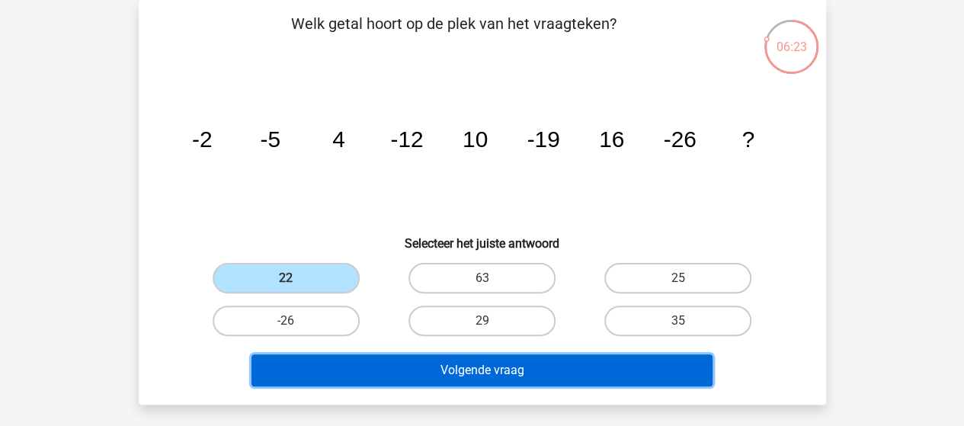
click at [488, 375] on button "Volgende vraag" at bounding box center [481, 370] width 461 height 32
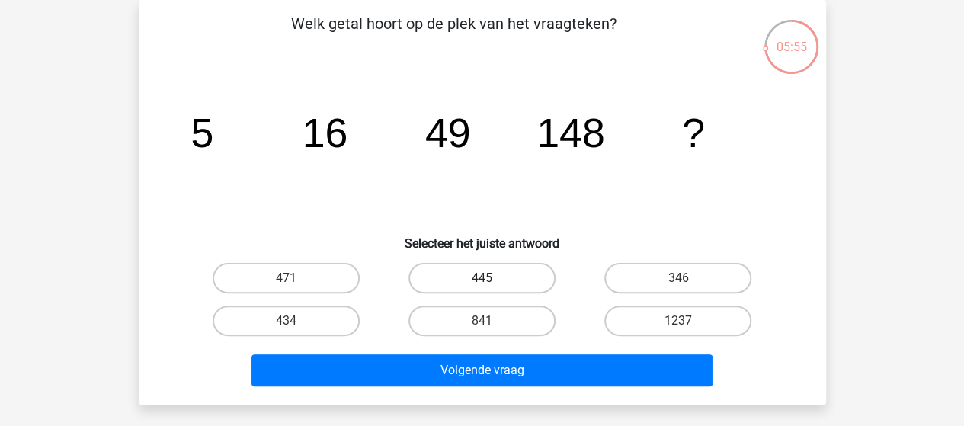
click at [469, 275] on label "445" at bounding box center [481, 278] width 147 height 30
click at [482, 278] on input "445" at bounding box center [487, 283] width 10 height 10
radio input "true"
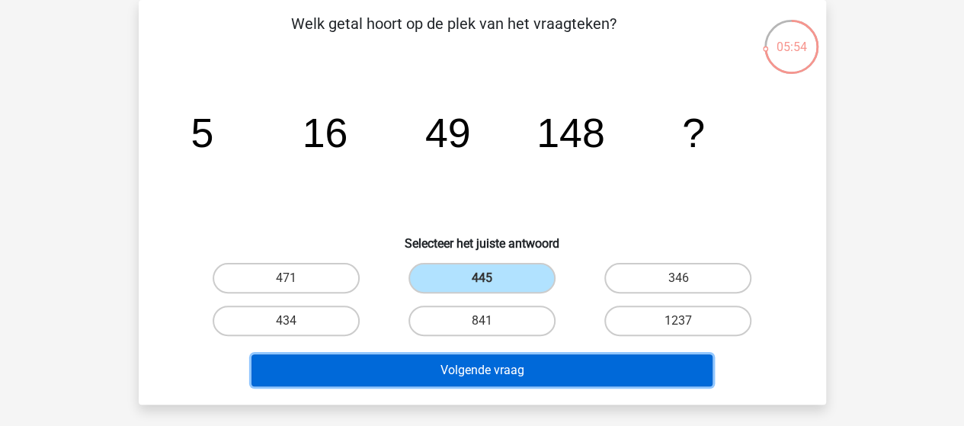
click at [503, 357] on button "Volgende vraag" at bounding box center [481, 370] width 461 height 32
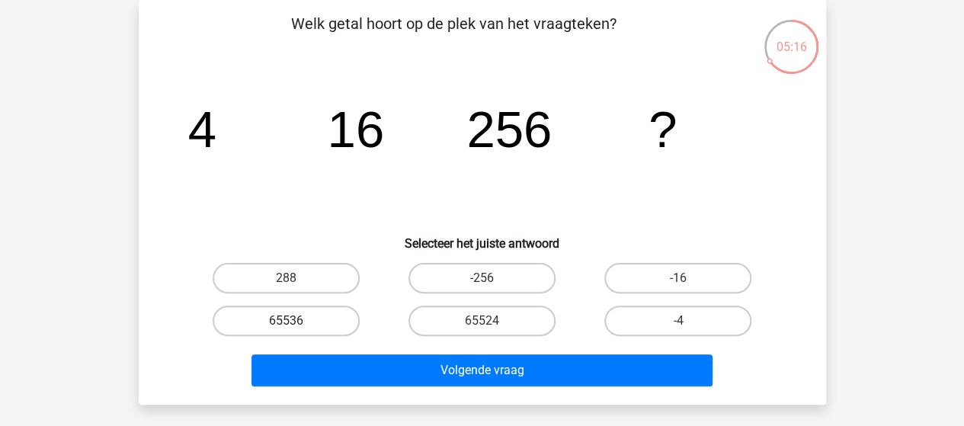
click at [310, 320] on label "65536" at bounding box center [286, 321] width 147 height 30
click at [296, 321] on input "65536" at bounding box center [291, 326] width 10 height 10
radio input "true"
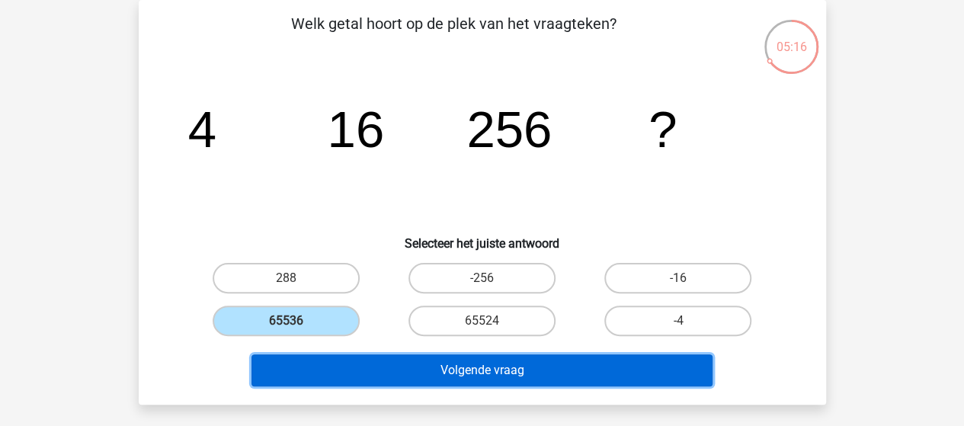
click at [435, 376] on button "Volgende vraag" at bounding box center [481, 370] width 461 height 32
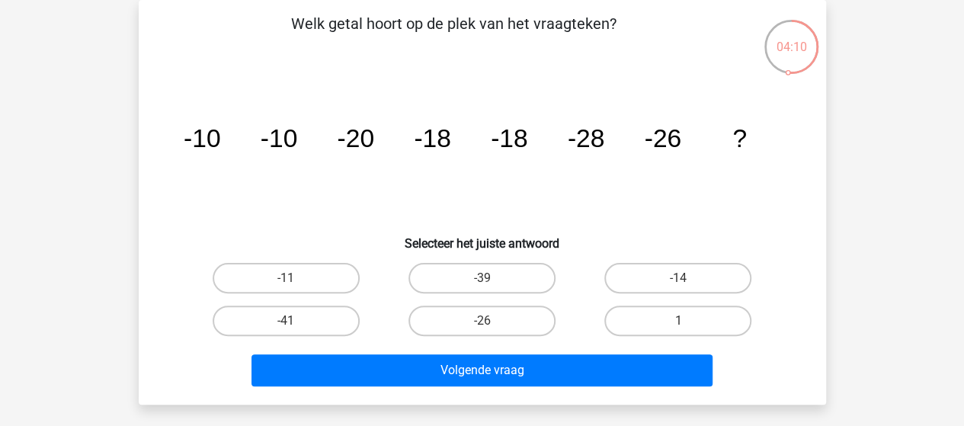
click at [485, 322] on input "-26" at bounding box center [487, 326] width 10 height 10
radio input "true"
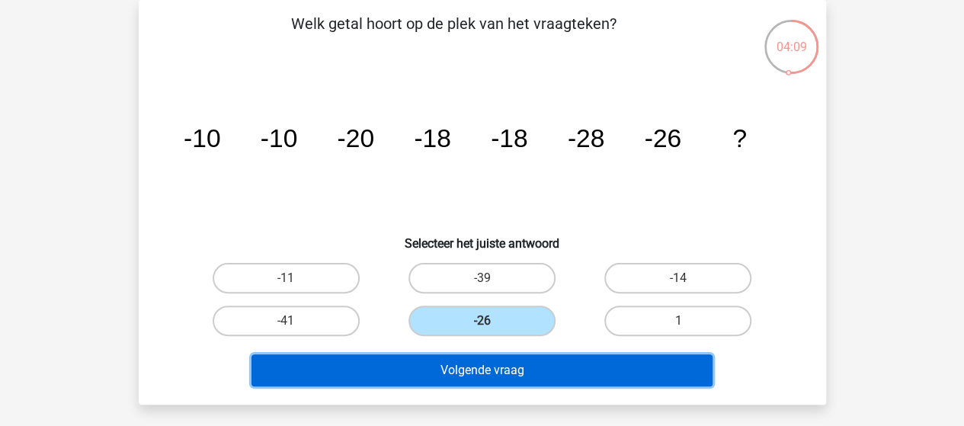
click at [504, 365] on button "Volgende vraag" at bounding box center [481, 370] width 461 height 32
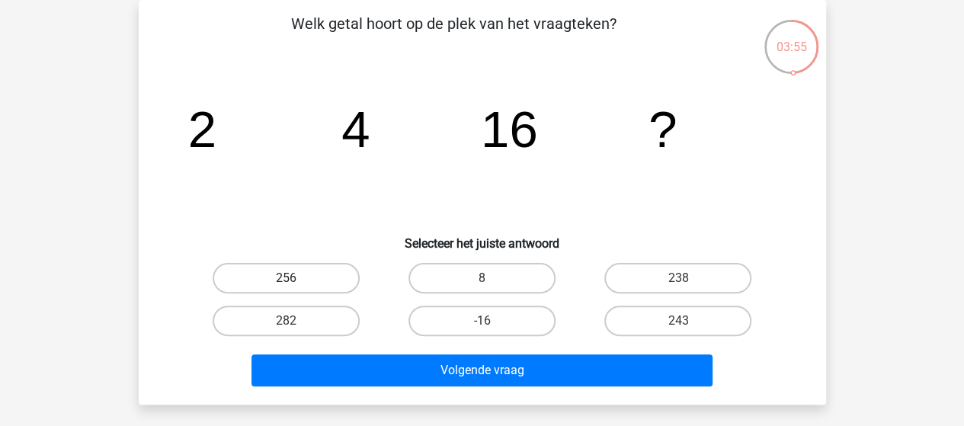
click at [325, 269] on label "256" at bounding box center [286, 278] width 147 height 30
click at [296, 278] on input "256" at bounding box center [291, 283] width 10 height 10
radio input "true"
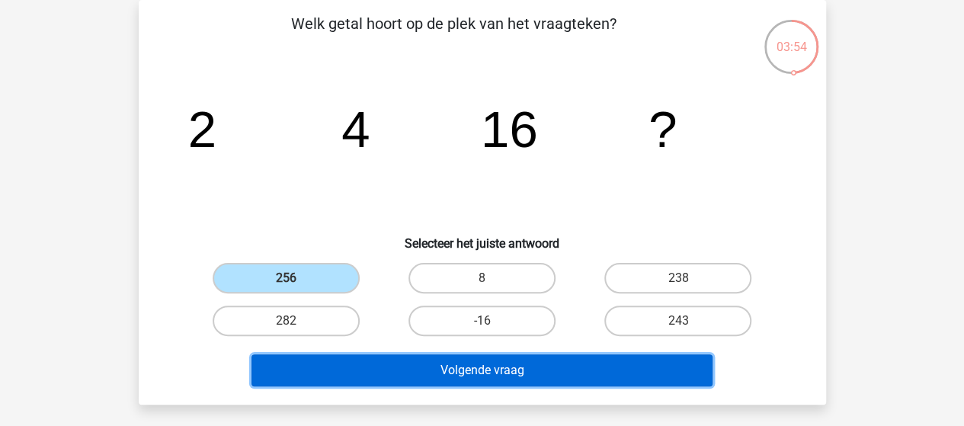
click at [467, 380] on button "Volgende vraag" at bounding box center [481, 370] width 461 height 32
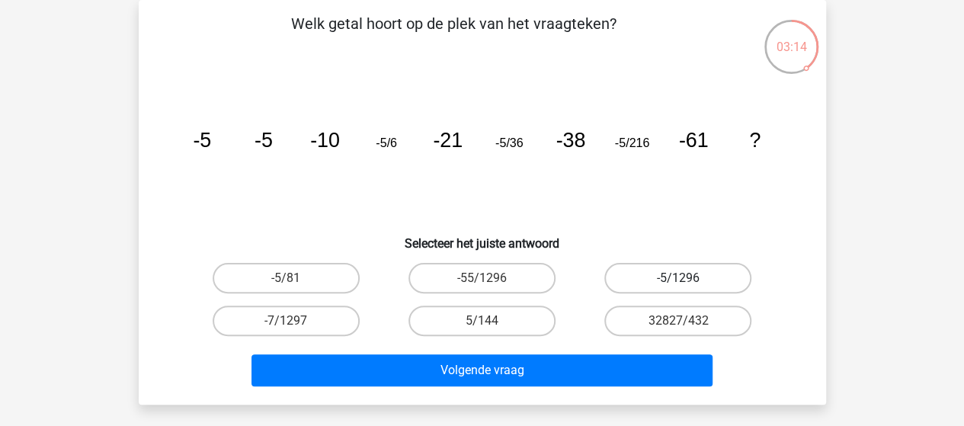
click at [706, 280] on label "-5/1296" at bounding box center [677, 278] width 147 height 30
click at [688, 280] on input "-5/1296" at bounding box center [683, 283] width 10 height 10
radio input "true"
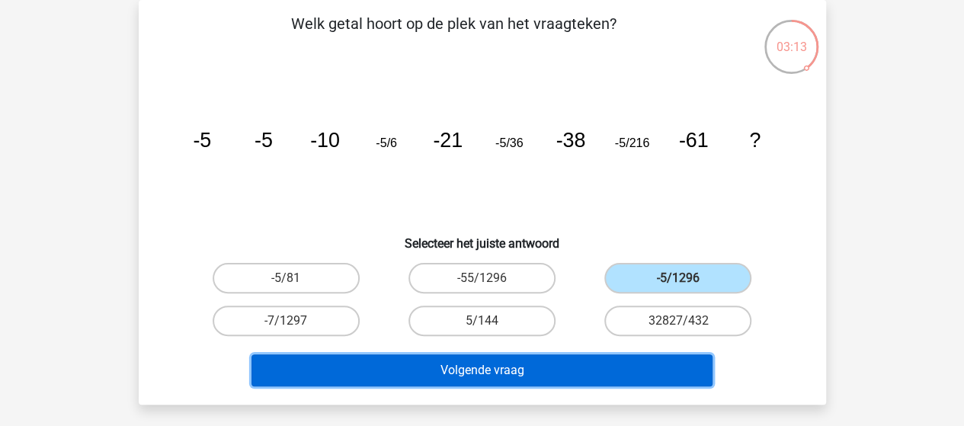
click at [581, 366] on button "Volgende vraag" at bounding box center [481, 370] width 461 height 32
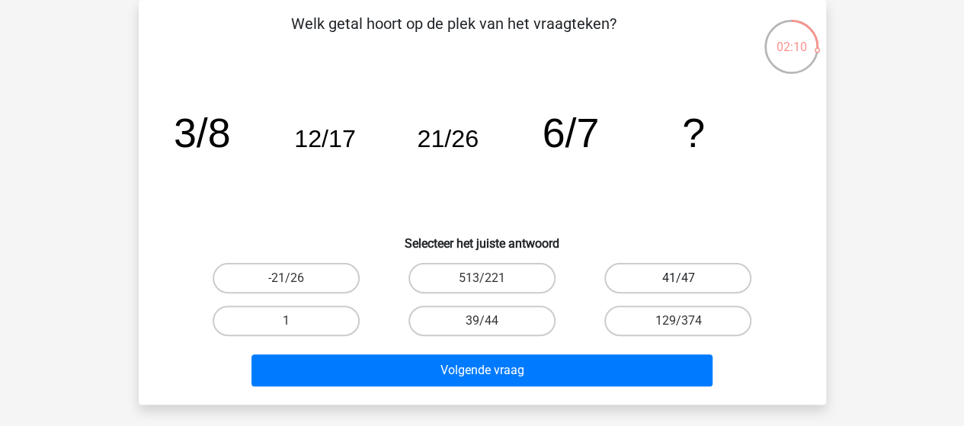
click at [690, 276] on label "41/47" at bounding box center [677, 278] width 147 height 30
click at [688, 278] on input "41/47" at bounding box center [683, 283] width 10 height 10
radio input "true"
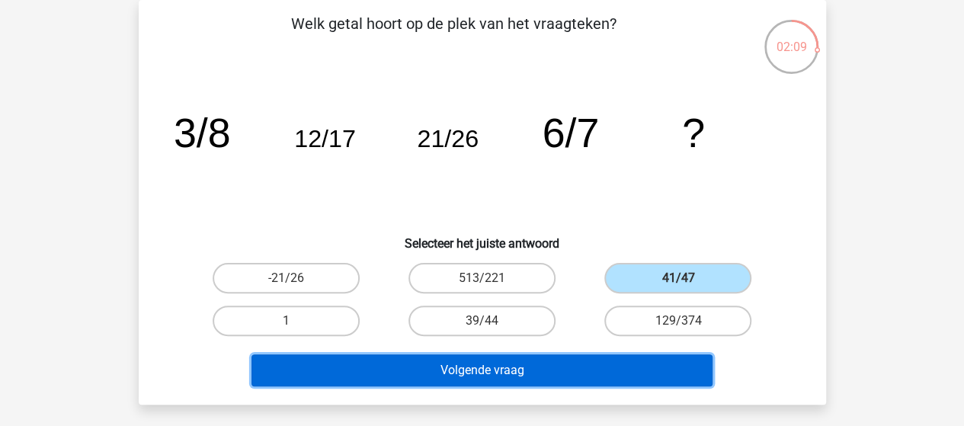
click at [546, 373] on button "Volgende vraag" at bounding box center [481, 370] width 461 height 32
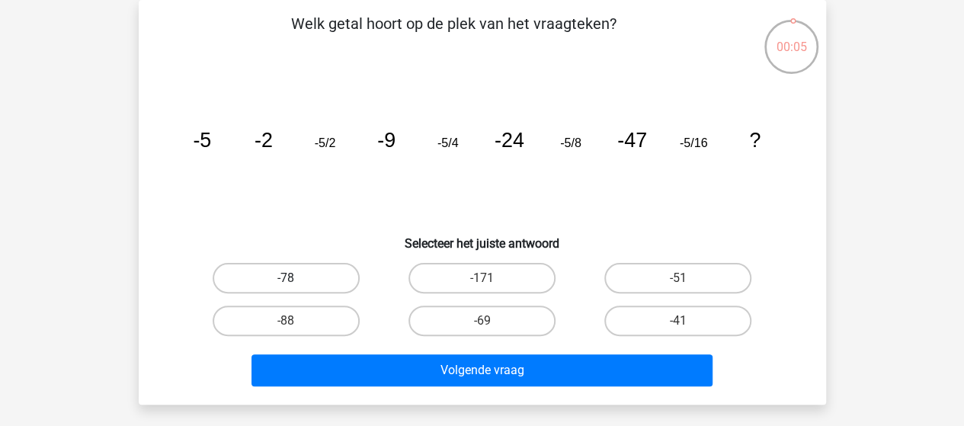
click at [266, 279] on label "-78" at bounding box center [286, 278] width 147 height 30
click at [286, 279] on input "-78" at bounding box center [291, 283] width 10 height 10
radio input "true"
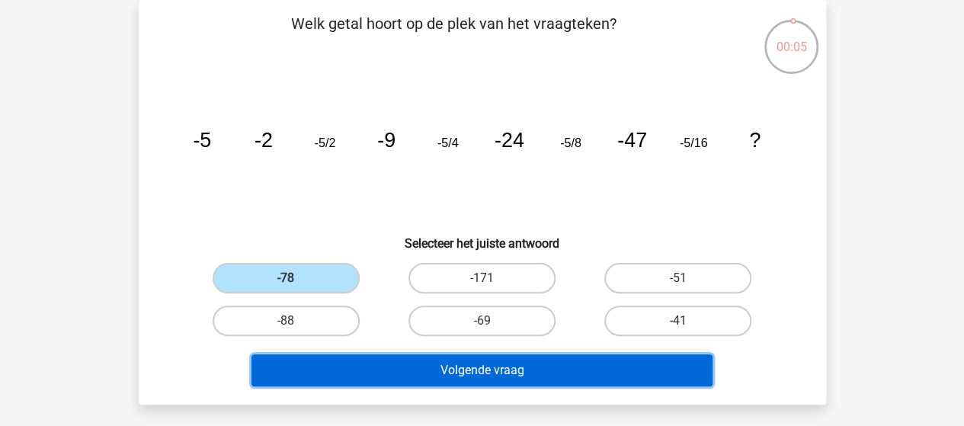
click at [401, 372] on button "Volgende vraag" at bounding box center [481, 370] width 461 height 32
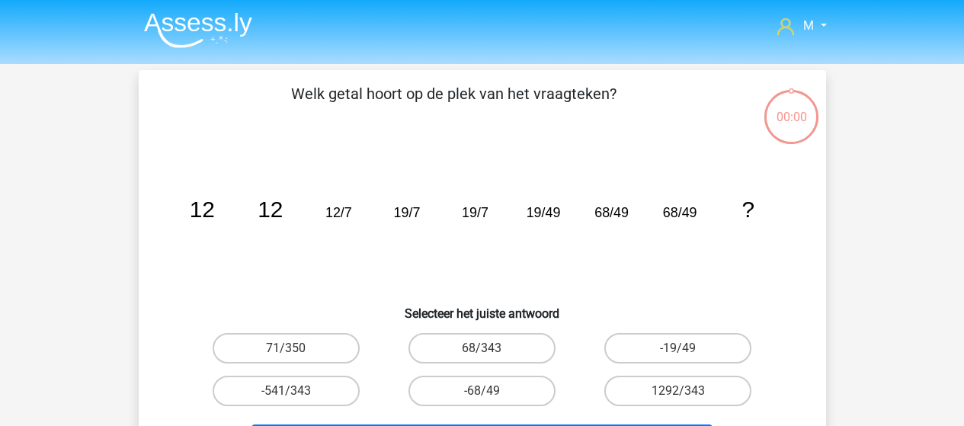
scroll to position [70, 0]
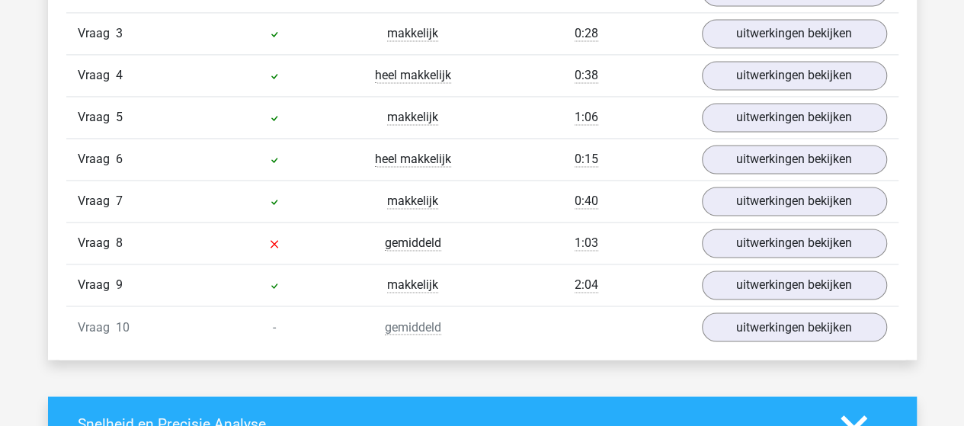
scroll to position [1143, 0]
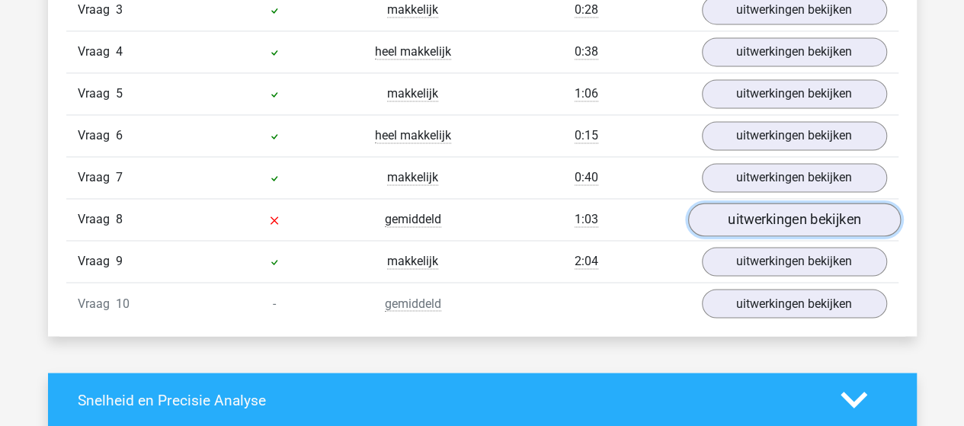
click at [768, 210] on link "uitwerkingen bekijken" at bounding box center [793, 220] width 213 height 34
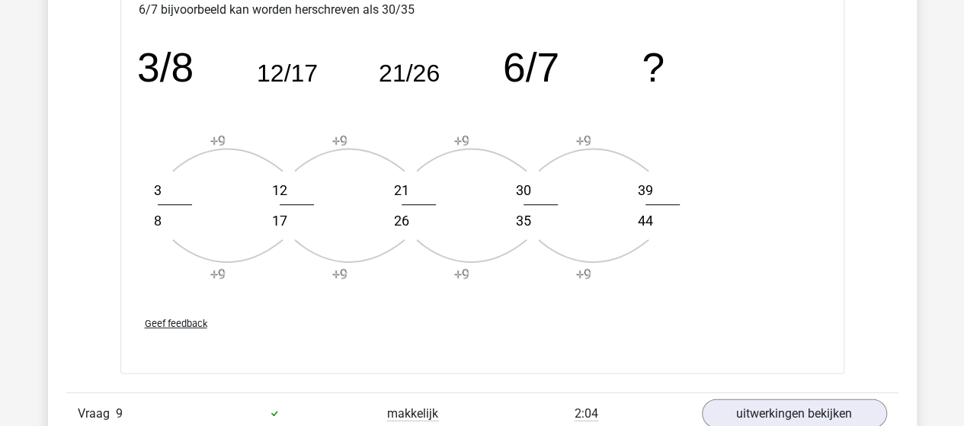
scroll to position [2057, 0]
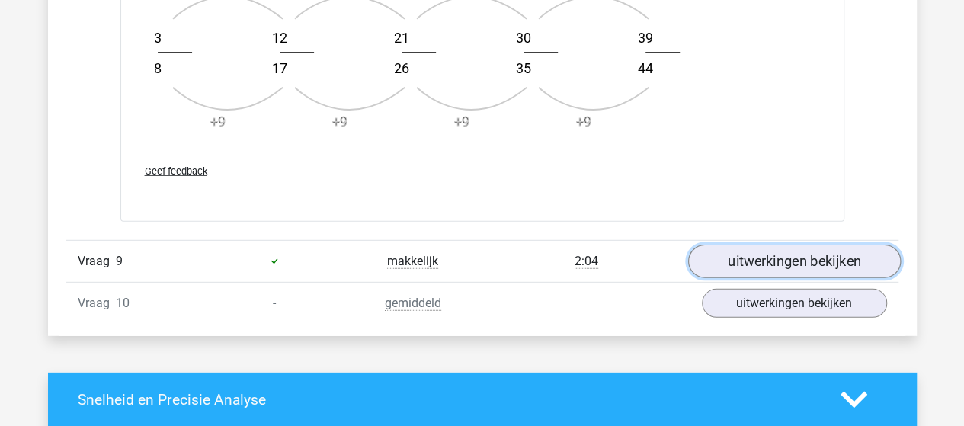
click at [777, 248] on link "uitwerkingen bekijken" at bounding box center [793, 262] width 213 height 34
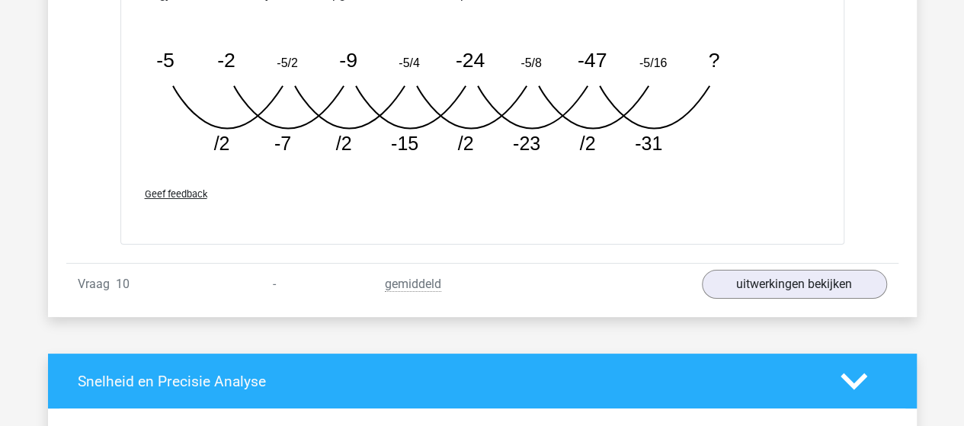
scroll to position [2895, 0]
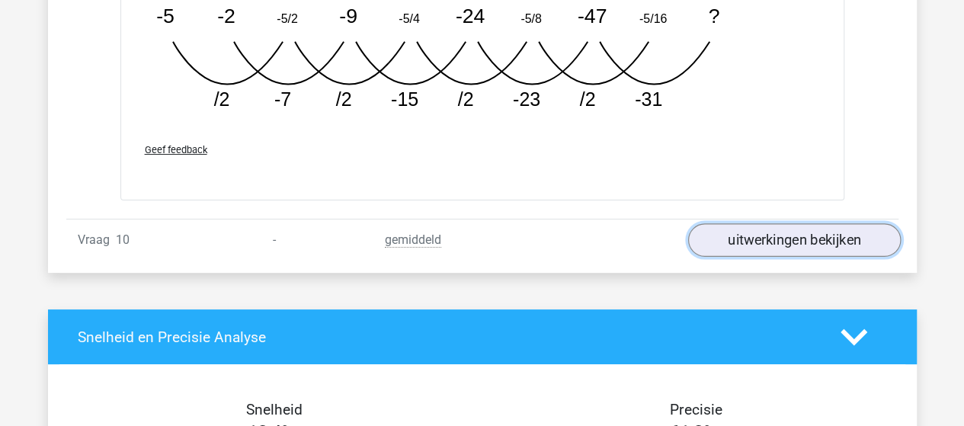
click at [760, 229] on link "uitwerkingen bekijken" at bounding box center [793, 241] width 213 height 34
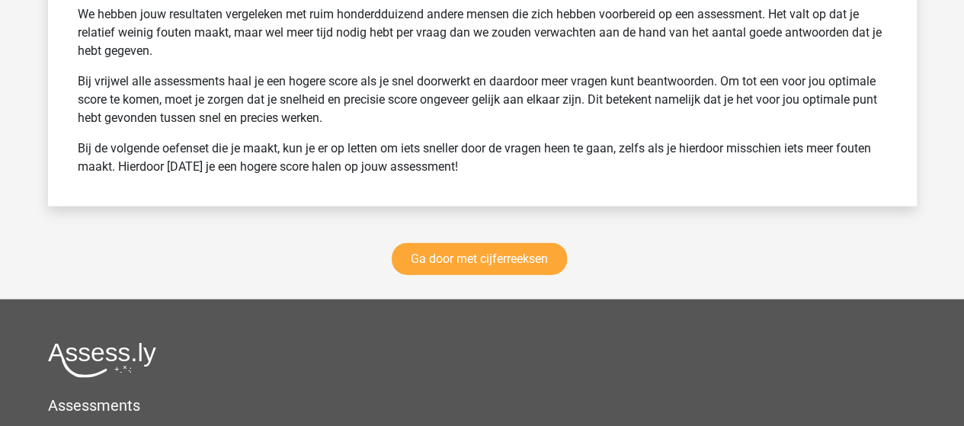
scroll to position [4496, 0]
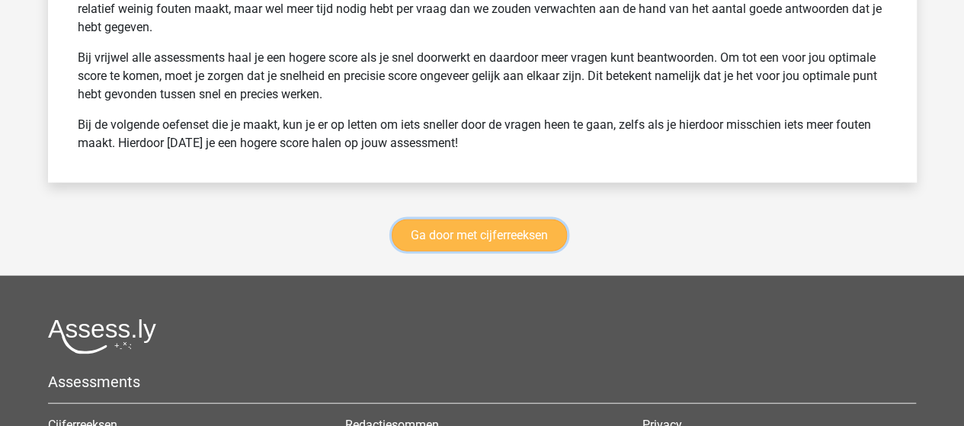
click at [490, 226] on link "Ga door met cijferreeksen" at bounding box center [479, 235] width 175 height 32
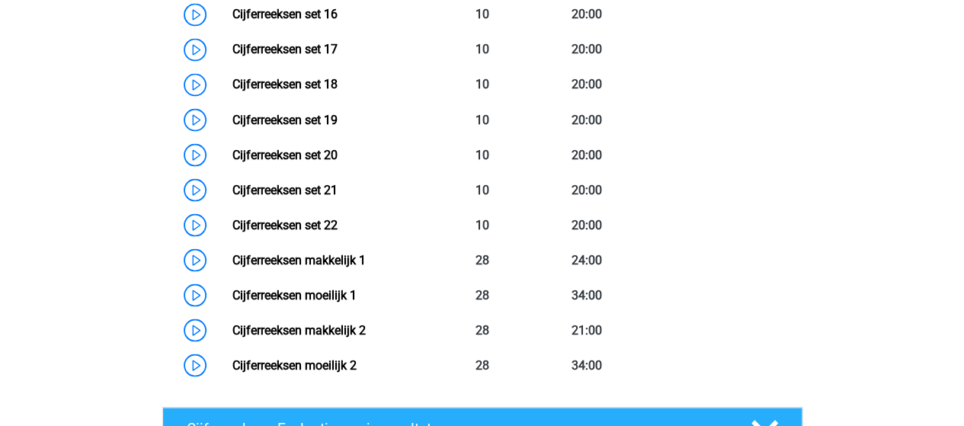
scroll to position [1365, 0]
